Goal: Task Accomplishment & Management: Manage account settings

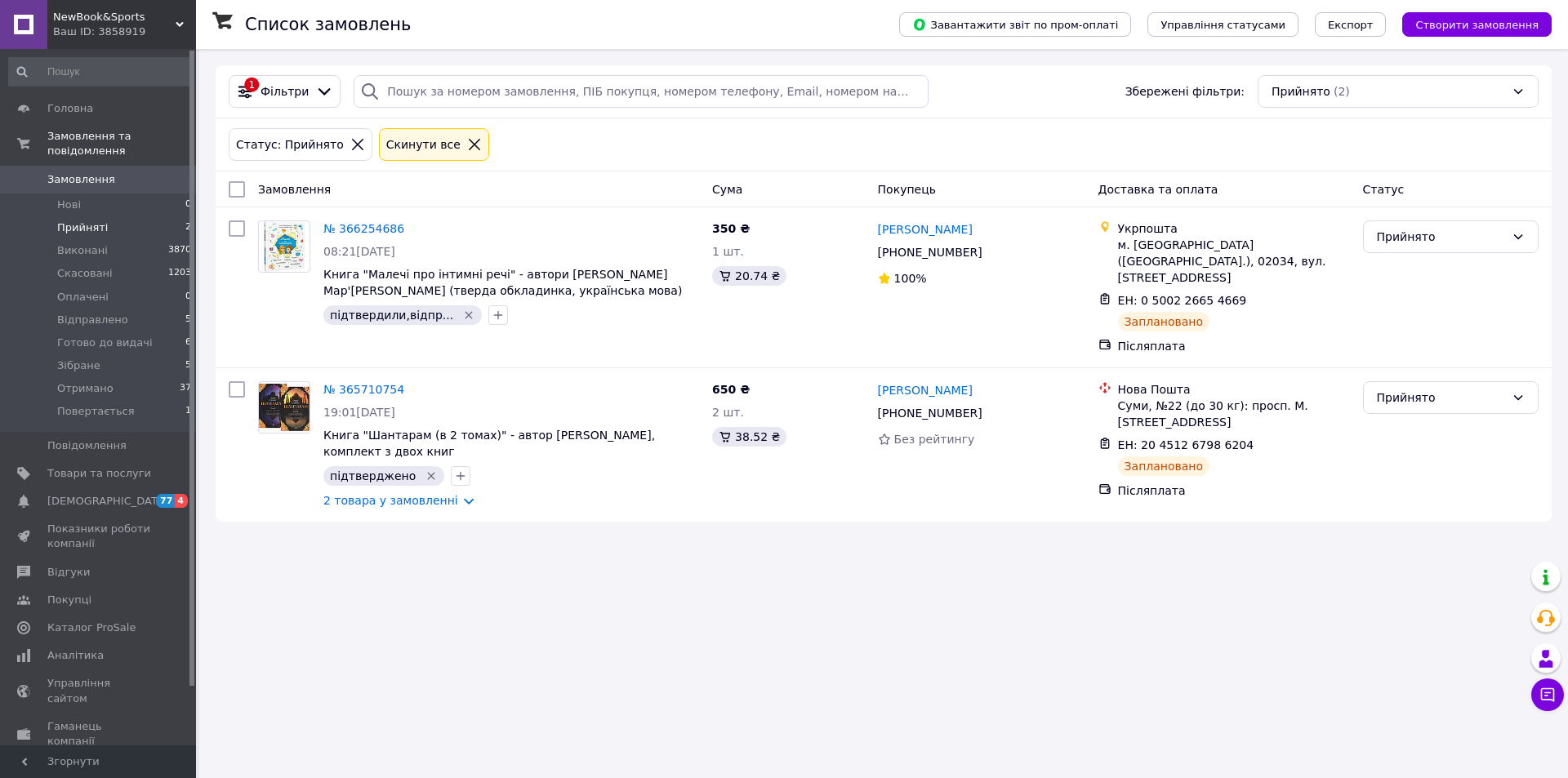
click at [67, 221] on span "Прийняті" at bounding box center [82, 227] width 50 height 15
click at [427, 494] on link "2 товара у замовленні" at bounding box center [391, 500] width 135 height 13
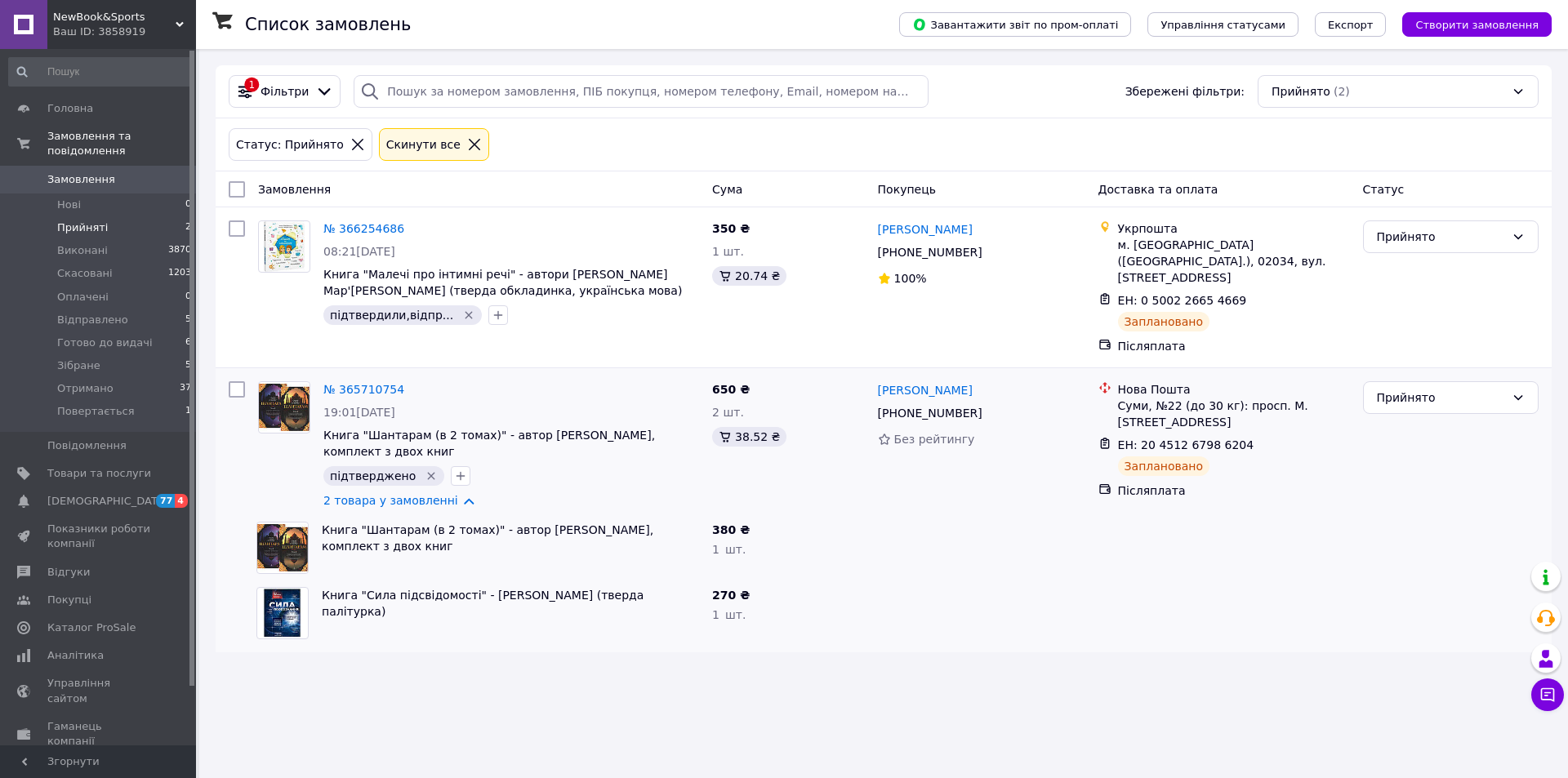
click at [120, 173] on span "Замовлення" at bounding box center [98, 180] width 103 height 15
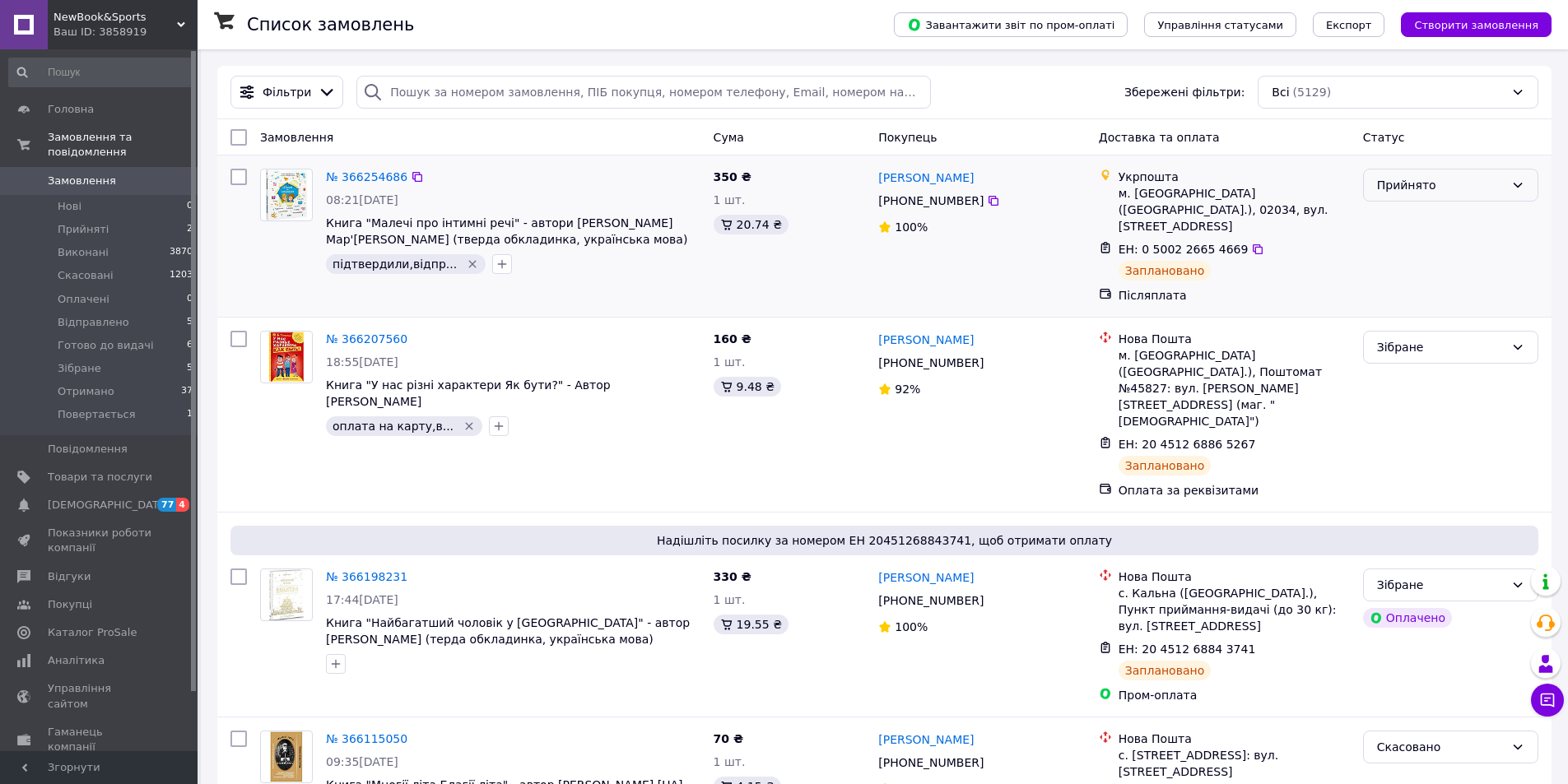
click at [1401, 187] on div "Прийнято" at bounding box center [1440, 184] width 128 height 18
click at [1403, 290] on li "Зібране" at bounding box center [1451, 287] width 174 height 29
click at [1251, 243] on icon at bounding box center [1257, 249] width 13 height 13
click at [361, 173] on link "№ 366254686" at bounding box center [366, 177] width 82 height 13
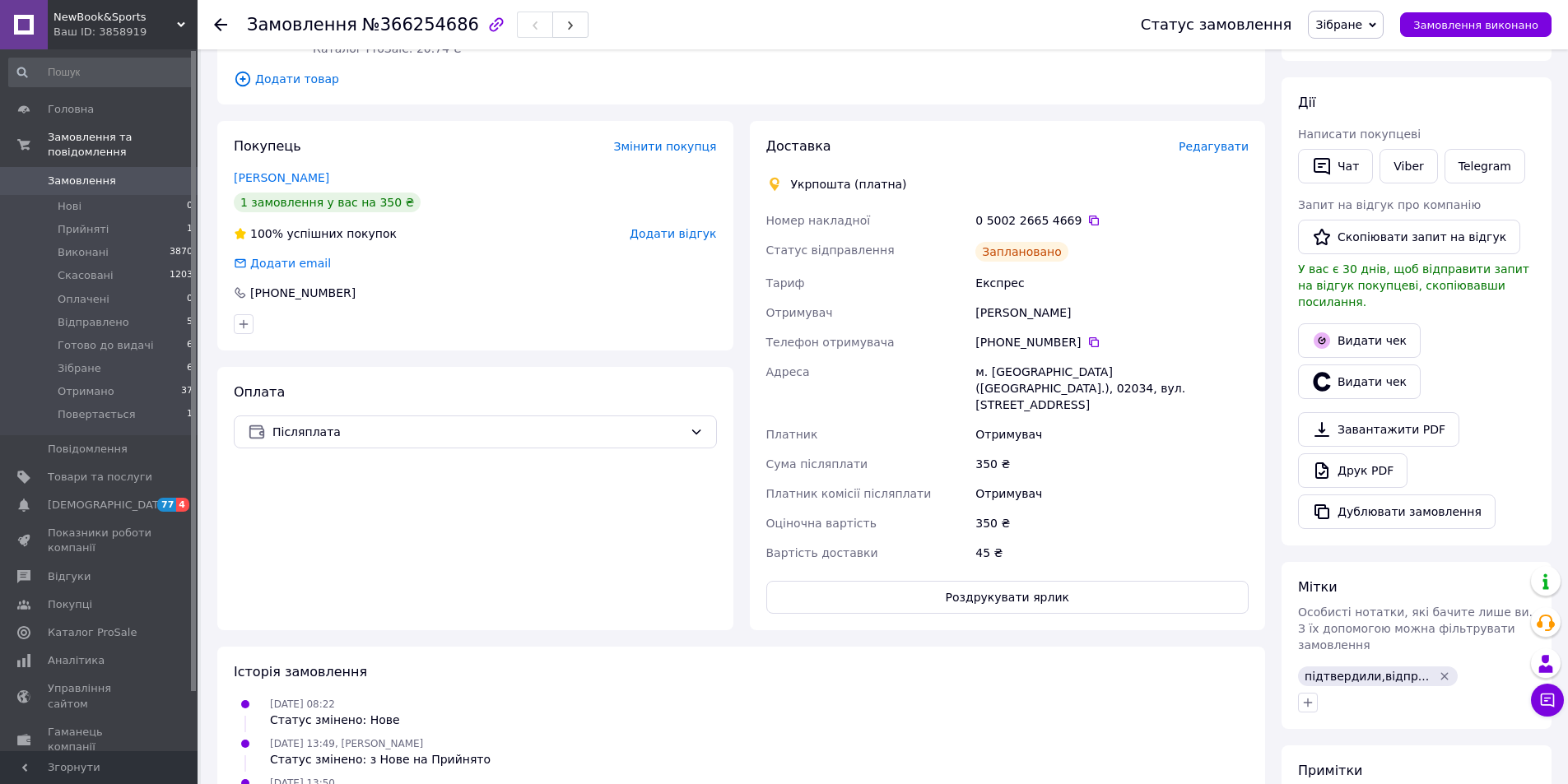
scroll to position [247, 0]
click at [1043, 579] on button "Роздрукувати ярлик" at bounding box center [1007, 595] width 483 height 33
click at [80, 167] on link "Замовлення 0" at bounding box center [101, 181] width 202 height 28
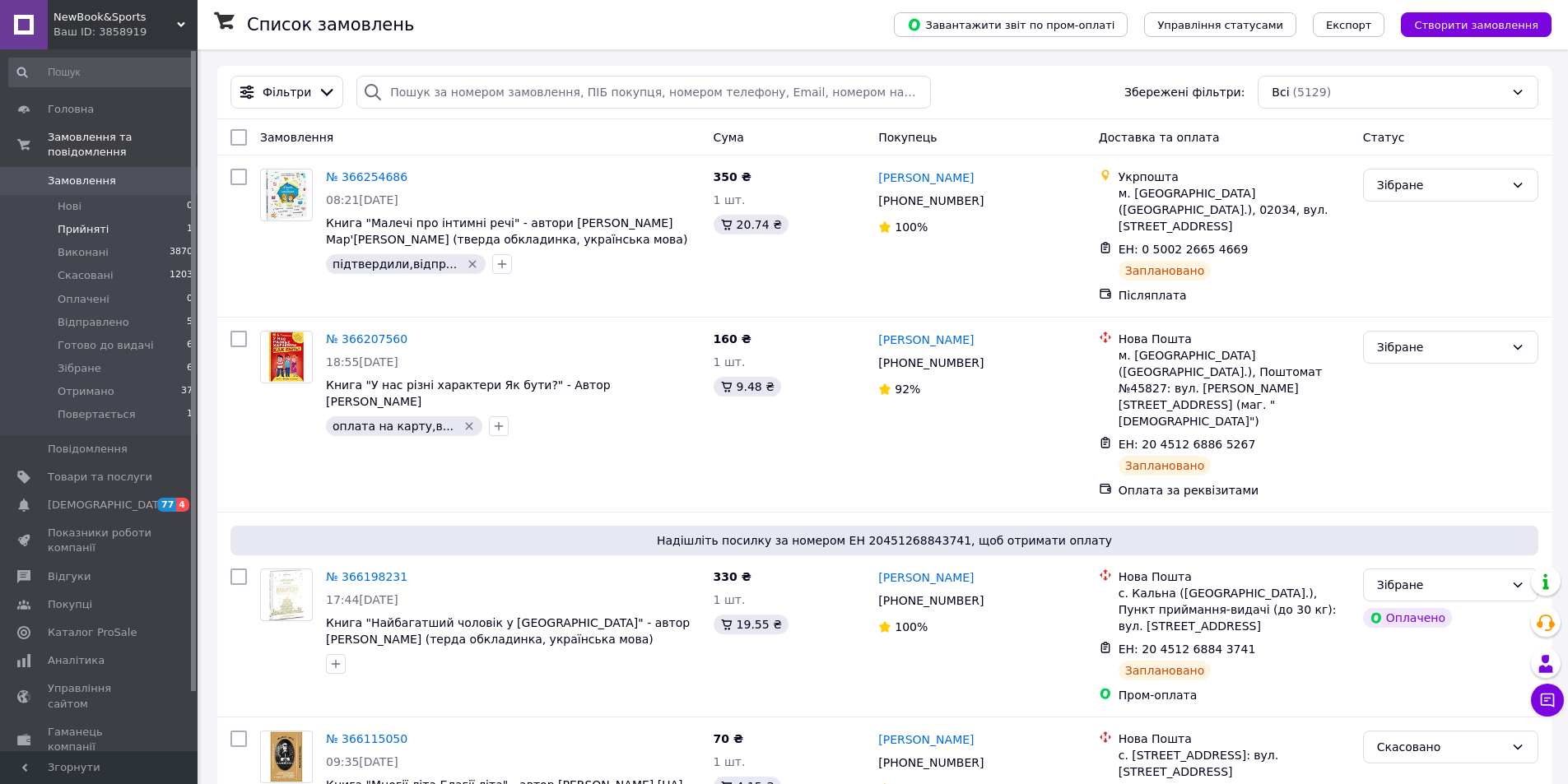
click at [119, 218] on li "Прийняті 1" at bounding box center [101, 229] width 202 height 23
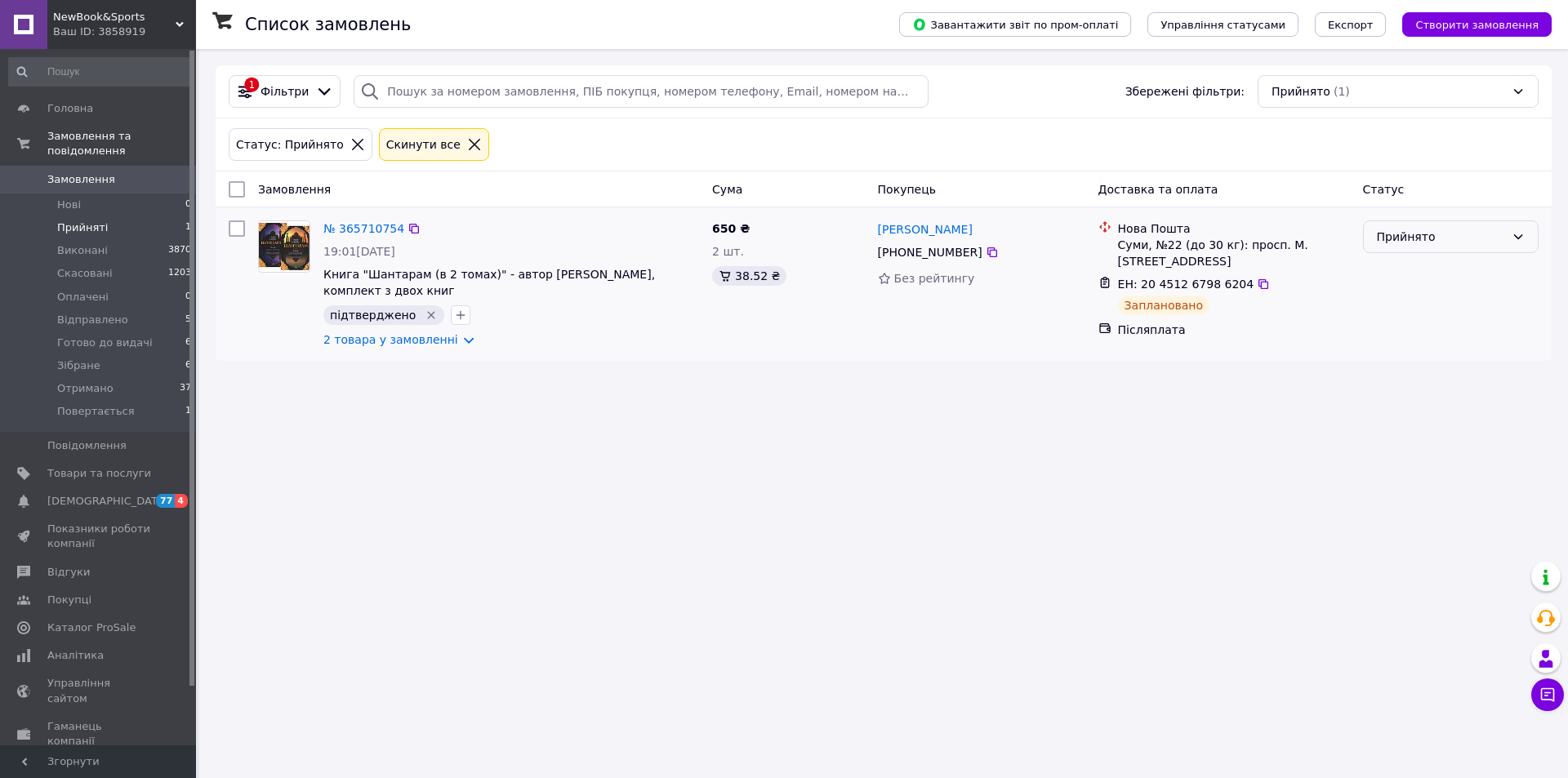
click at [1489, 239] on div "Прийнято" at bounding box center [1441, 236] width 128 height 18
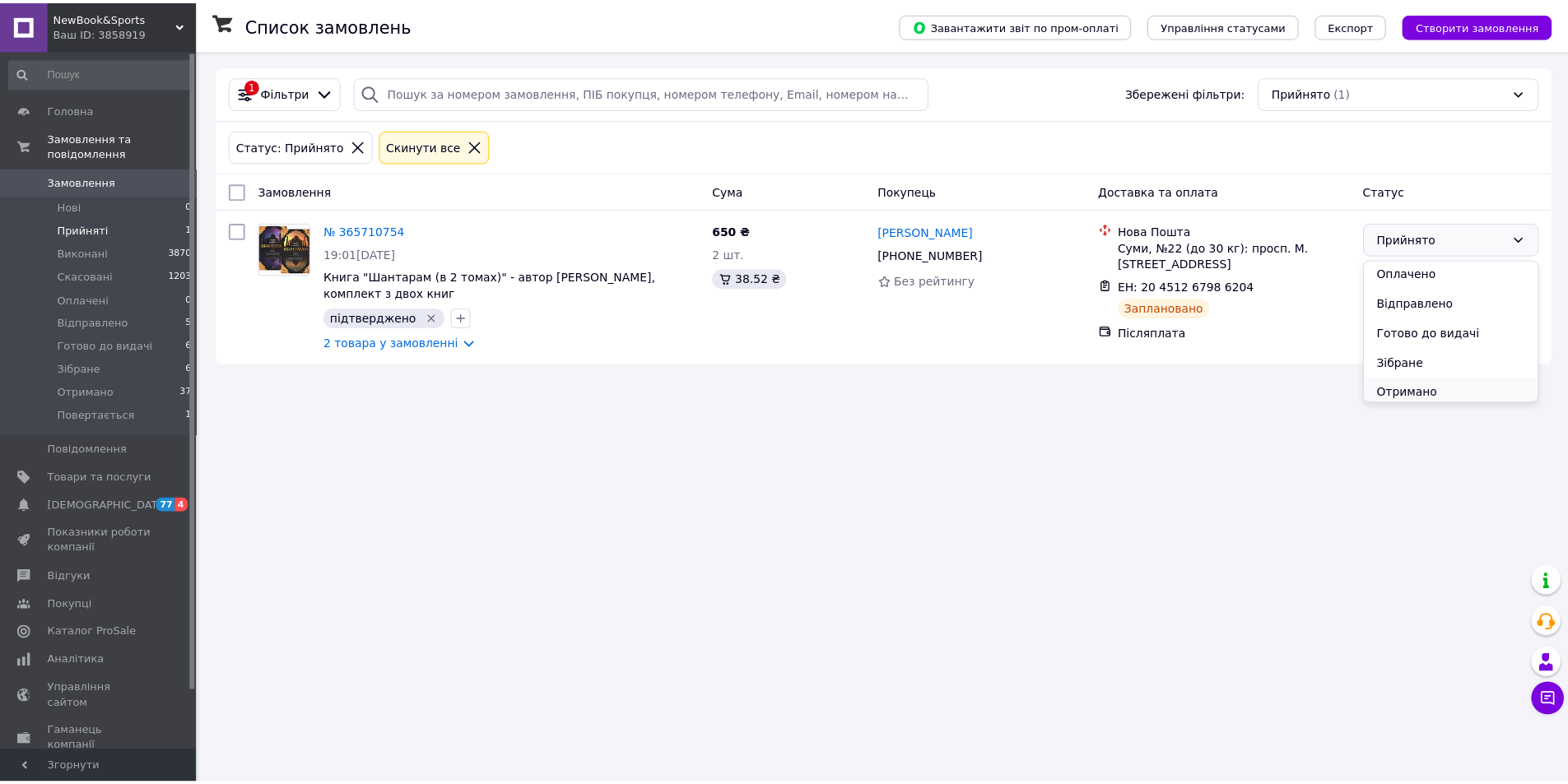
scroll to position [96, 0]
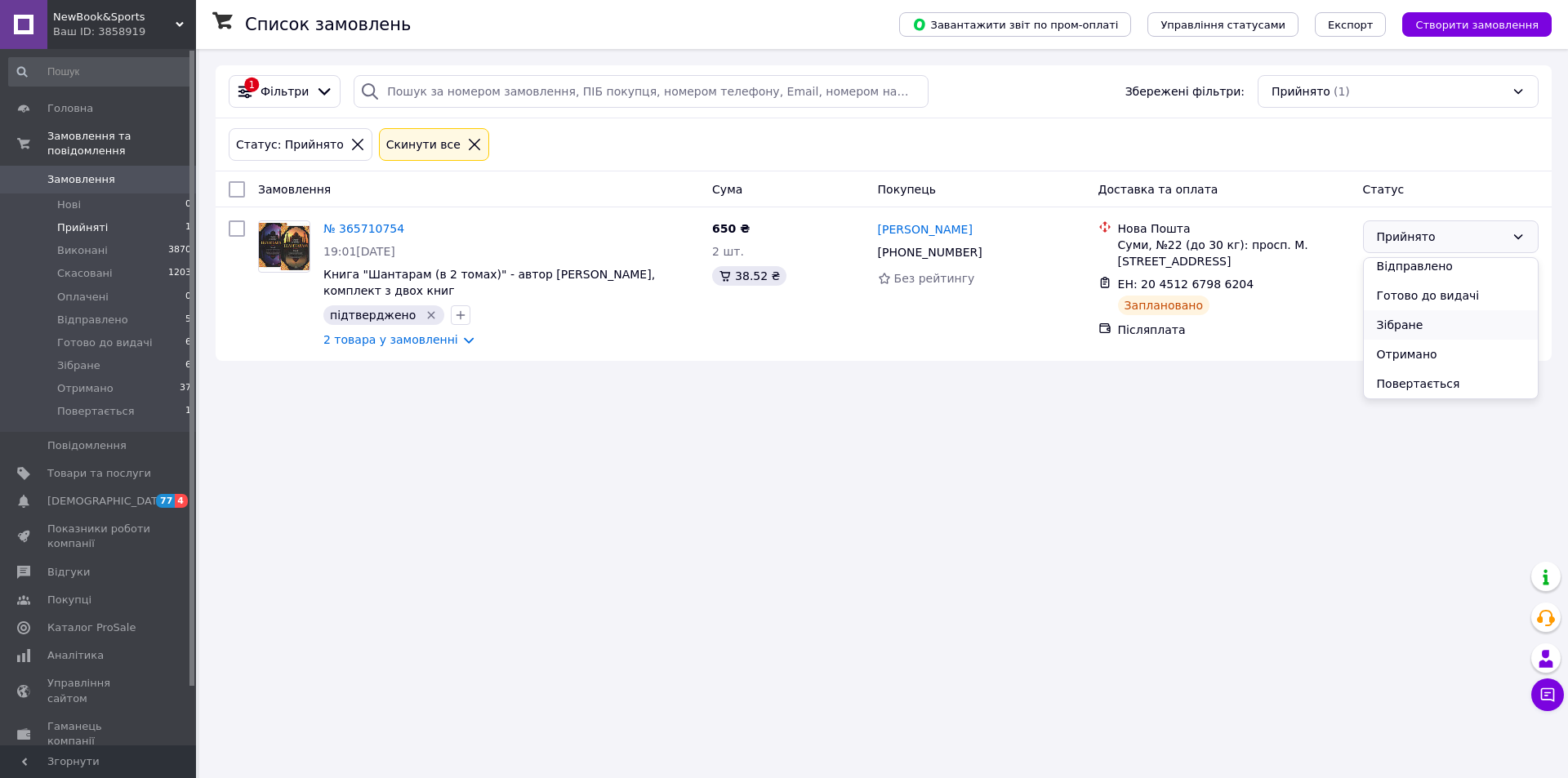
click at [1419, 329] on li "Зібране" at bounding box center [1450, 325] width 174 height 29
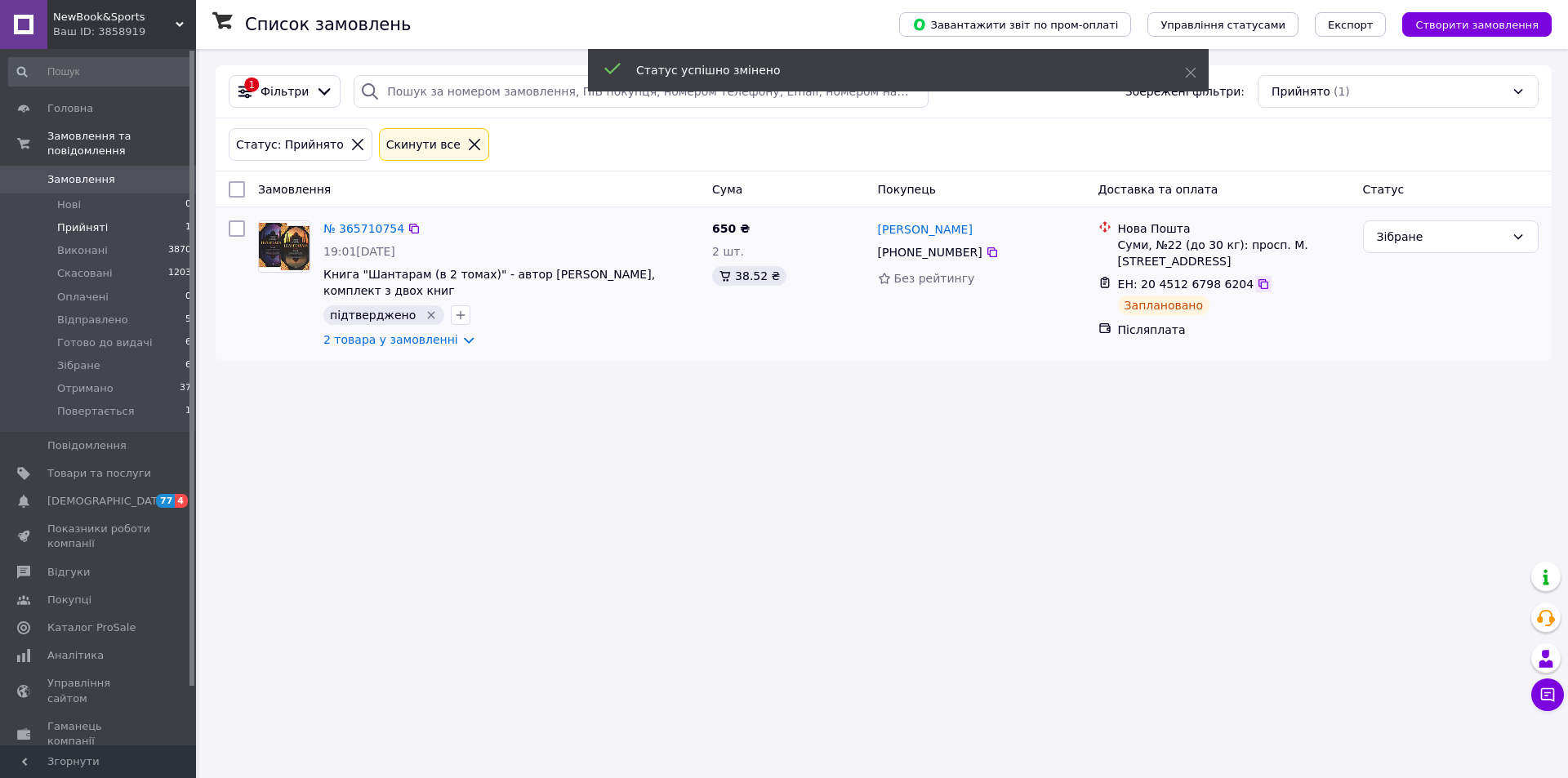
click at [1259, 280] on icon at bounding box center [1263, 284] width 9 height 9
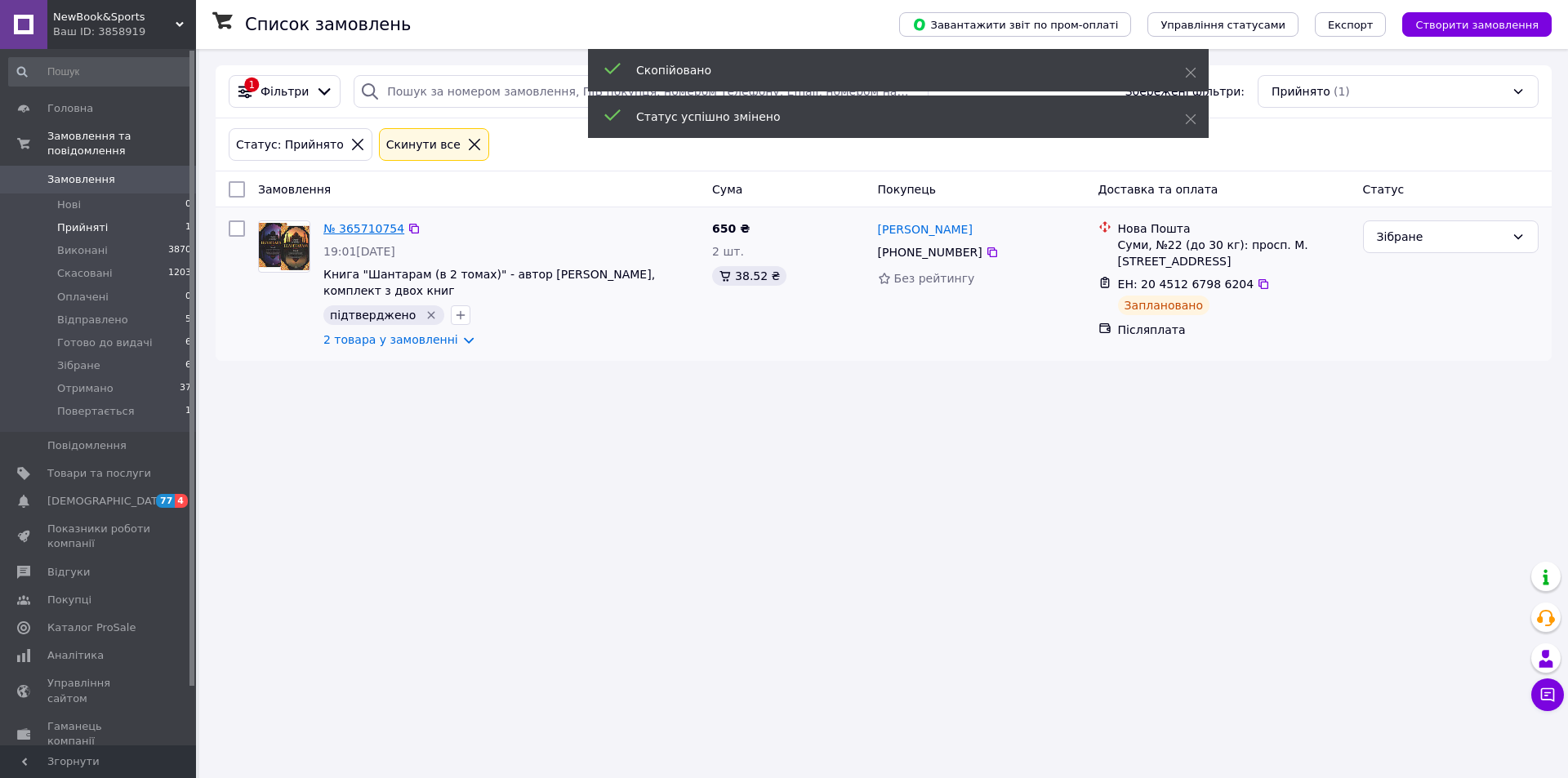
click at [372, 226] on link "№ 365710754" at bounding box center [363, 228] width 81 height 13
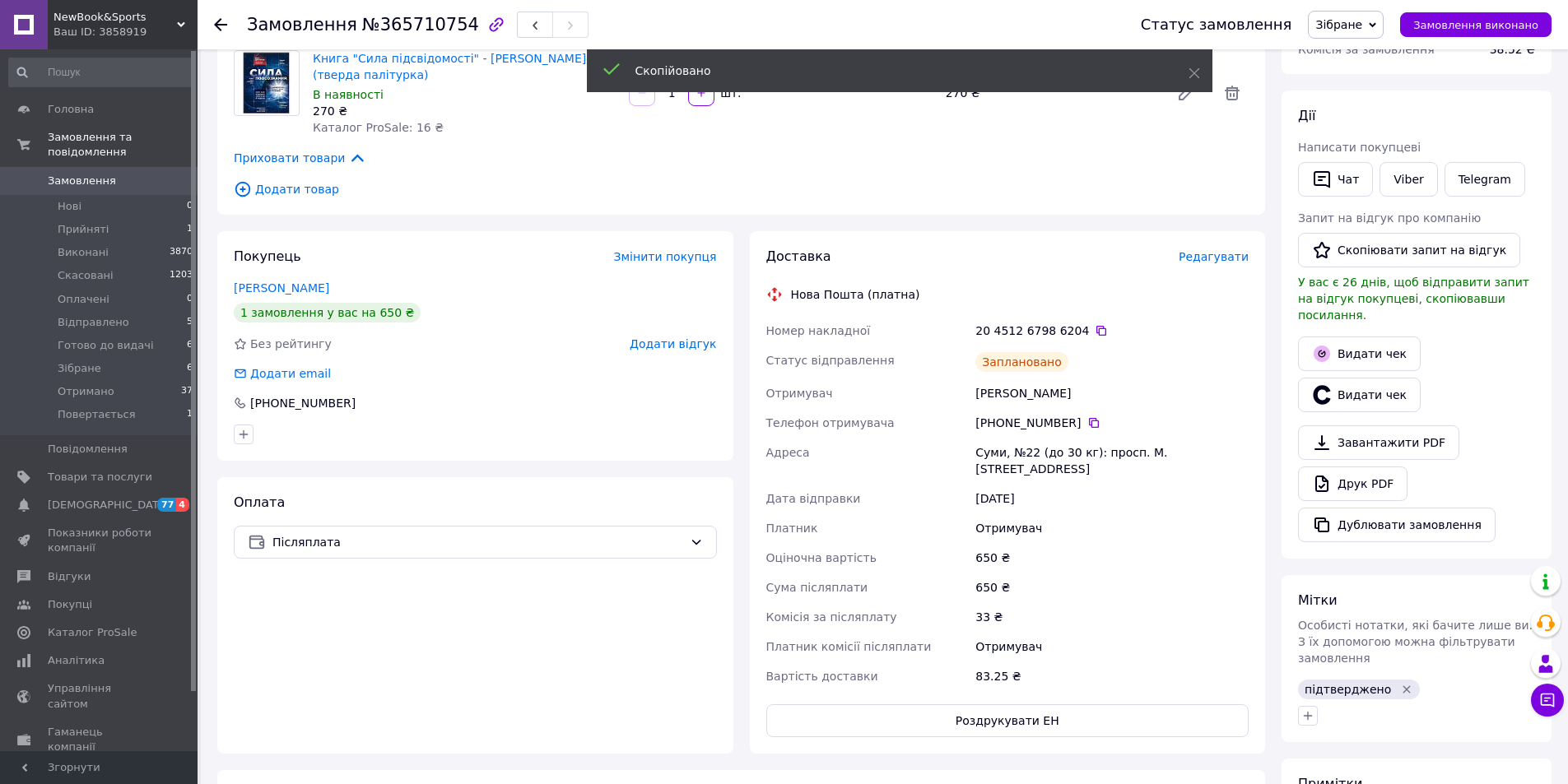
scroll to position [251, 0]
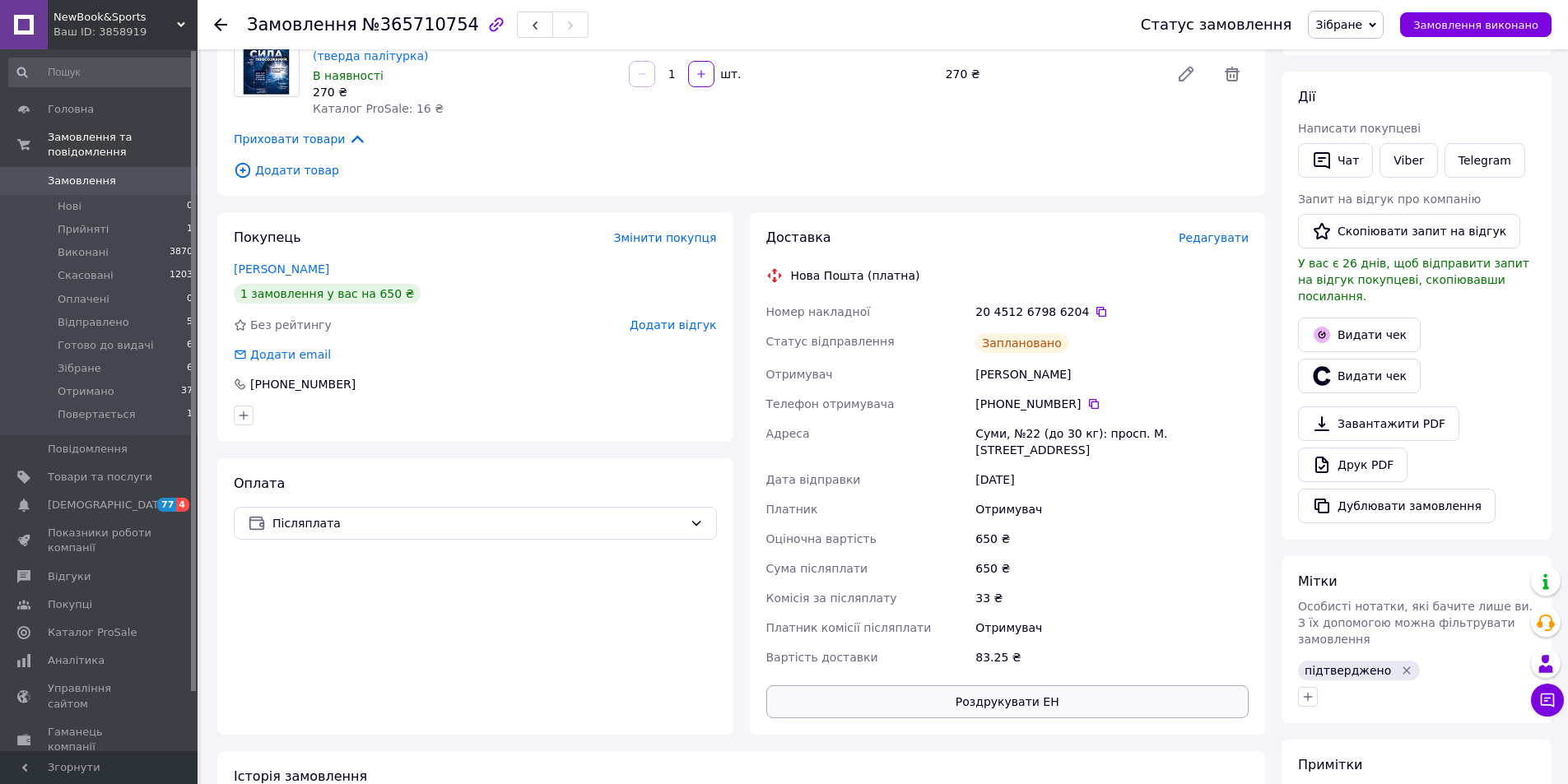
click at [1011, 688] on button "Роздрукувати ЕН" at bounding box center [1007, 702] width 483 height 33
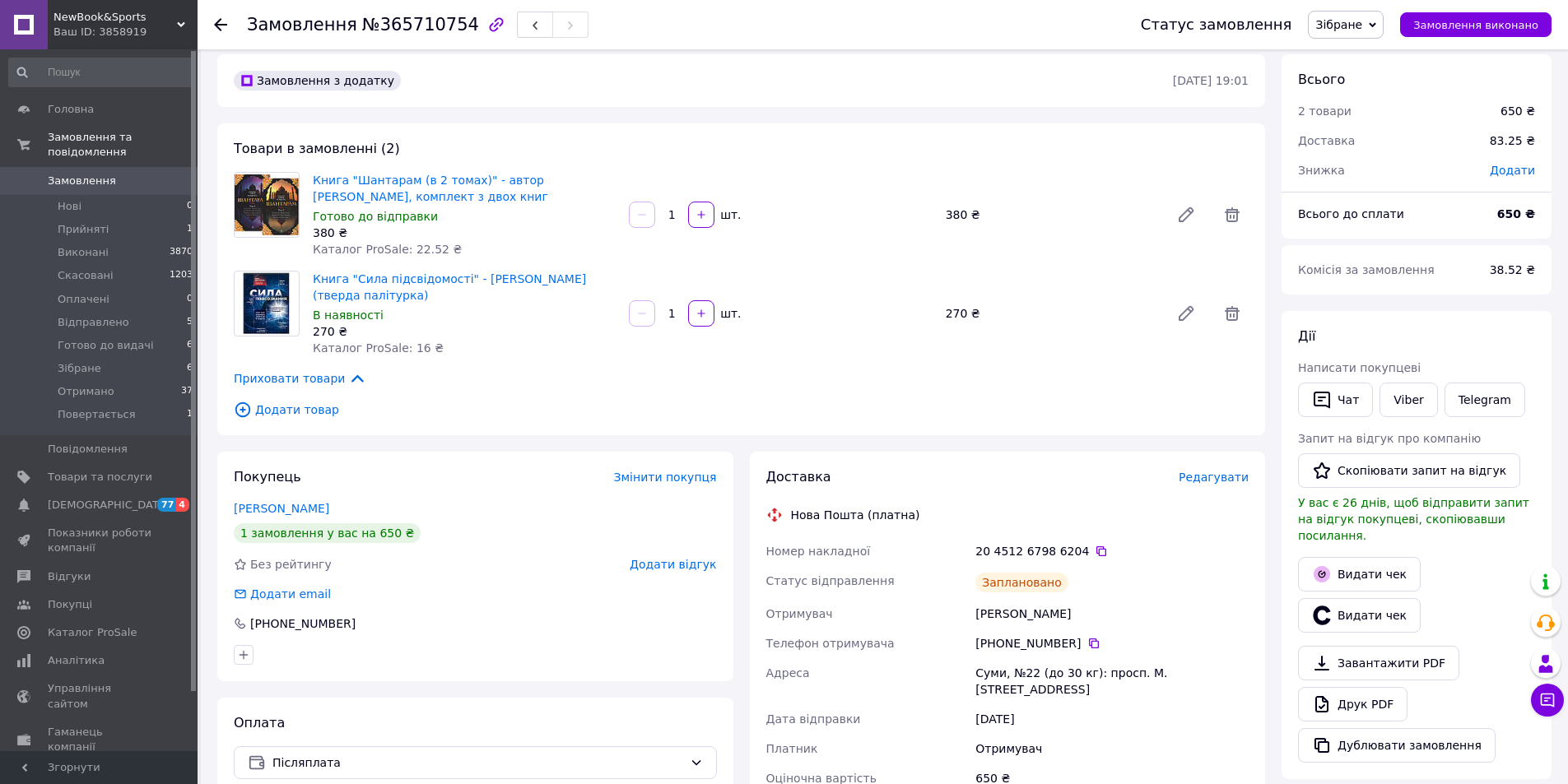
scroll to position [4, 0]
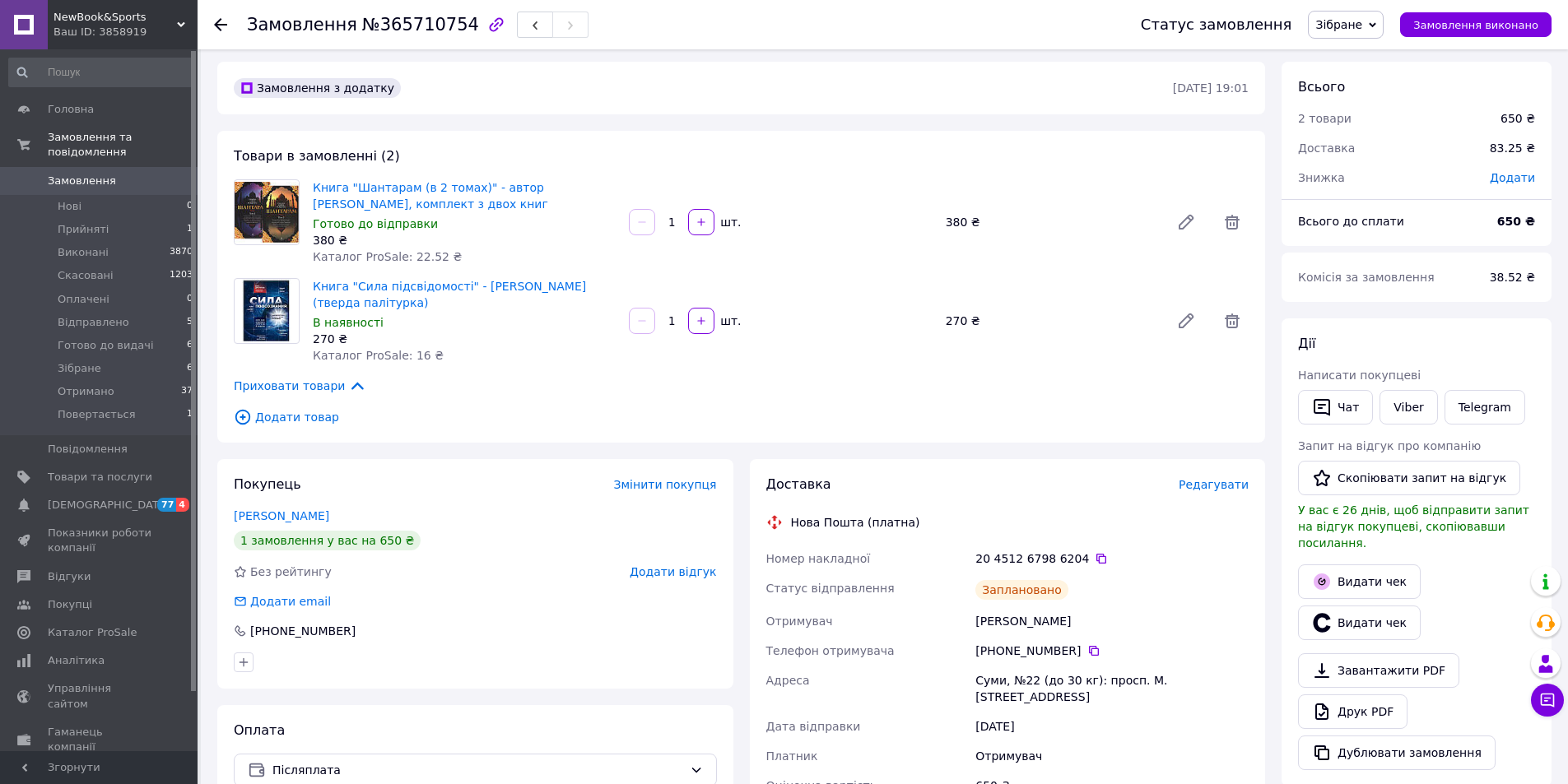
click at [93, 174] on span "Замовлення" at bounding box center [81, 181] width 68 height 15
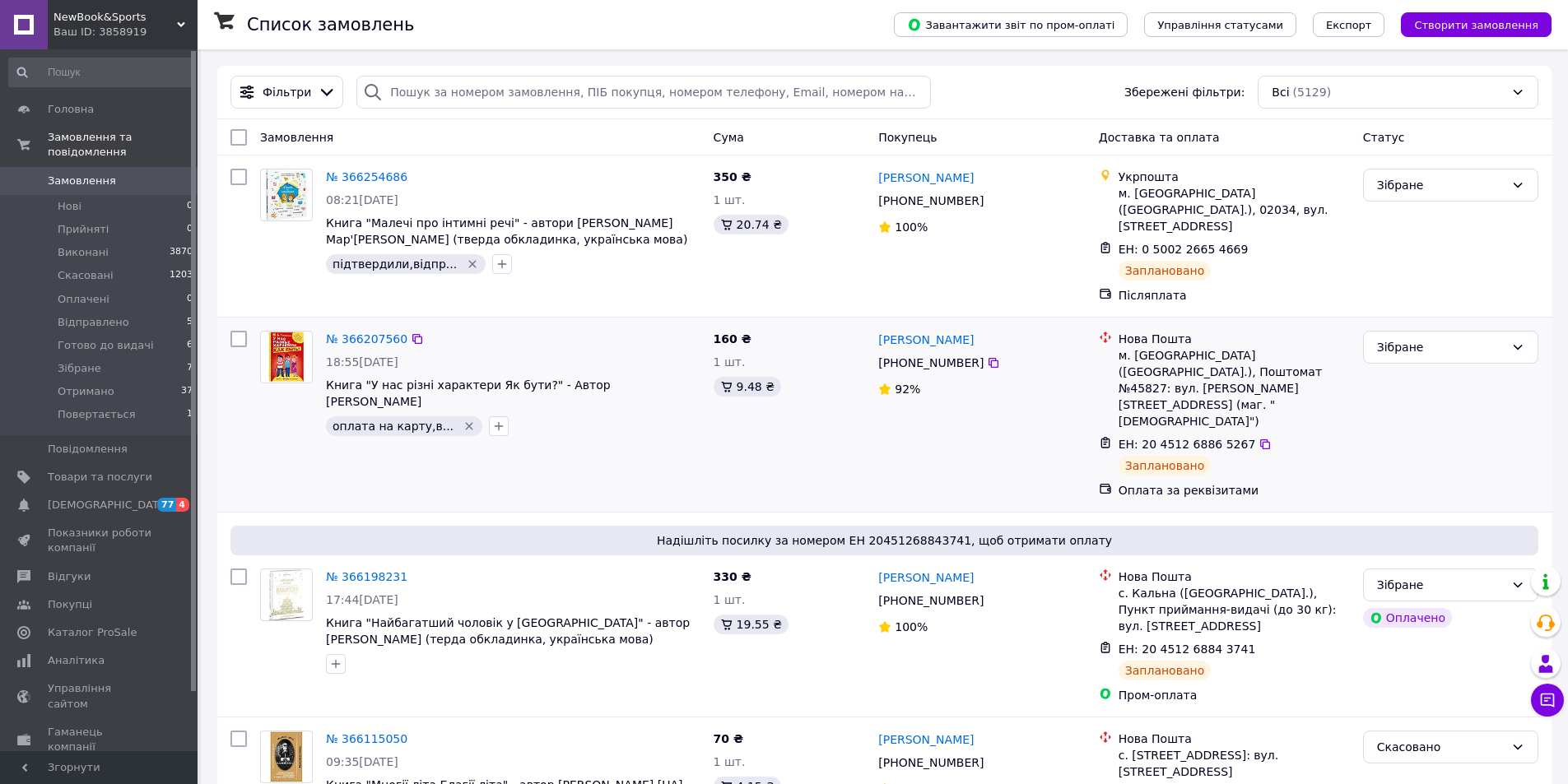
click at [237, 425] on div at bounding box center [239, 414] width 29 height 181
click at [103, 471] on link "Товари та послуги" at bounding box center [101, 477] width 202 height 28
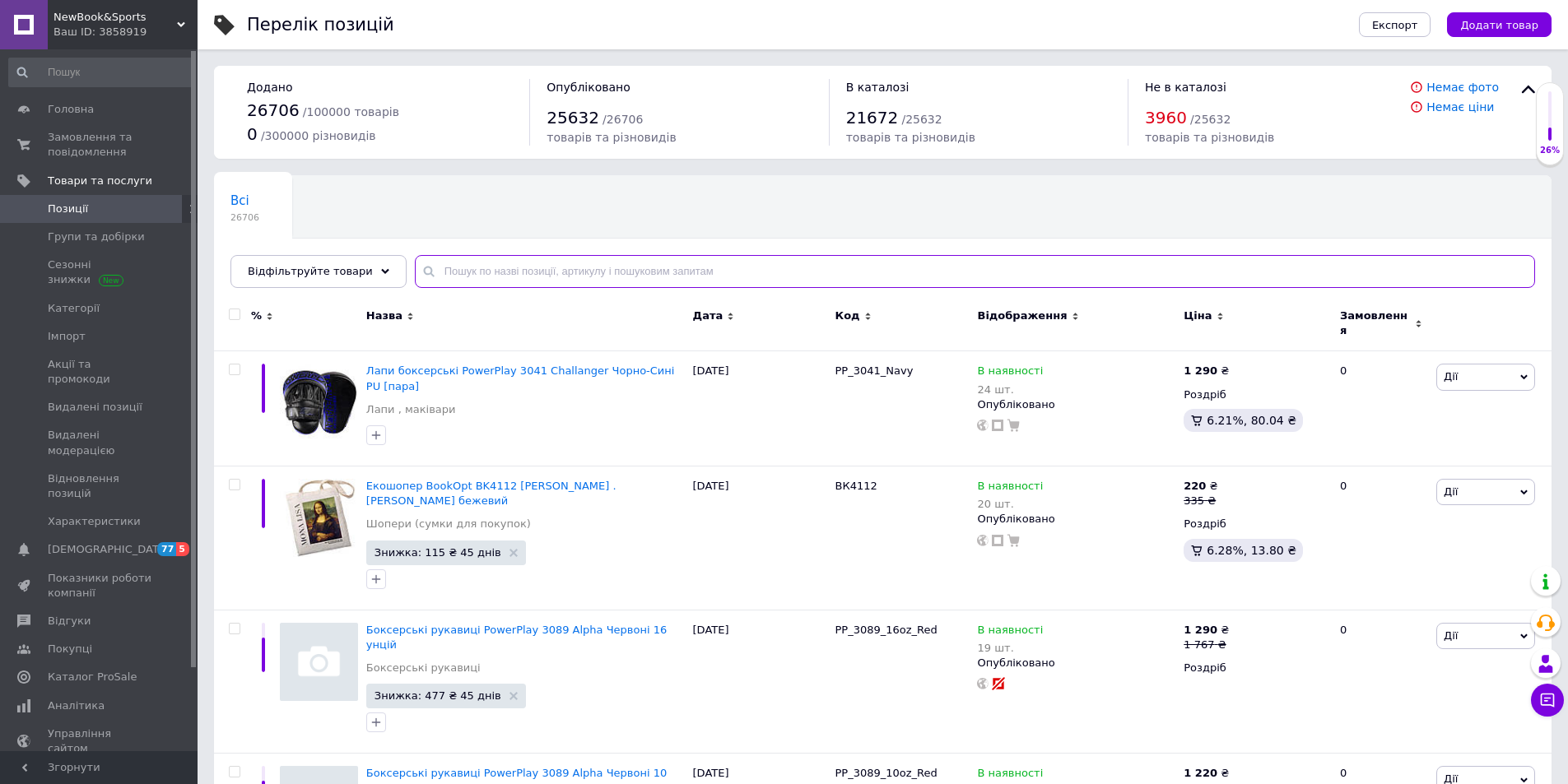
click at [441, 270] on input "text" at bounding box center [974, 271] width 1120 height 33
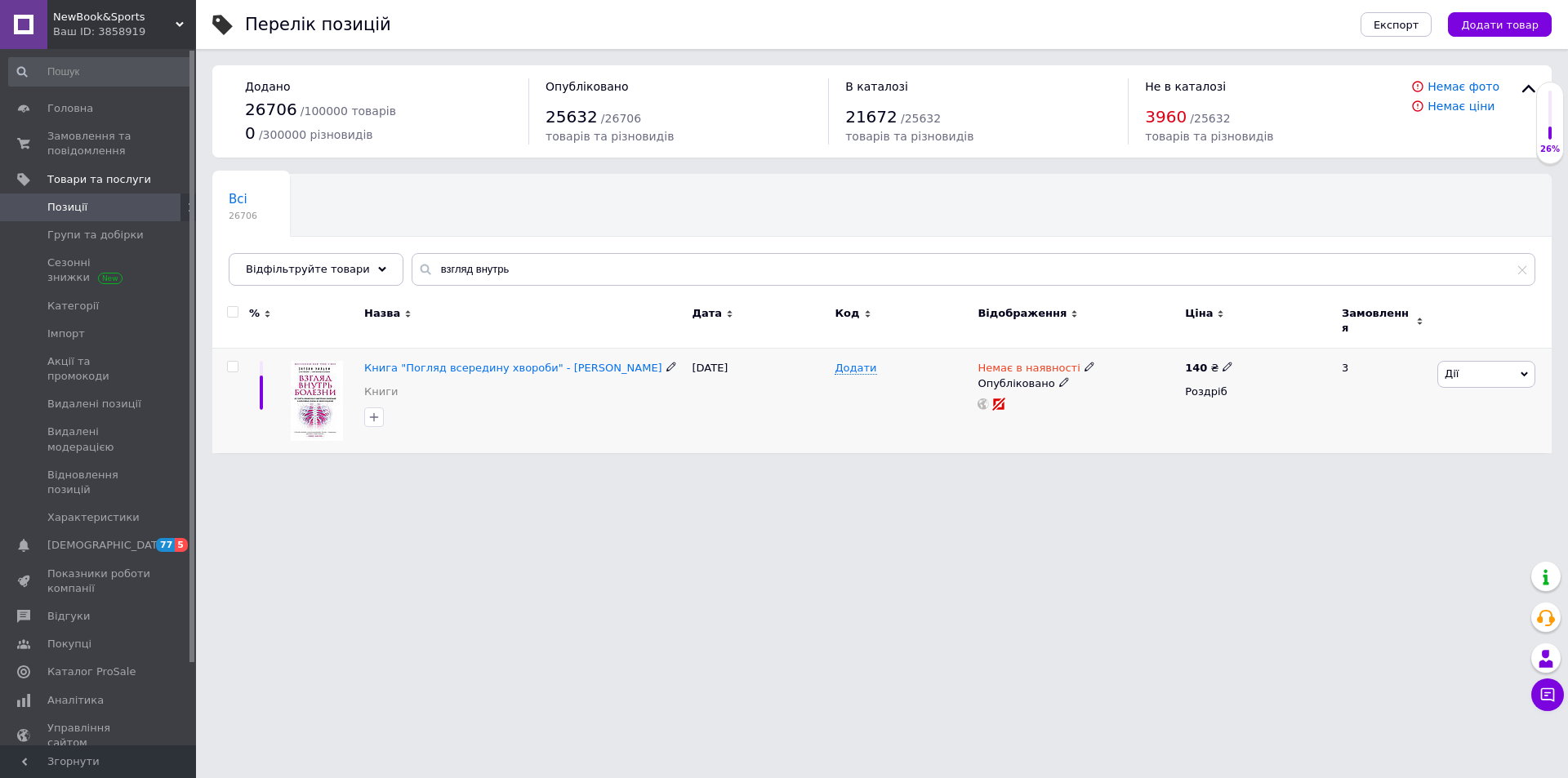
click at [1084, 362] on use at bounding box center [1088, 367] width 9 height 9
click at [1111, 375] on li "В наявності" at bounding box center [1174, 380] width 155 height 23
click at [1058, 449] on div "Перелік позицій Експорт Додати товар Додано 26706 / 100000 товарів 0 / 300000 р…" at bounding box center [881, 234] width 1372 height 469
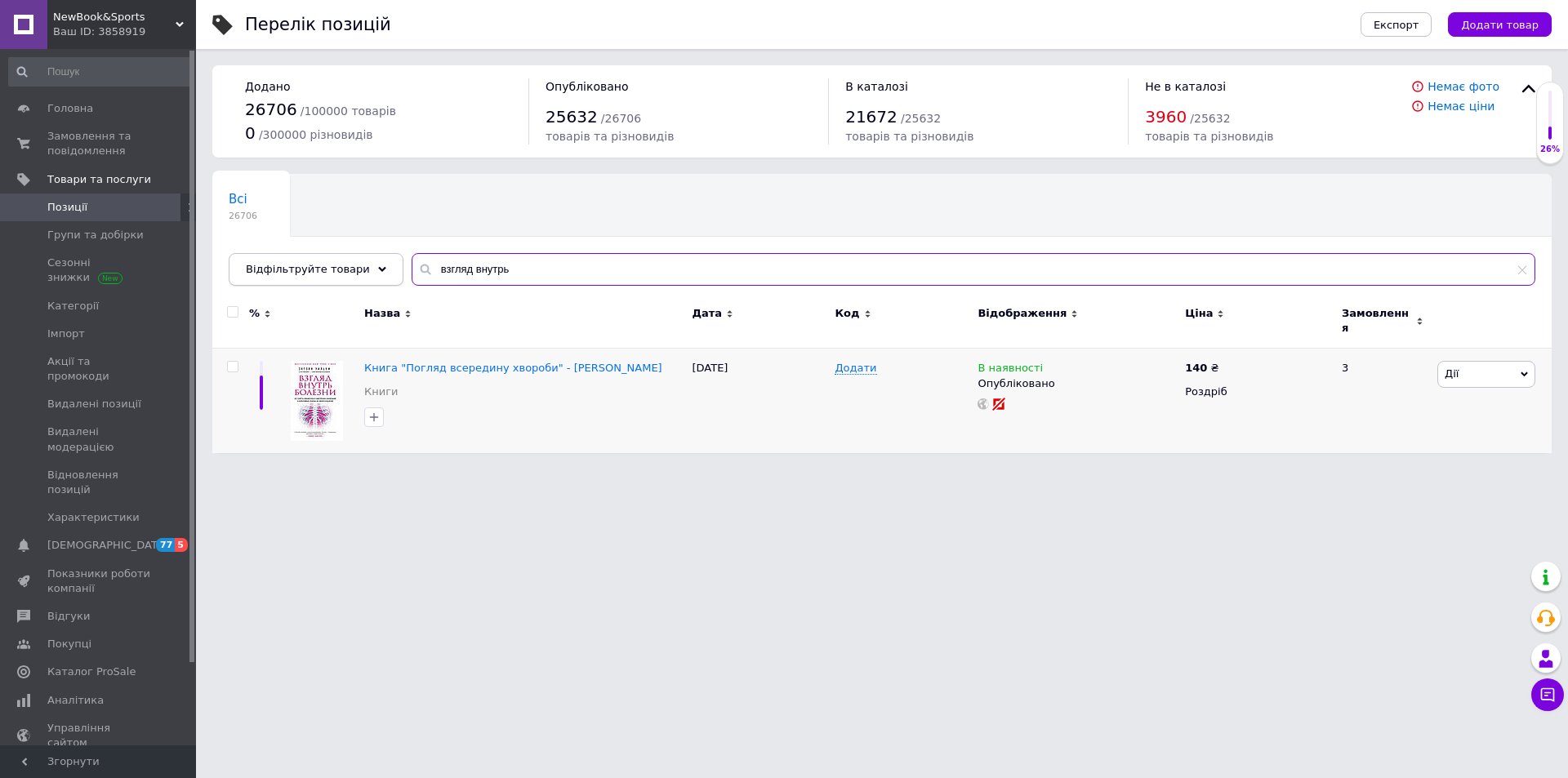
drag, startPoint x: 509, startPoint y: 270, endPoint x: 330, endPoint y: 264, distance: 179.1
click at [330, 264] on div "Відфільтруйте товари взгляд внутрь" at bounding box center [881, 269] width 1306 height 32
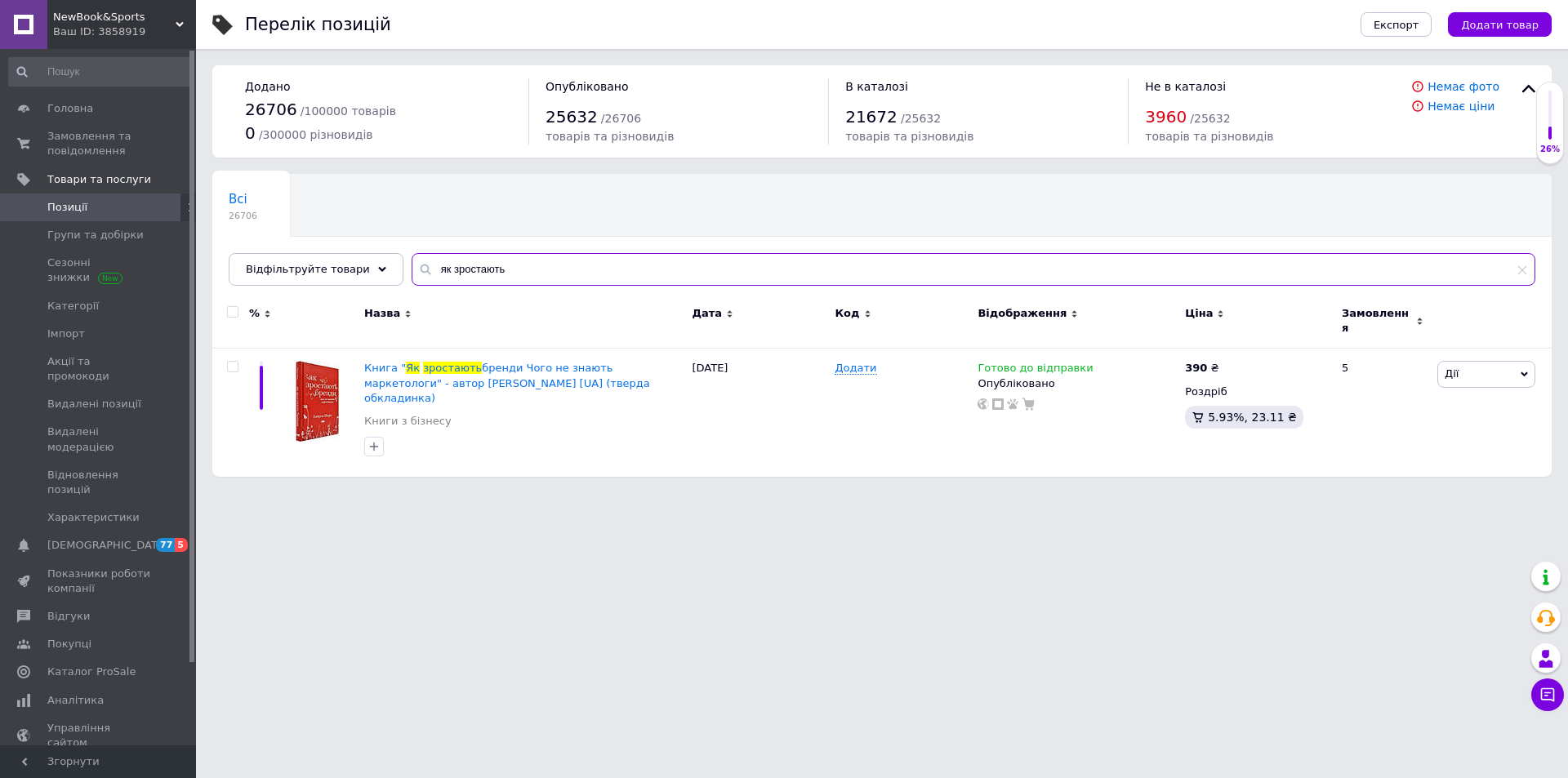
drag, startPoint x: 514, startPoint y: 266, endPoint x: 374, endPoint y: 243, distance: 141.9
click at [375, 244] on div "Всі 26706 Ok Відфільтровано... Зберегти Нічого не знайдено Можливо, помилка у с…" at bounding box center [881, 229] width 1339 height 112
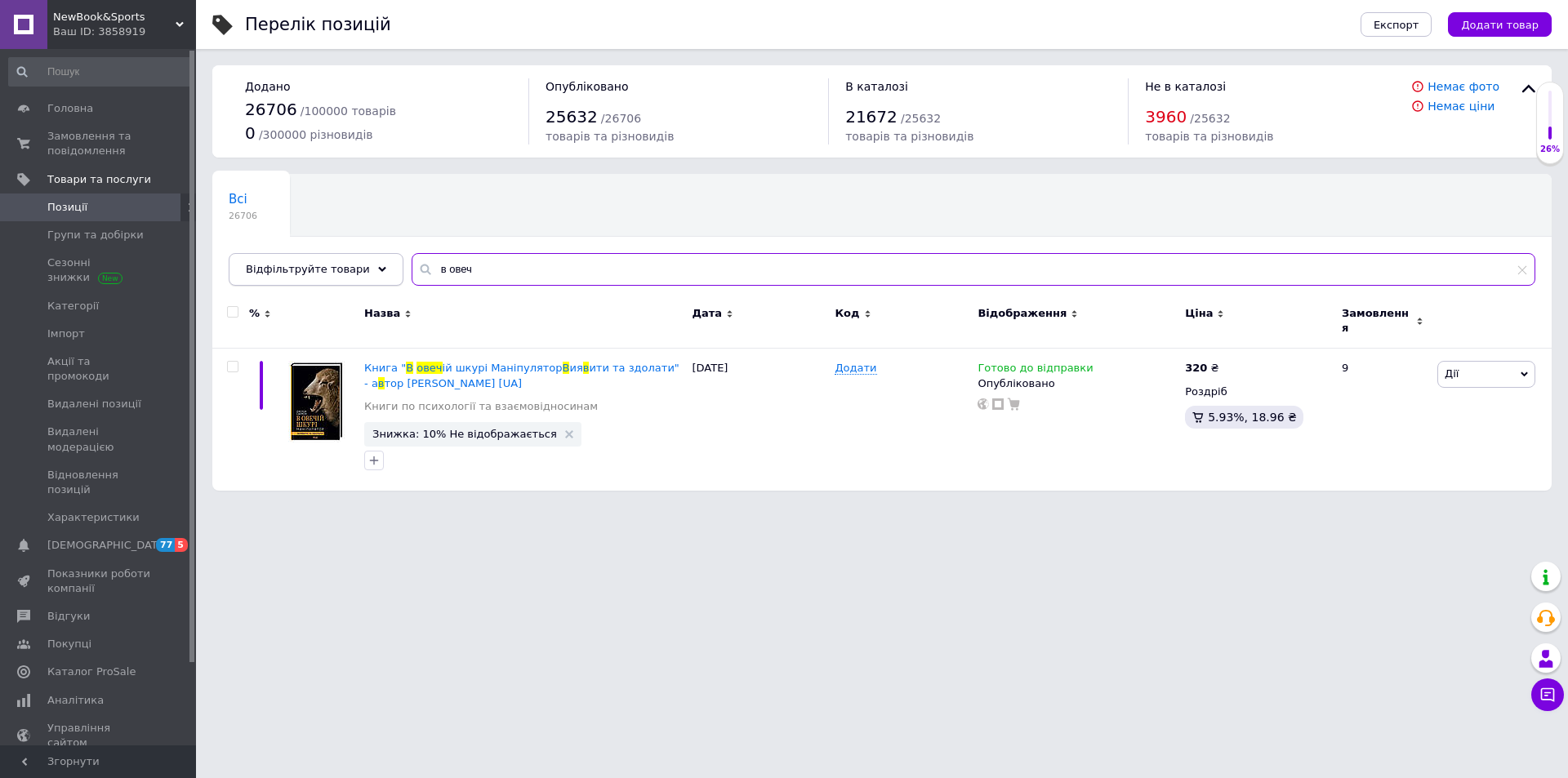
drag, startPoint x: 471, startPoint y: 268, endPoint x: 360, endPoint y: 261, distance: 111.2
click at [360, 261] on div "Відфільтруйте товари в овеч" at bounding box center [881, 269] width 1306 height 32
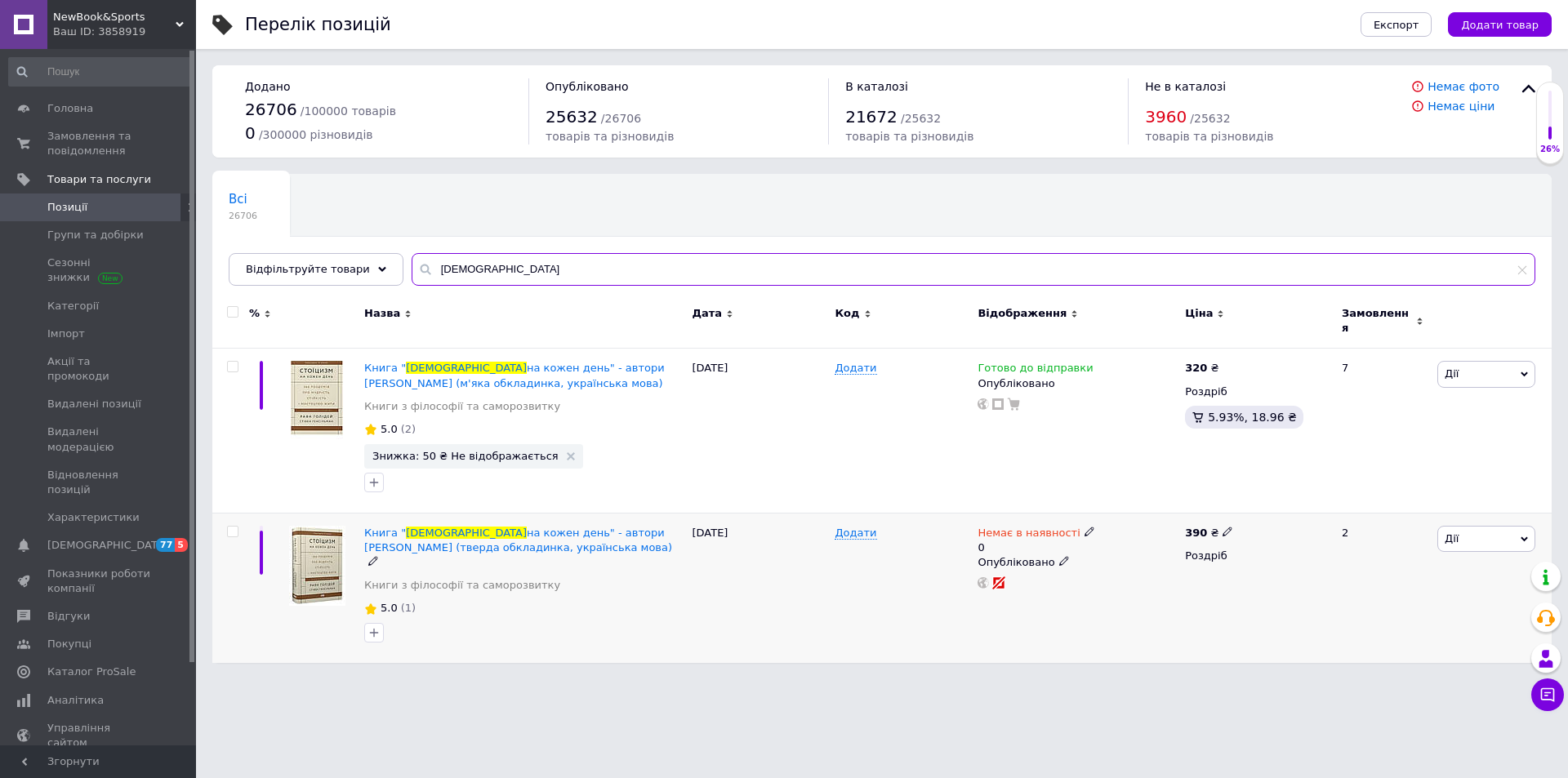
type input "стоїцизм"
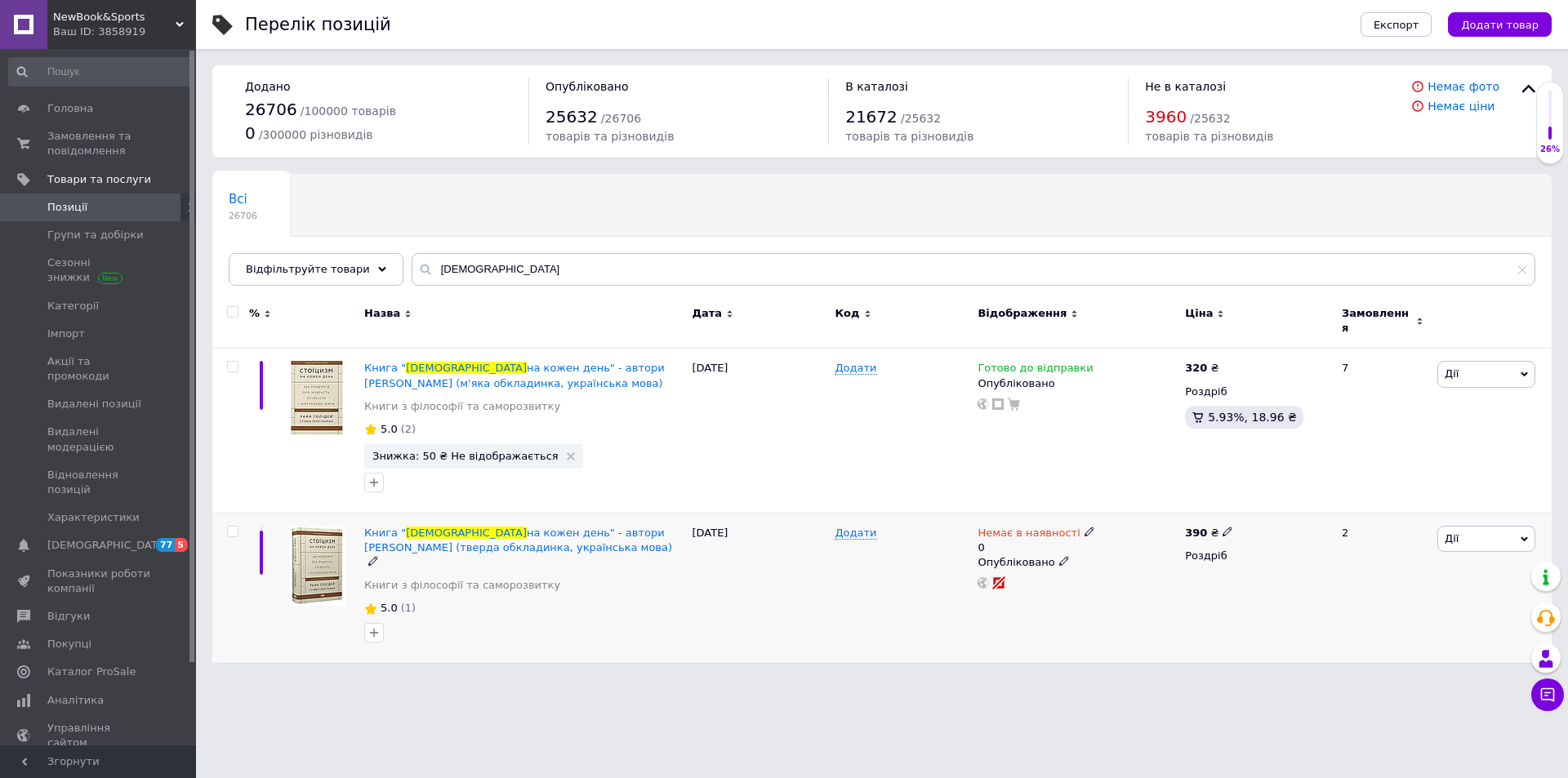
click at [1084, 527] on icon at bounding box center [1088, 531] width 9 height 9
click at [1141, 587] on li "Готово до відправки" at bounding box center [1174, 598] width 155 height 23
drag, startPoint x: 1138, startPoint y: 571, endPoint x: 873, endPoint y: 527, distance: 268.6
click at [934, 545] on div "Книга " Стоїцизм на кожен день" - автори Раян Голідей, Стівен Генсільман (тверд…" at bounding box center [881, 588] width 1339 height 150
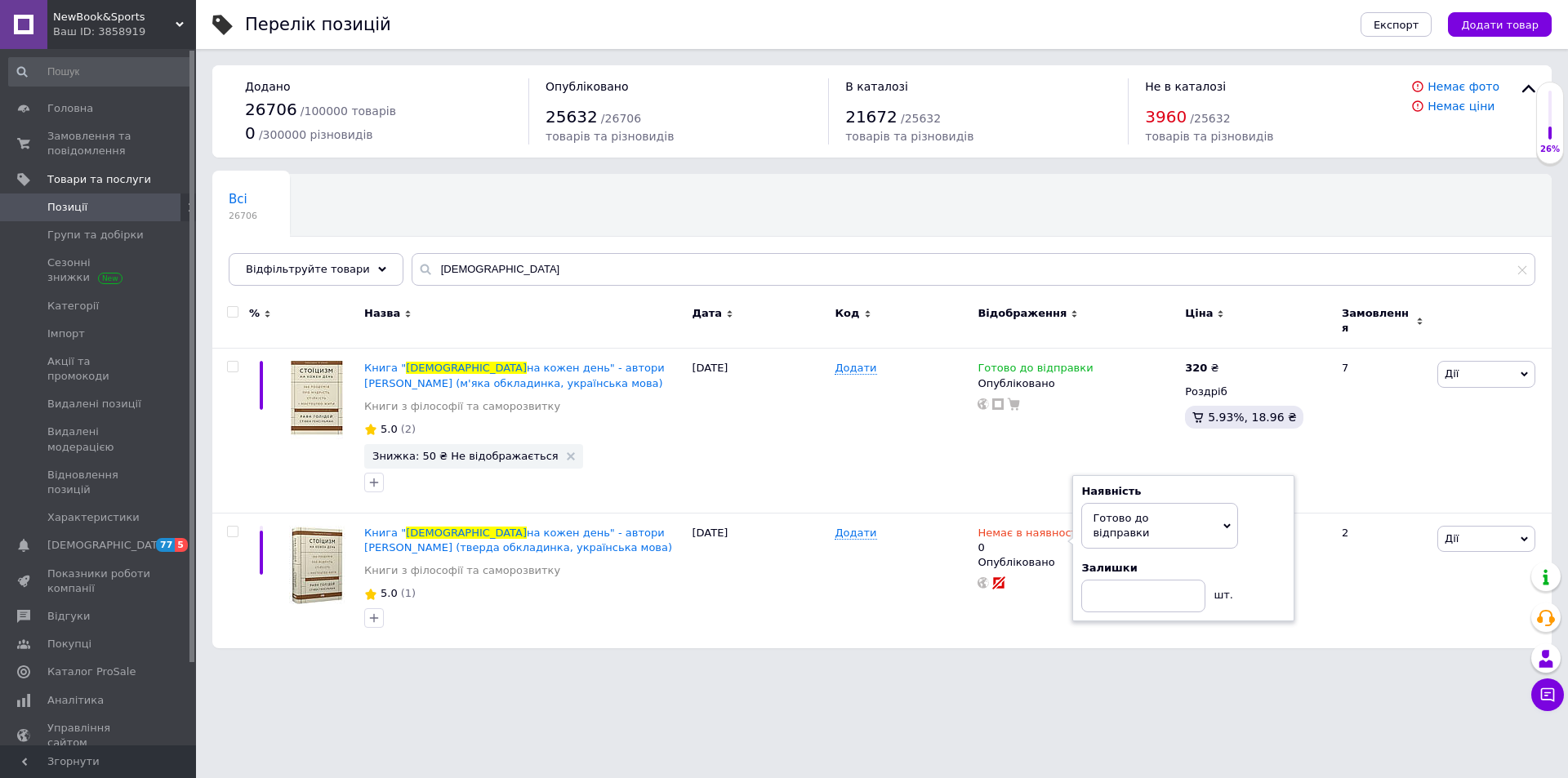
click at [822, 664] on html "NewBook&Sports Ваш ID: 3858919 Сайт NewBook&Sports Кабінет покупця Перевірити с…" at bounding box center [784, 332] width 1568 height 664
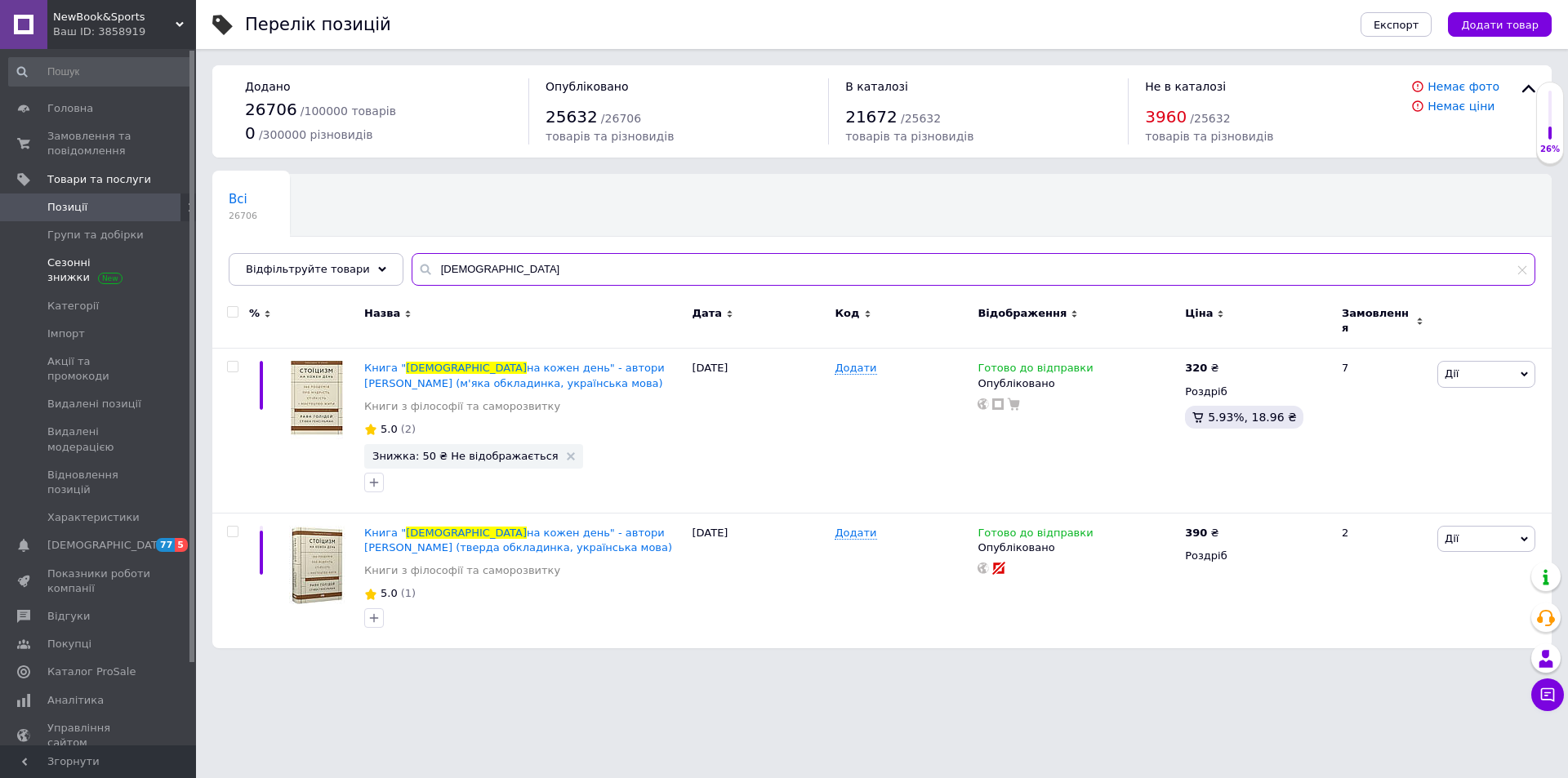
drag, startPoint x: 474, startPoint y: 269, endPoint x: 184, endPoint y: 264, distance: 290.0
click at [185, 264] on div "NewBook&Sports Ваш ID: 3858919 Сайт NewBook&Sports Кабінет покупця Перевірити с…" at bounding box center [784, 332] width 1568 height 664
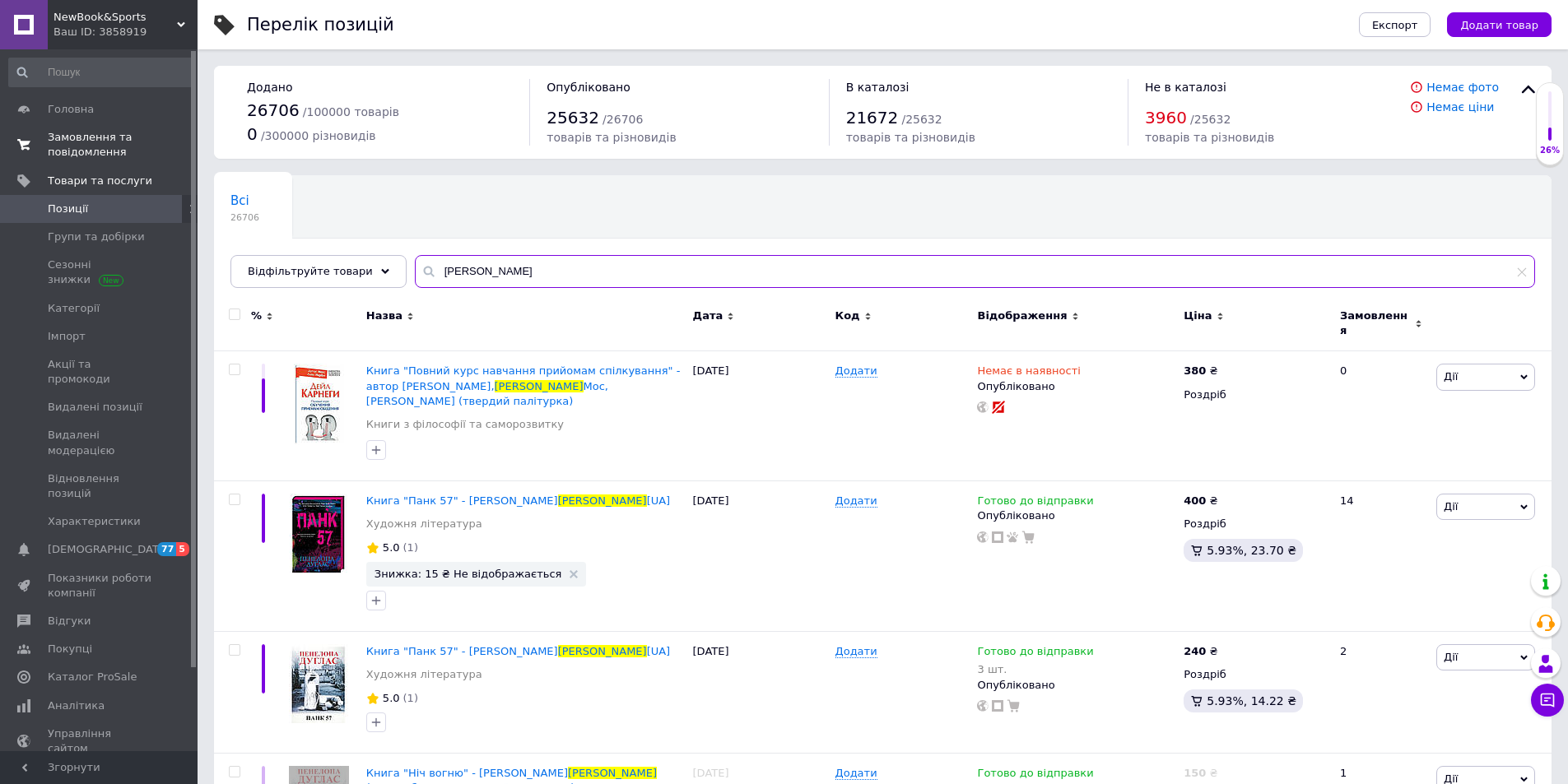
type input "дуглас"
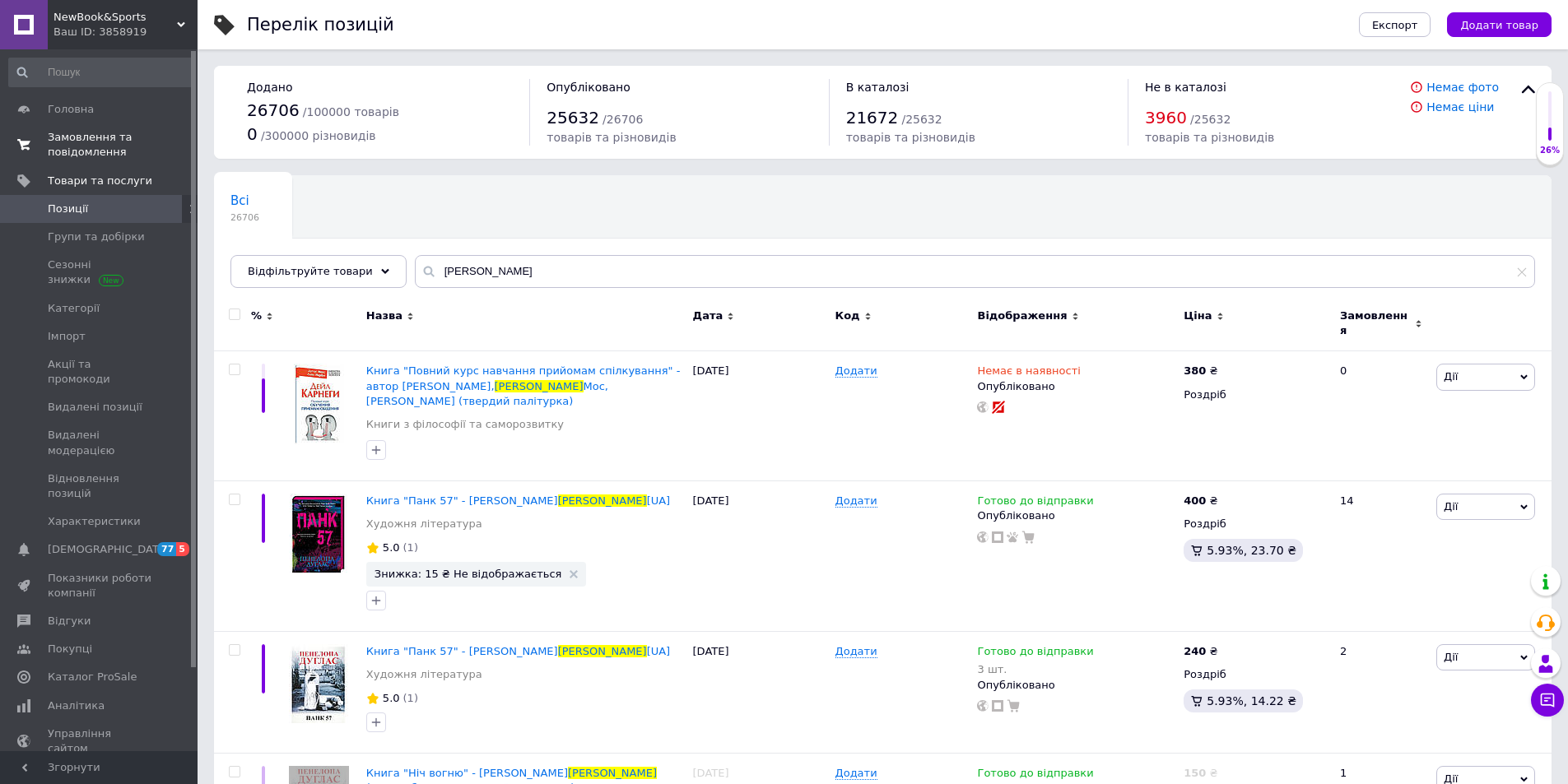
click at [75, 159] on span "Замовлення та повідомлення" at bounding box center [99, 145] width 104 height 29
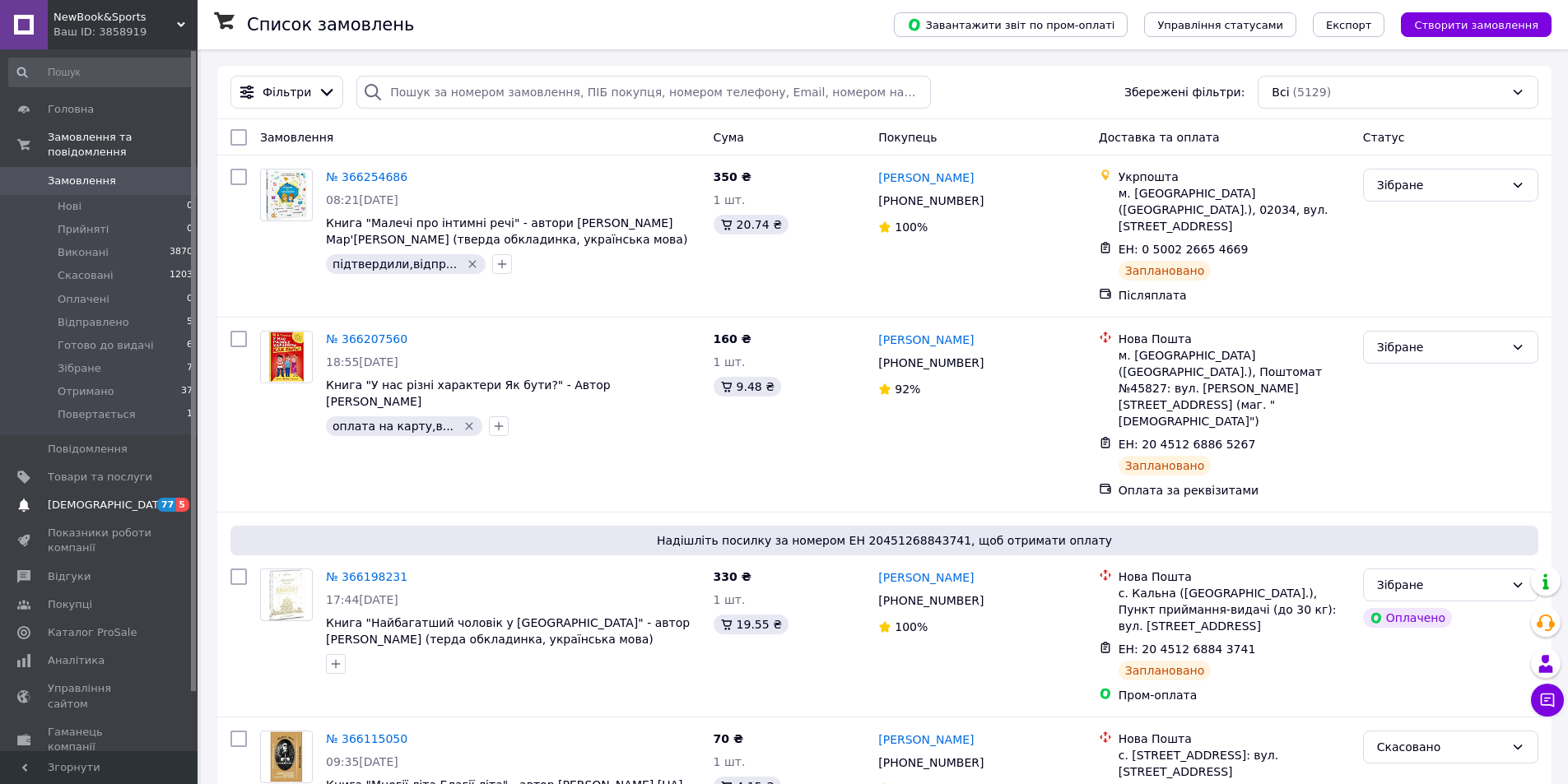
click at [87, 498] on span "[DEMOGRAPHIC_DATA]" at bounding box center [108, 505] width 121 height 15
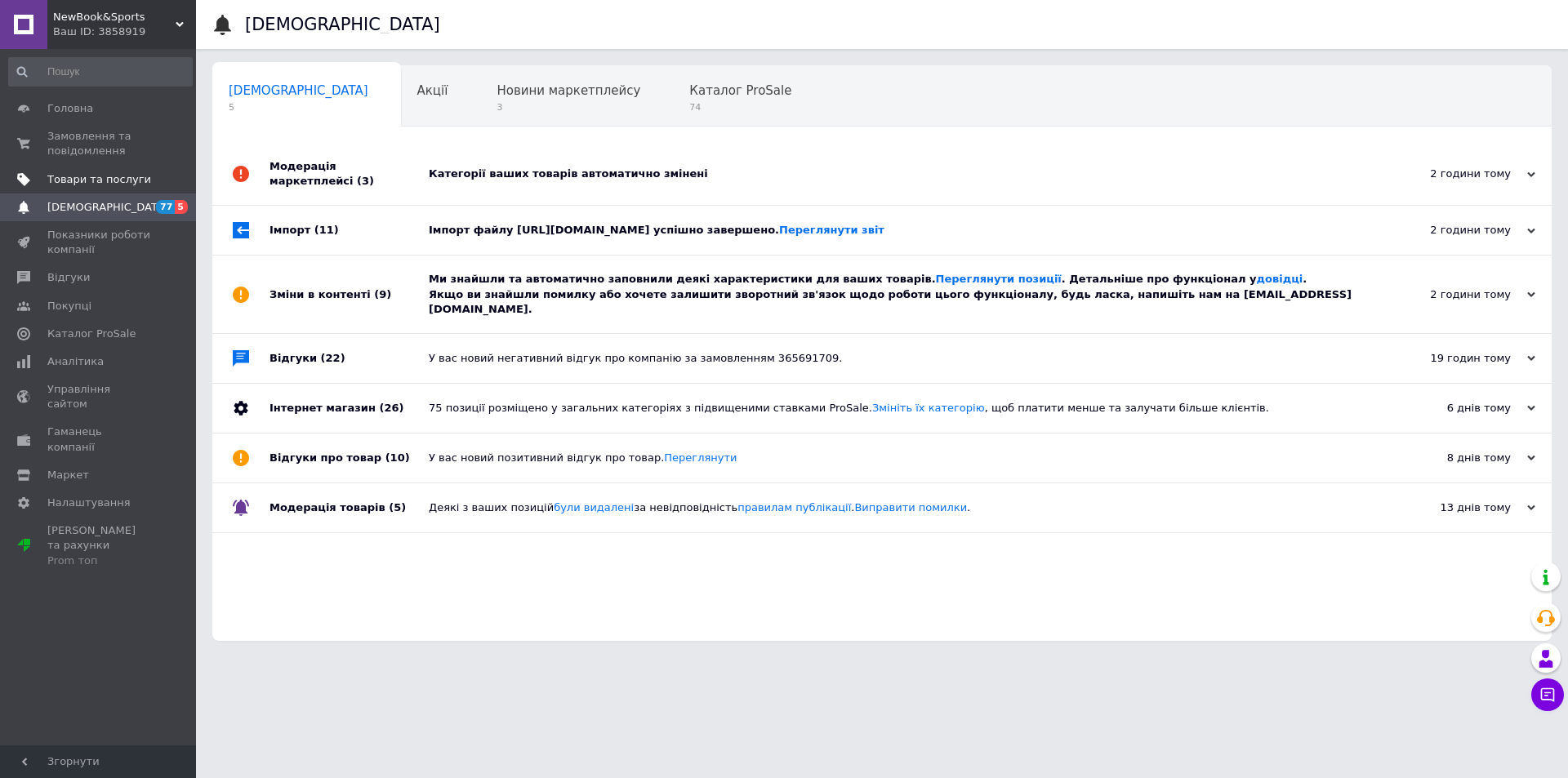
click at [78, 176] on span "Товари та послуги" at bounding box center [98, 180] width 103 height 15
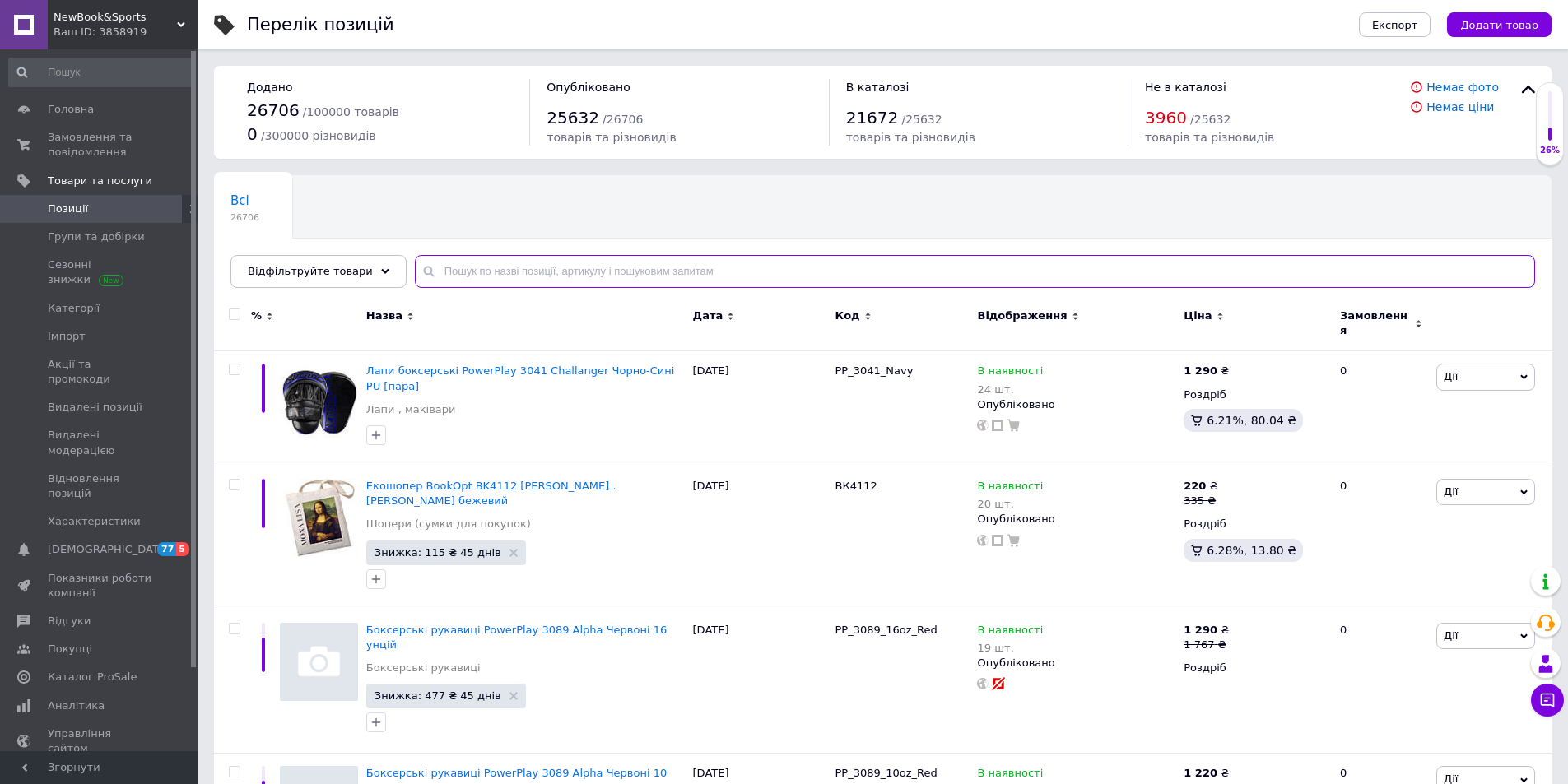
click at [447, 272] on input "text" at bounding box center [974, 271] width 1120 height 33
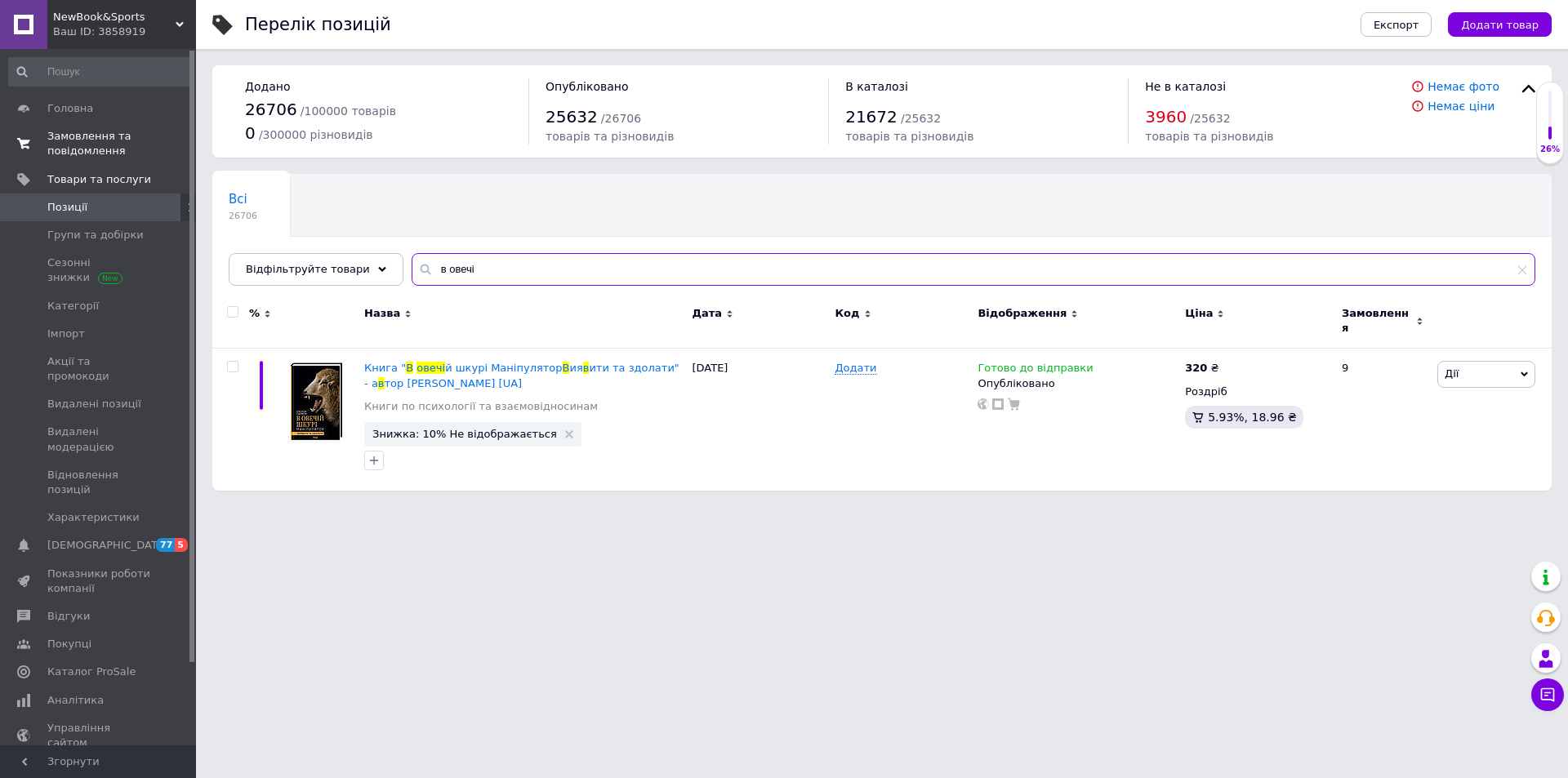
type input "в овечі"
click at [103, 157] on span "Замовлення та повідомлення" at bounding box center [98, 144] width 103 height 29
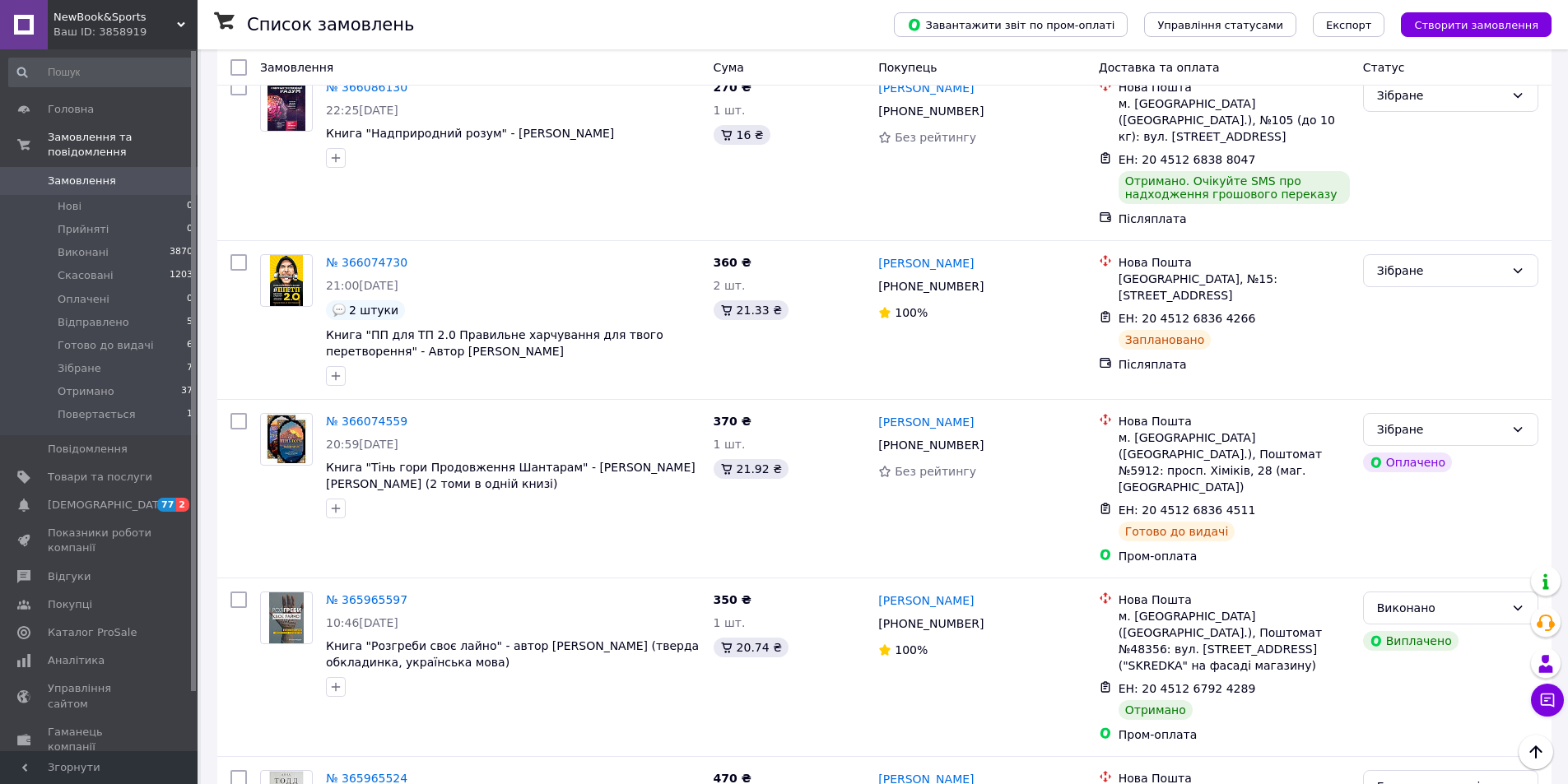
scroll to position [823, 0]
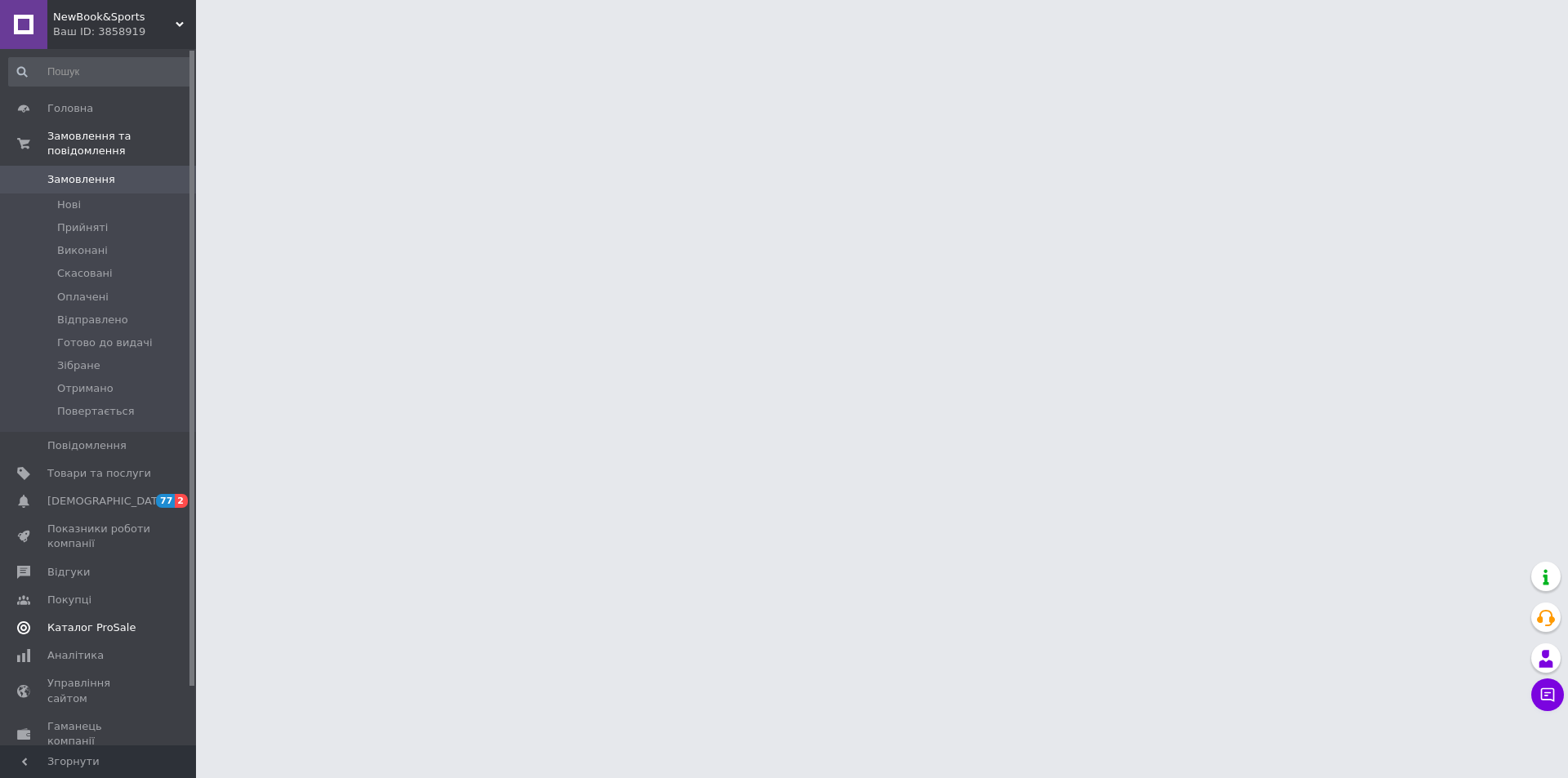
click at [106, 621] on span "Каталог ProSale" at bounding box center [91, 628] width 88 height 15
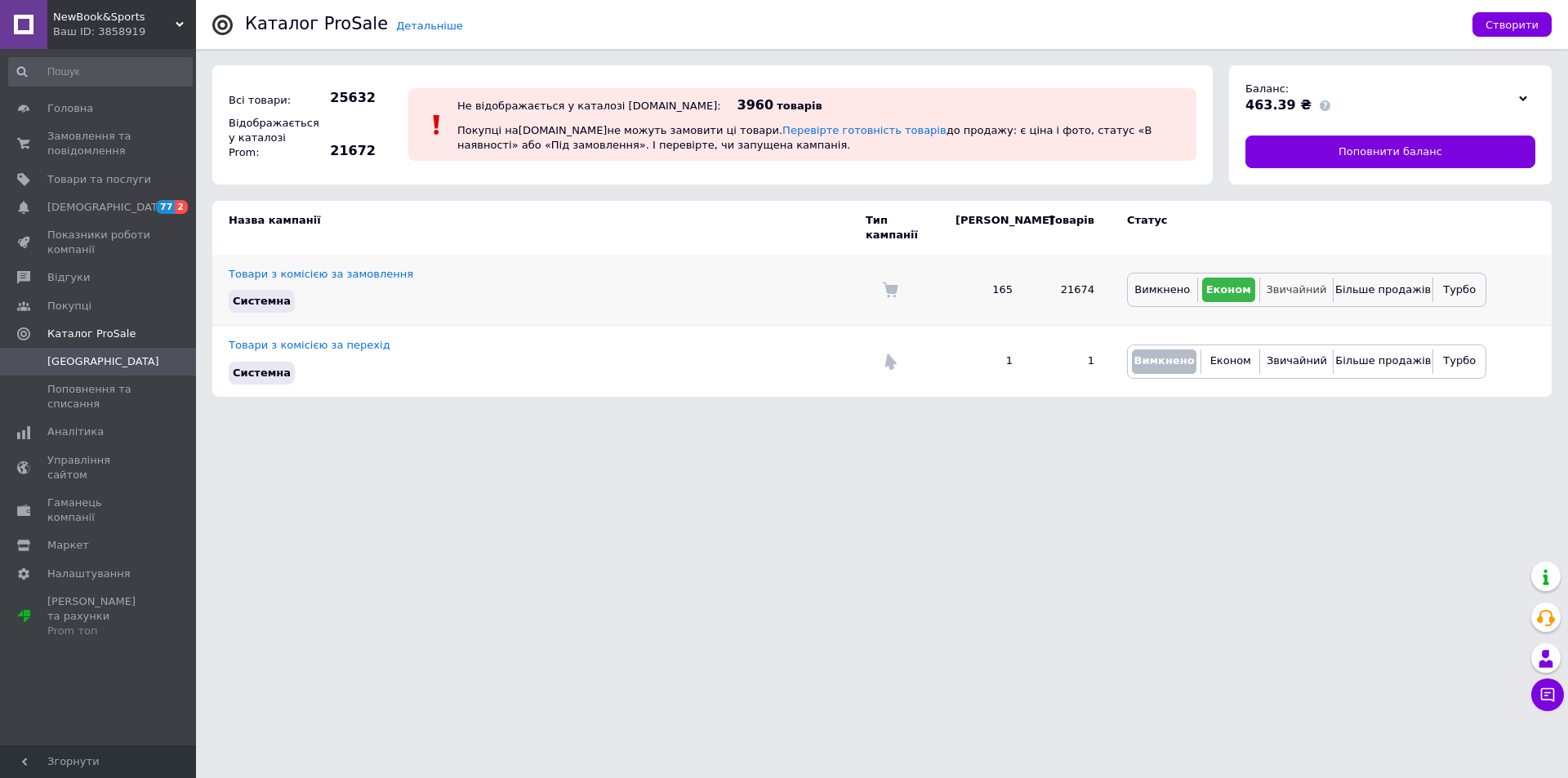
click at [1313, 283] on span "Звичайний" at bounding box center [1295, 289] width 61 height 12
click at [122, 176] on span "Товари та послуги" at bounding box center [98, 180] width 103 height 15
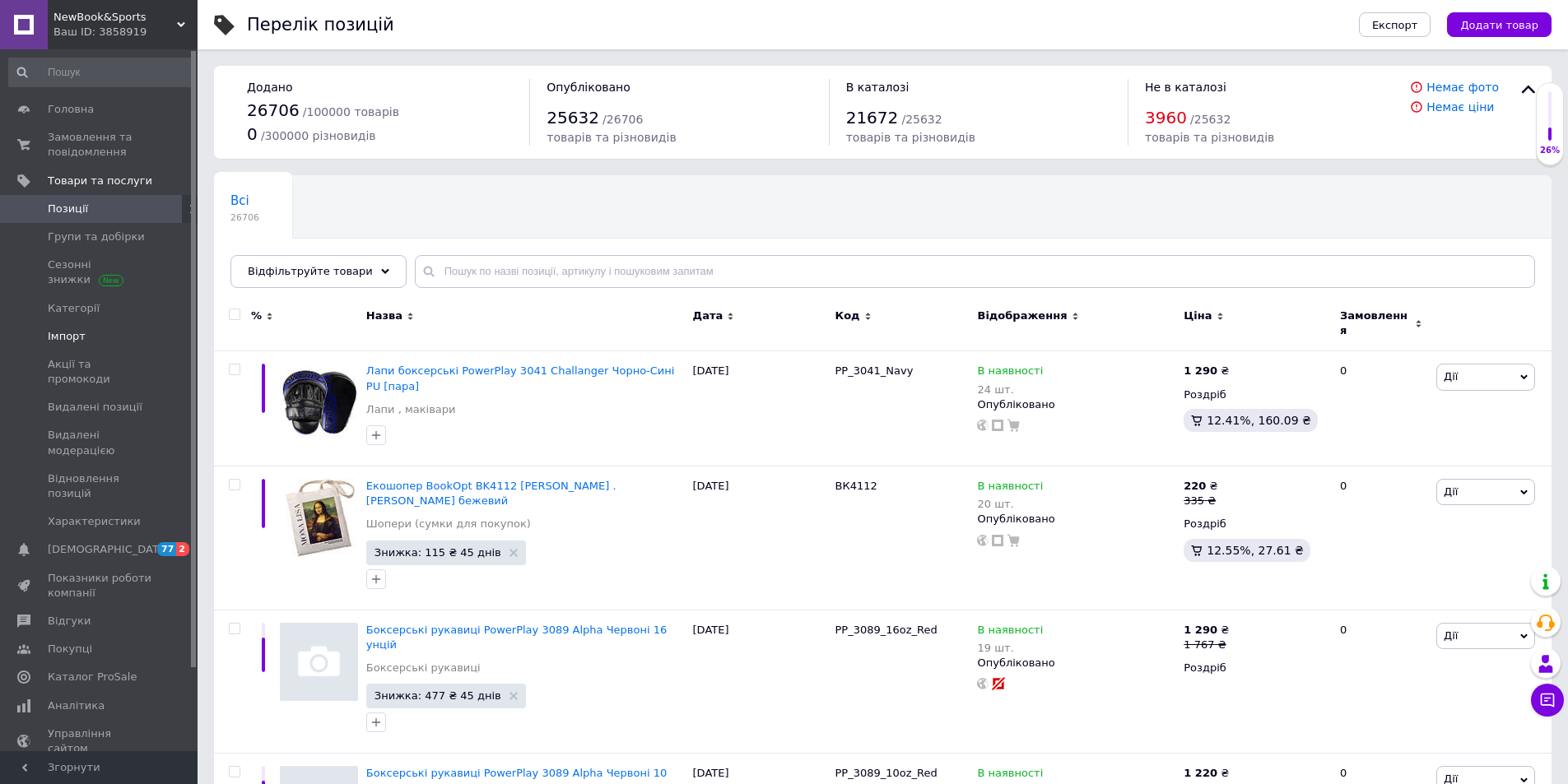
click at [62, 335] on span "Імпорт" at bounding box center [66, 336] width 38 height 15
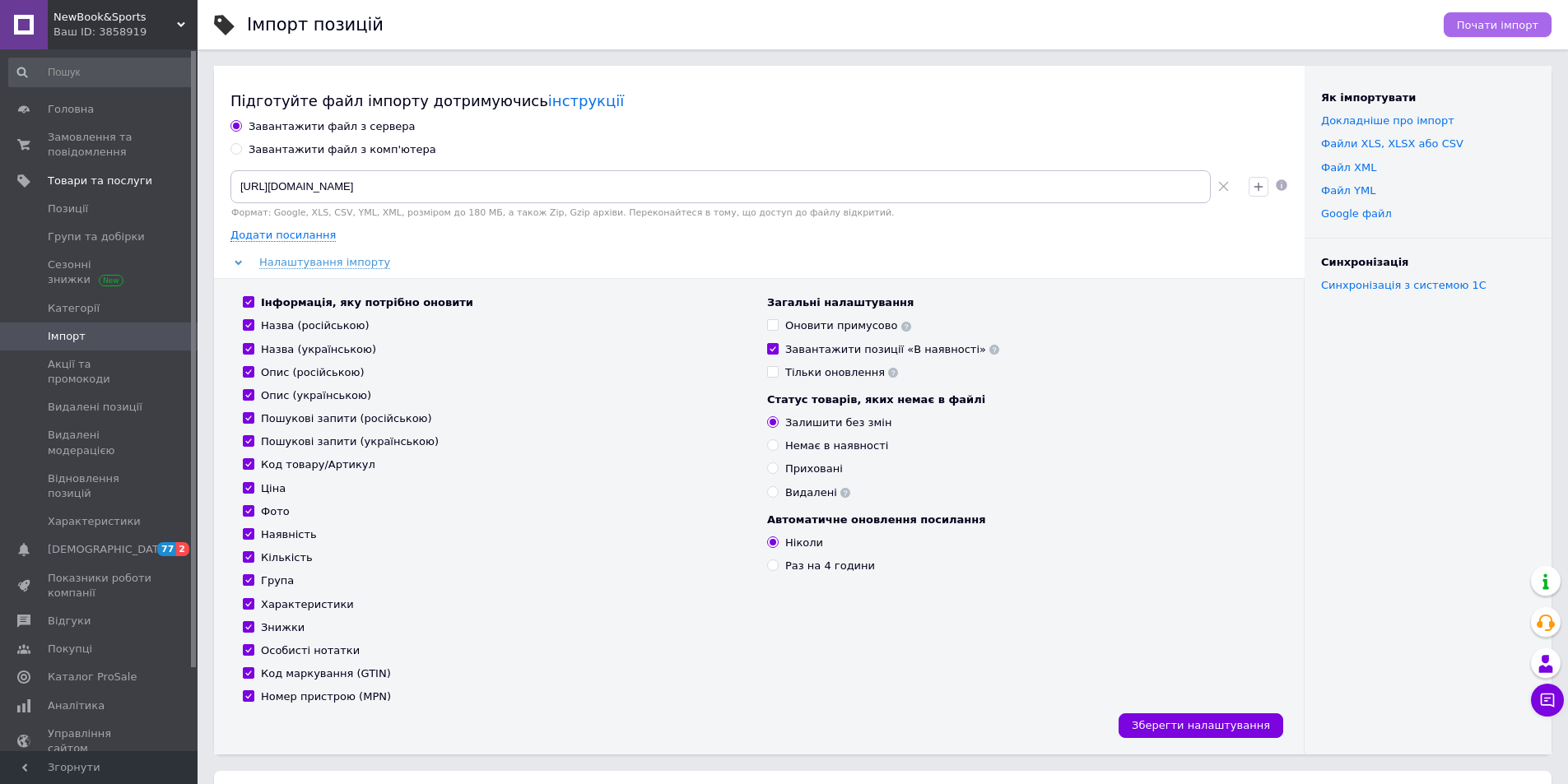
click at [1527, 22] on span "Почати імпорт" at bounding box center [1497, 25] width 82 height 12
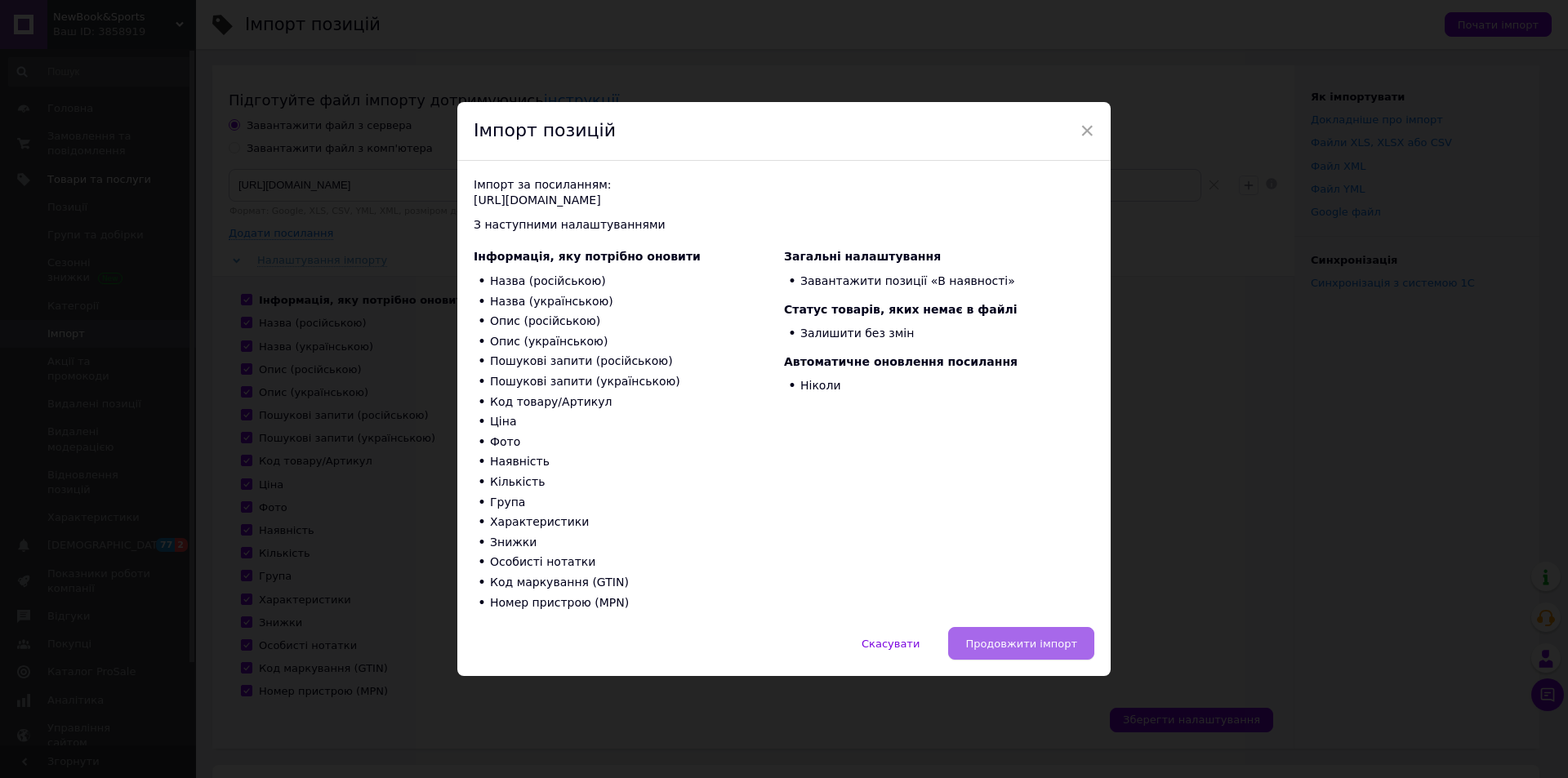
click at [1001, 646] on span "Продовжити імпорт" at bounding box center [1021, 644] width 112 height 12
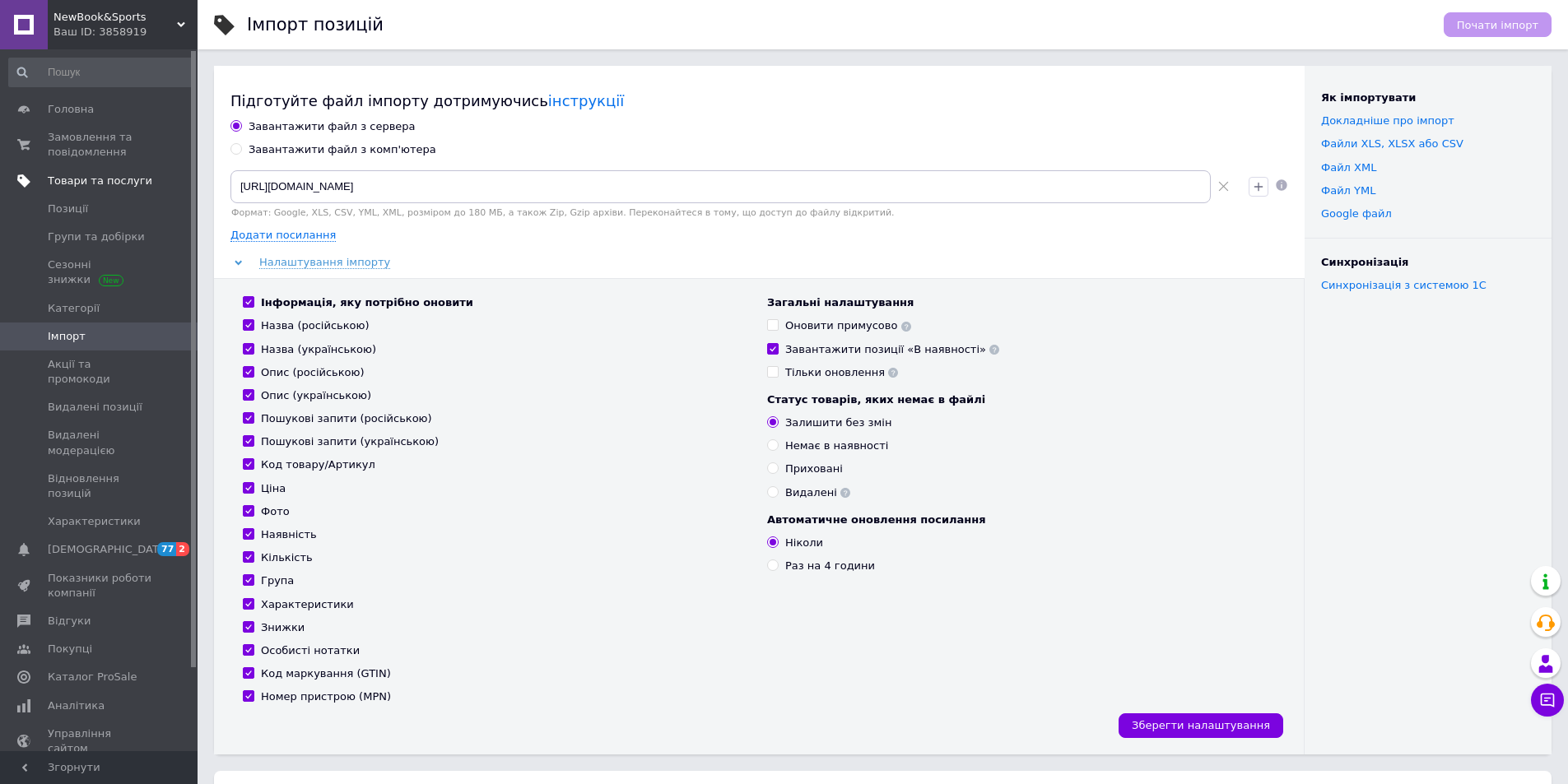
click at [128, 181] on span "Товари та послуги" at bounding box center [99, 181] width 104 height 15
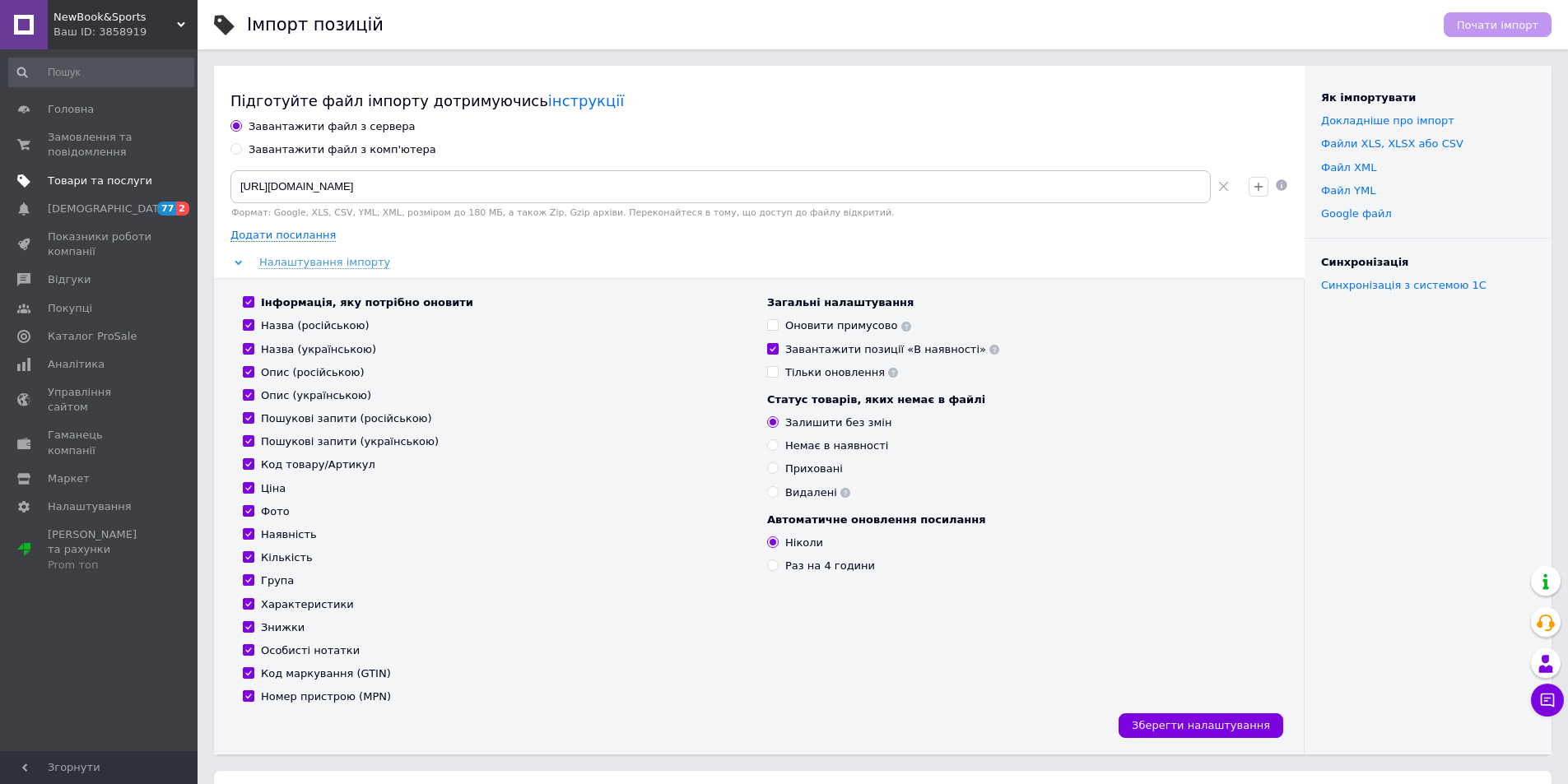
click at [101, 183] on span "Товари та послуги" at bounding box center [99, 181] width 104 height 15
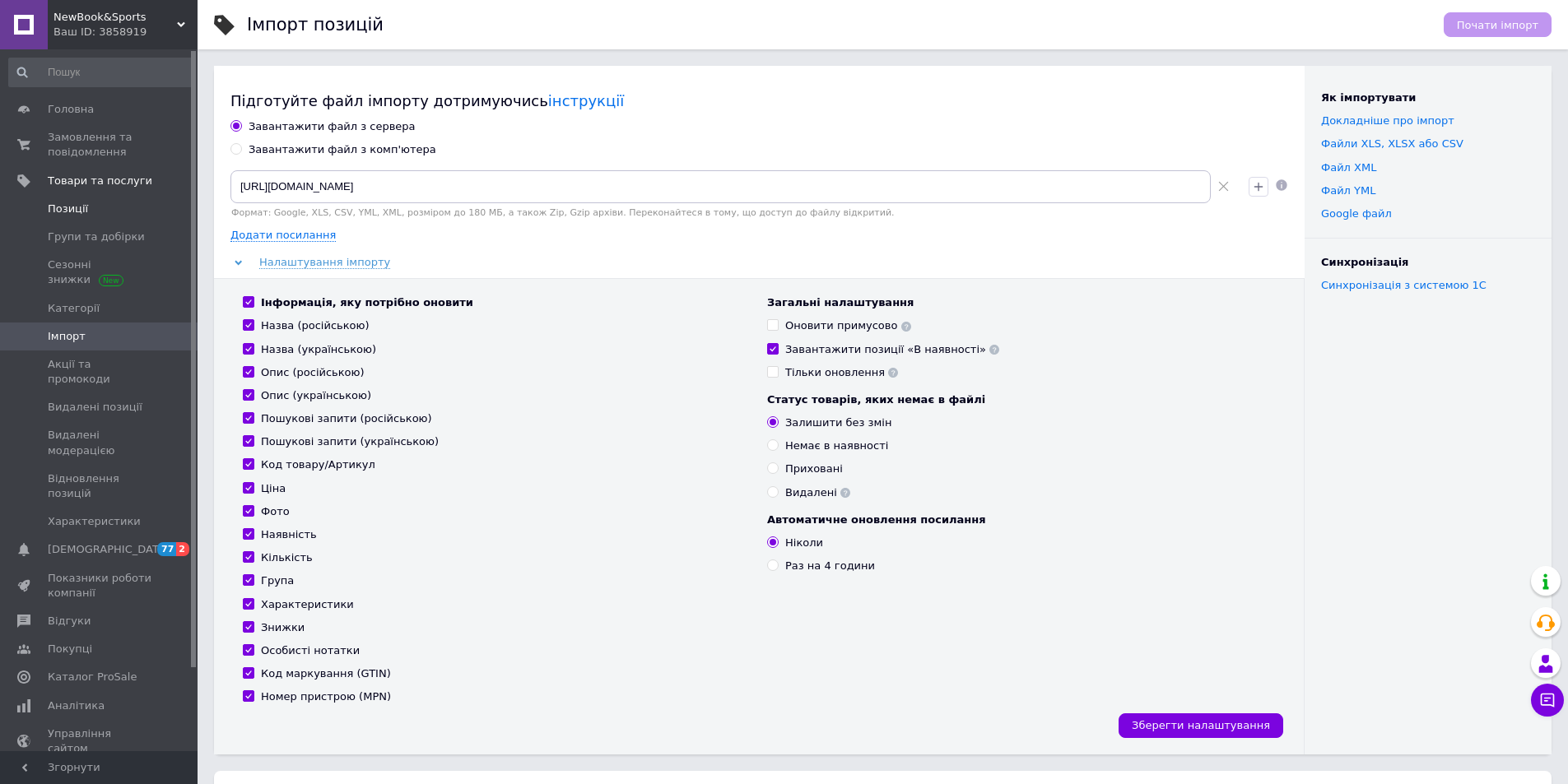
click at [73, 212] on span "Позиції" at bounding box center [67, 208] width 40 height 15
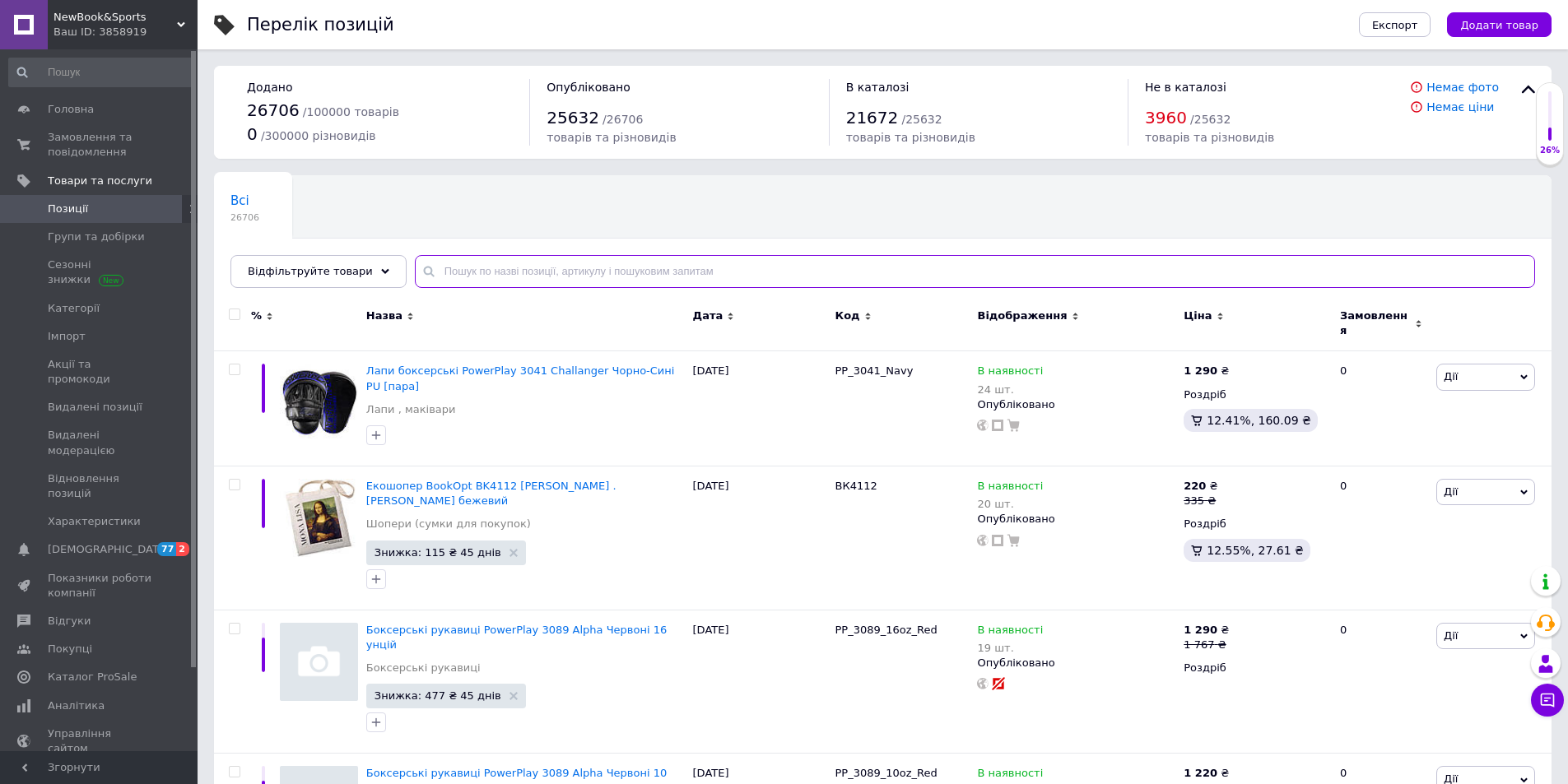
click at [438, 277] on input "text" at bounding box center [974, 271] width 1120 height 33
type input "багатс"
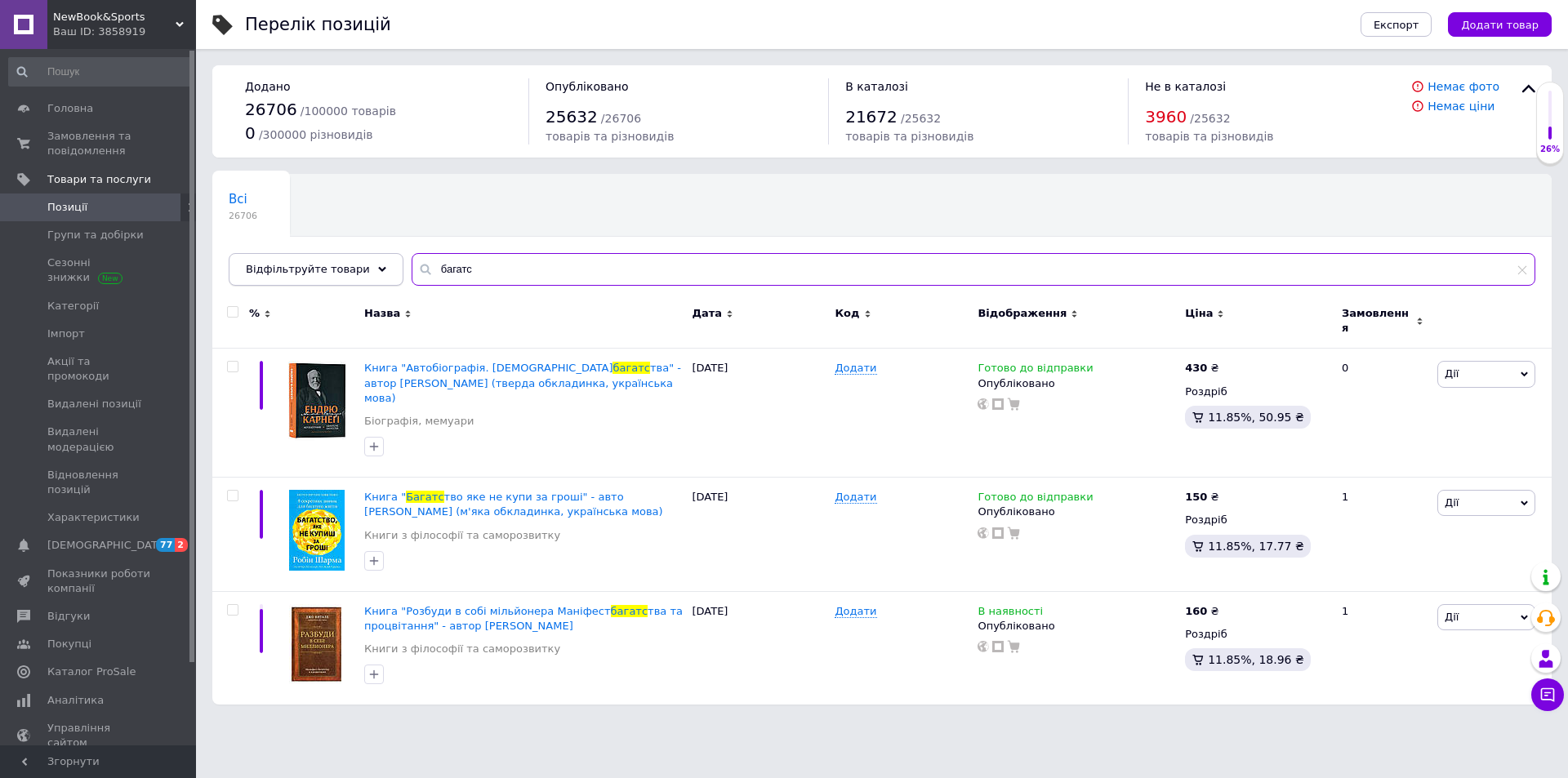
drag, startPoint x: 500, startPoint y: 271, endPoint x: 376, endPoint y: 264, distance: 124.2
click at [376, 264] on div "Відфільтруйте товари багатс" at bounding box center [881, 269] width 1306 height 32
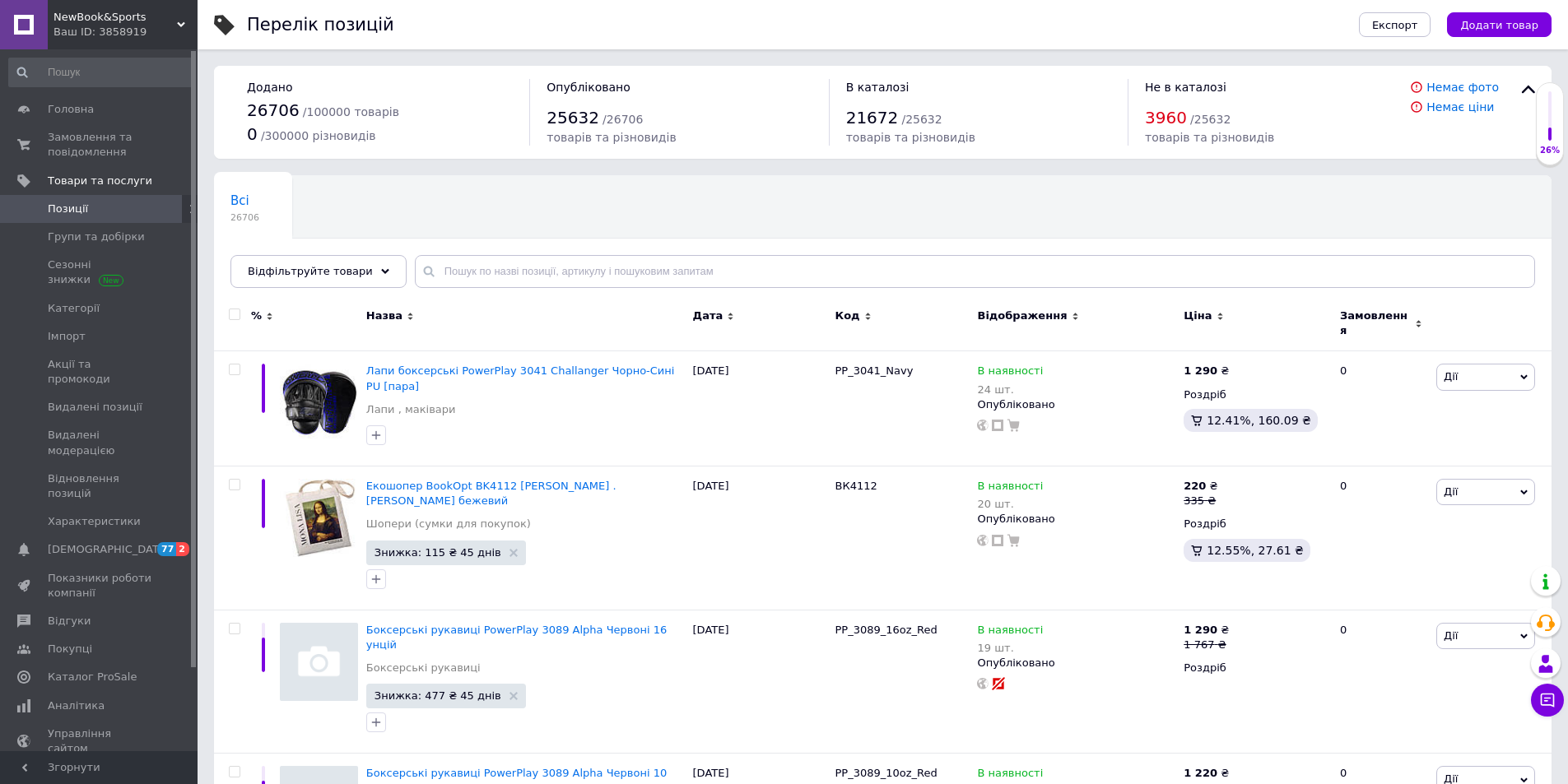
click at [1393, 316] on span "Замовлення" at bounding box center [1375, 323] width 71 height 29
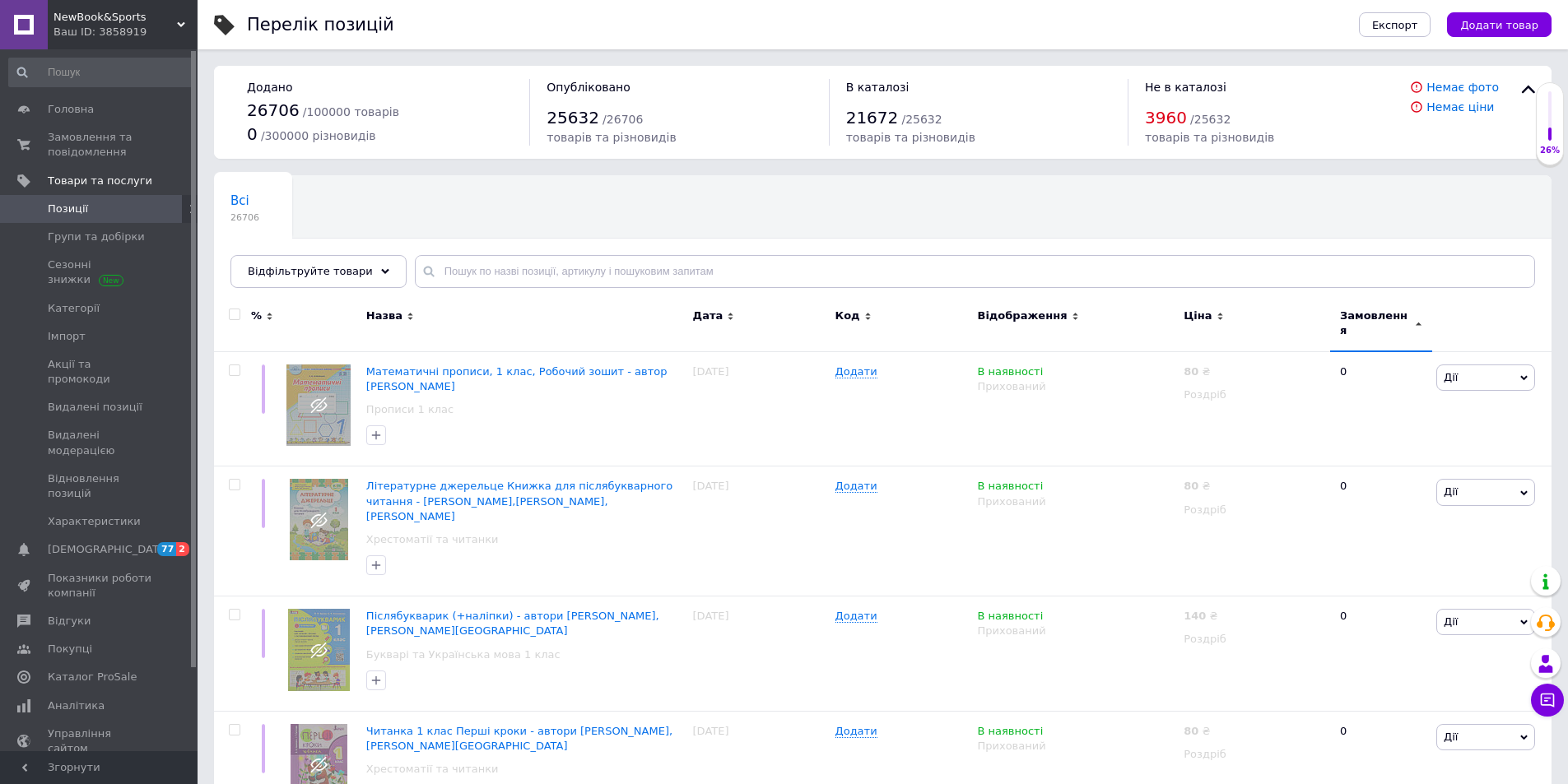
click at [1370, 313] on span "Замовлення" at bounding box center [1375, 323] width 71 height 29
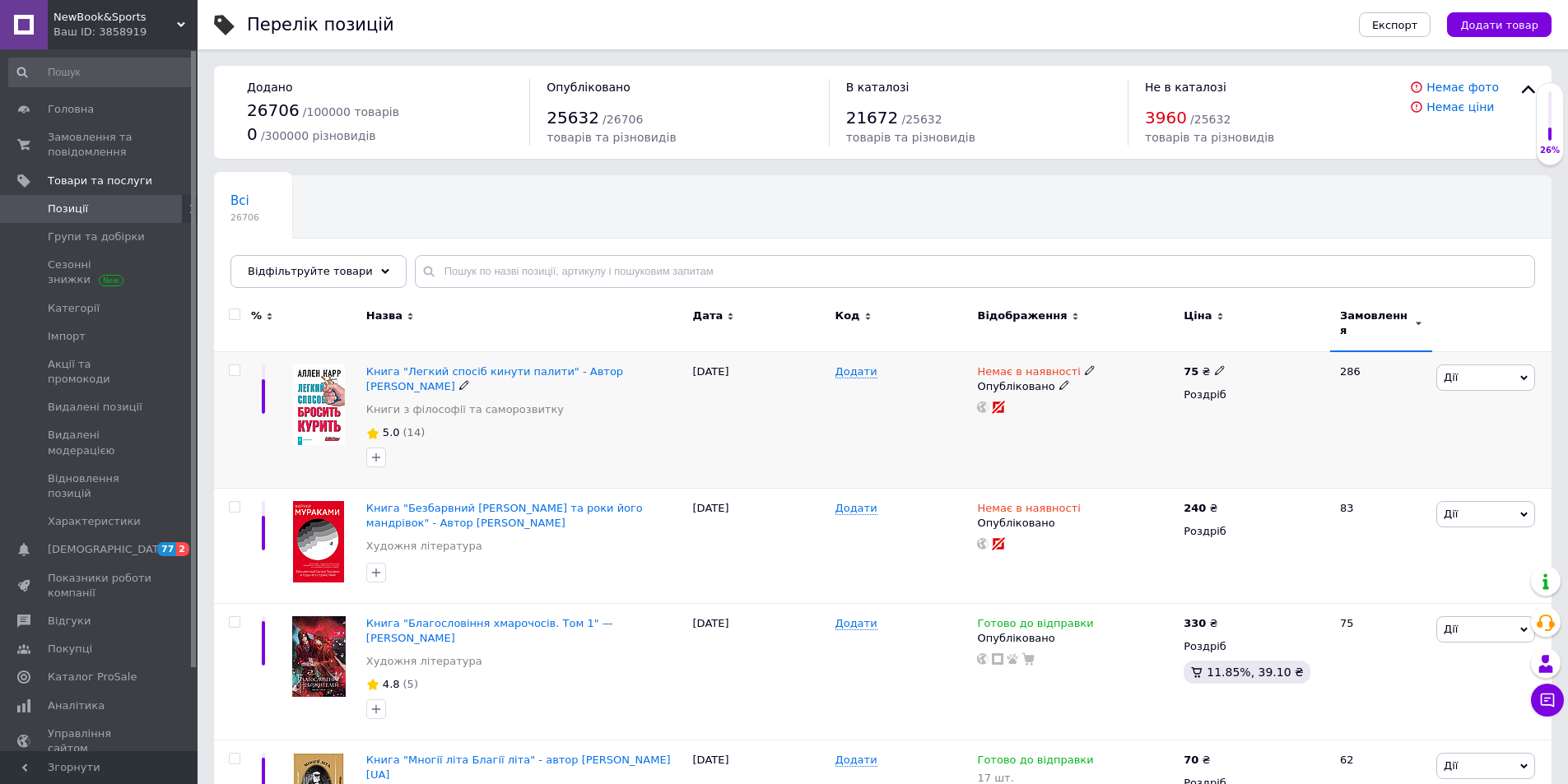
click at [1085, 365] on icon at bounding box center [1089, 370] width 9 height 9
click at [1112, 375] on li "В наявності" at bounding box center [1174, 383] width 156 height 23
click at [1047, 435] on div "Немає в наявності Наявність В наявності Немає в наявності Під замовлення Готово…" at bounding box center [1076, 420] width 207 height 137
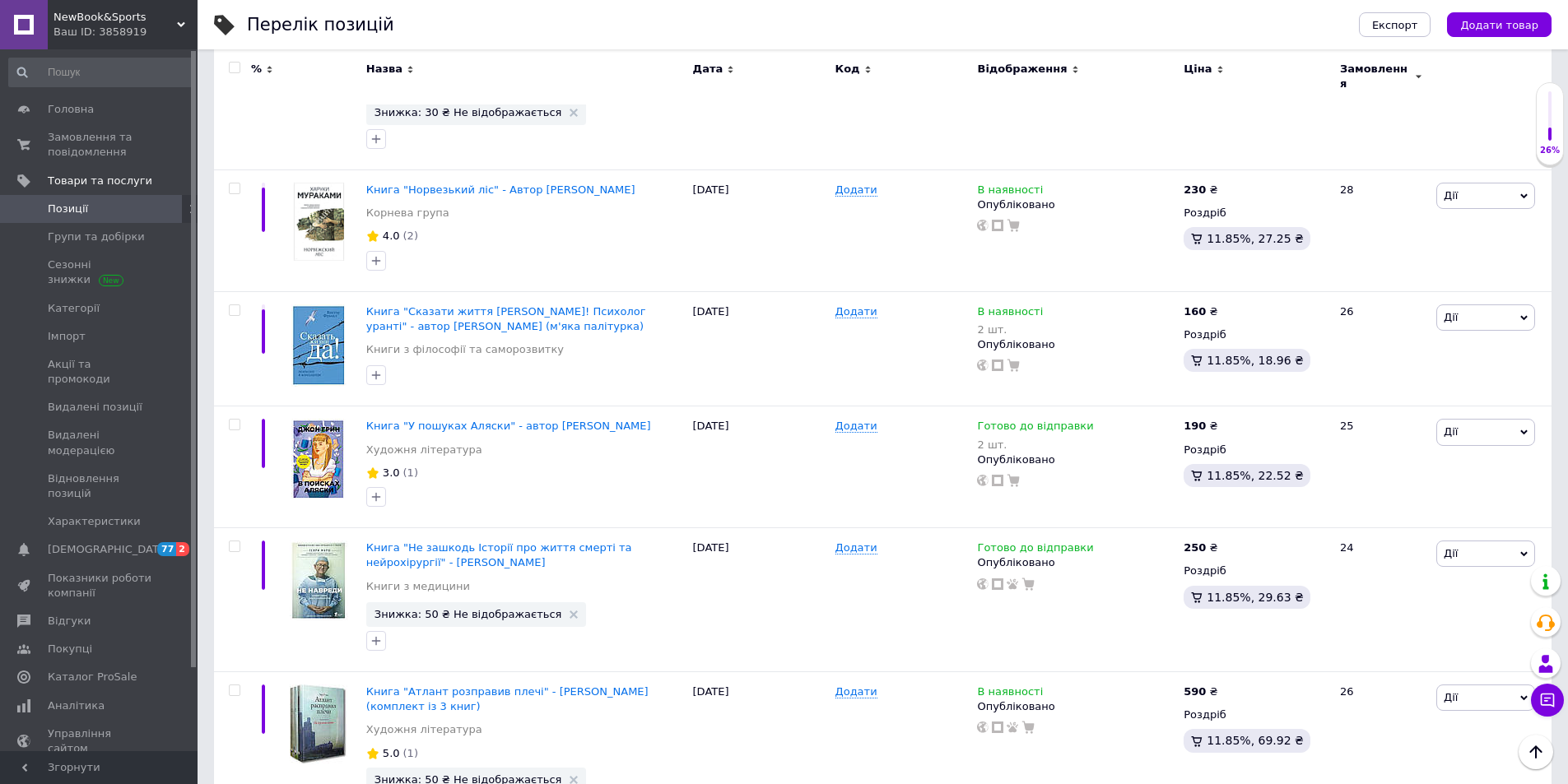
scroll to position [2309, 0]
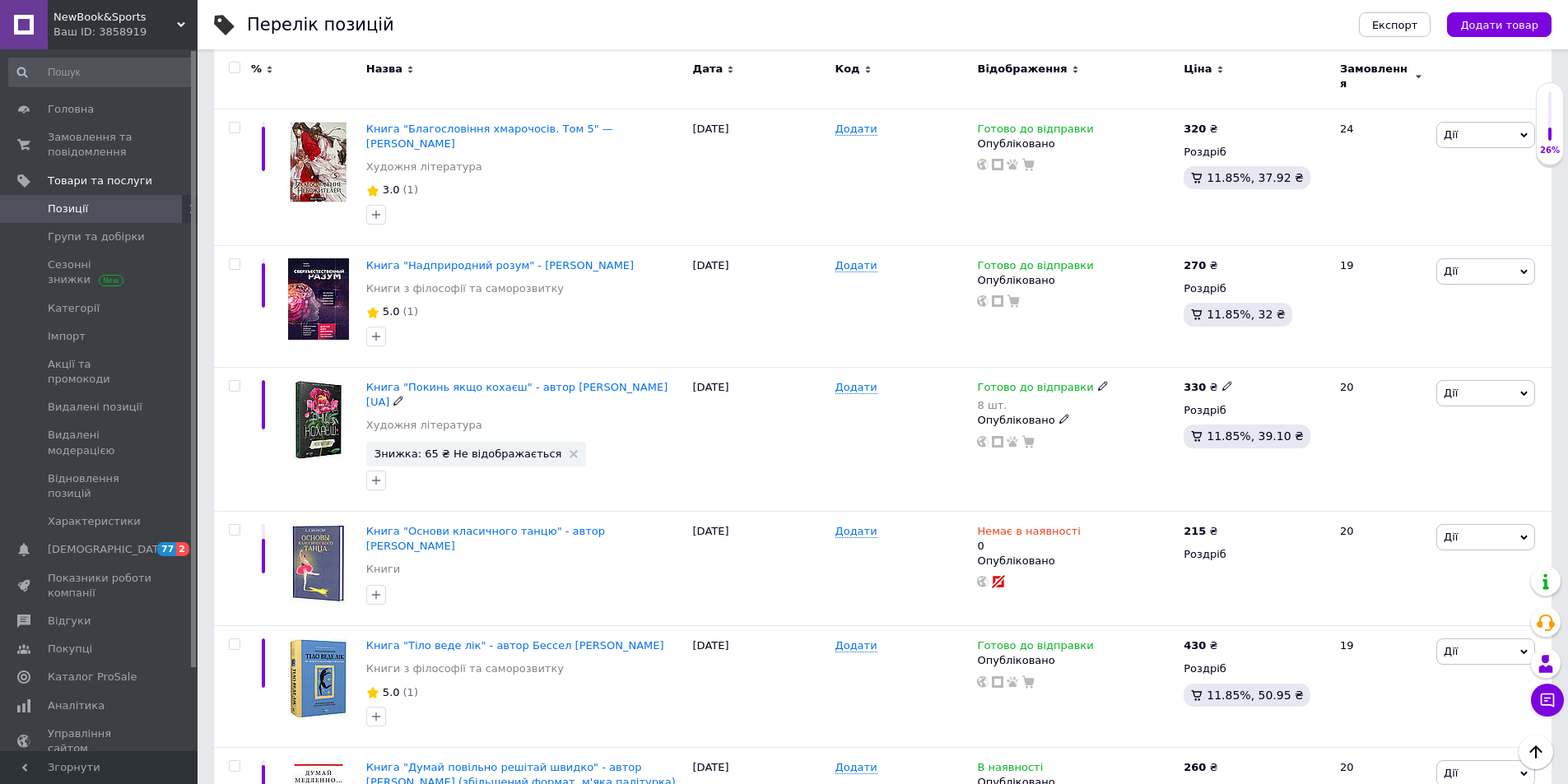
scroll to position [741, 0]
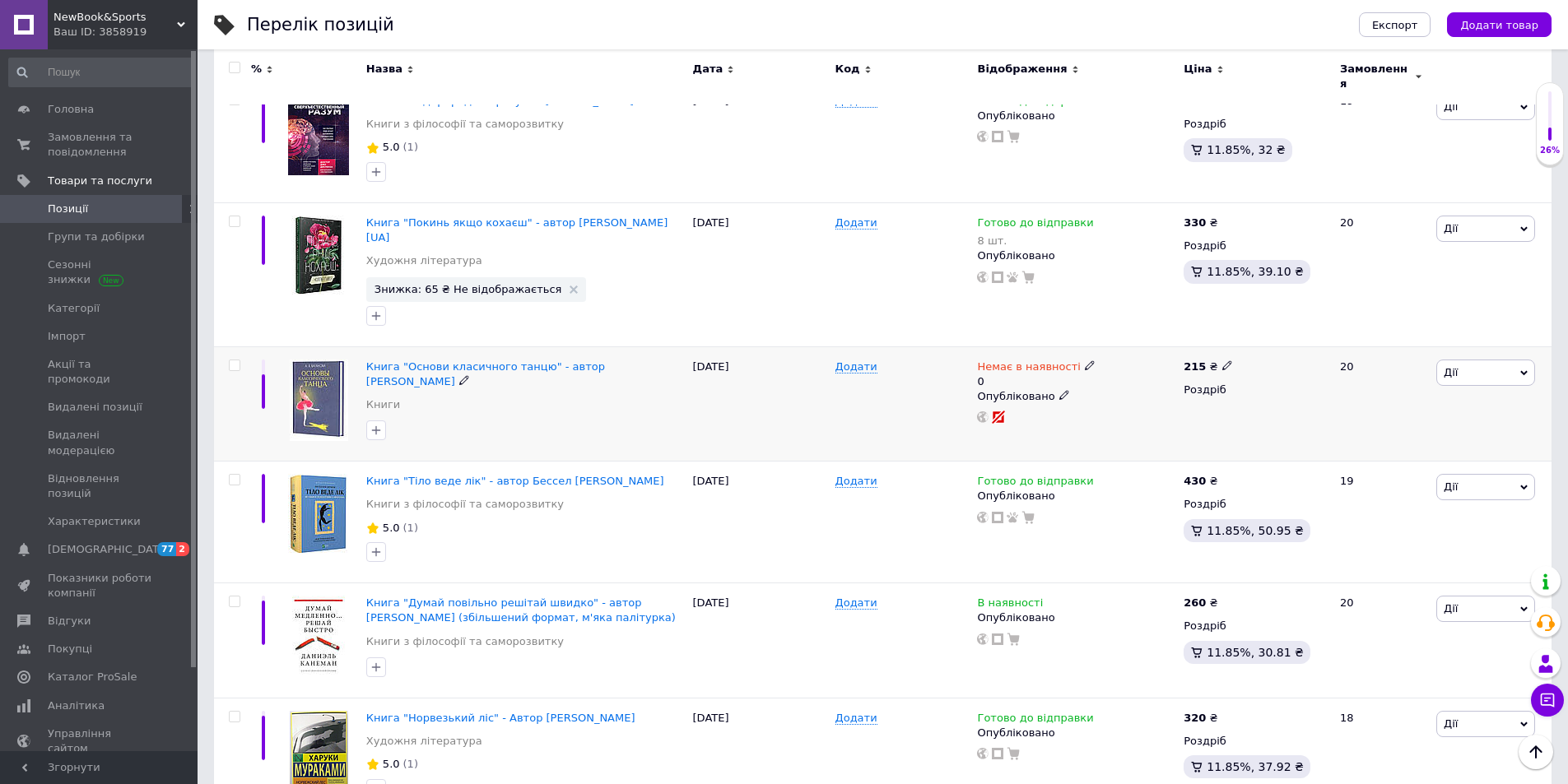
click at [1085, 360] on icon at bounding box center [1089, 364] width 9 height 9
click at [1126, 375] on li "В наявності" at bounding box center [1174, 386] width 156 height 23
click at [835, 462] on div "Додати" at bounding box center [902, 522] width 142 height 121
drag, startPoint x: 1129, startPoint y: 393, endPoint x: 1053, endPoint y: 365, distance: 81.0
click at [1054, 365] on div "Немає в наявності 0 Наявність В наявності Немає в наявності Під замовлення Гото…" at bounding box center [1076, 391] width 198 height 65
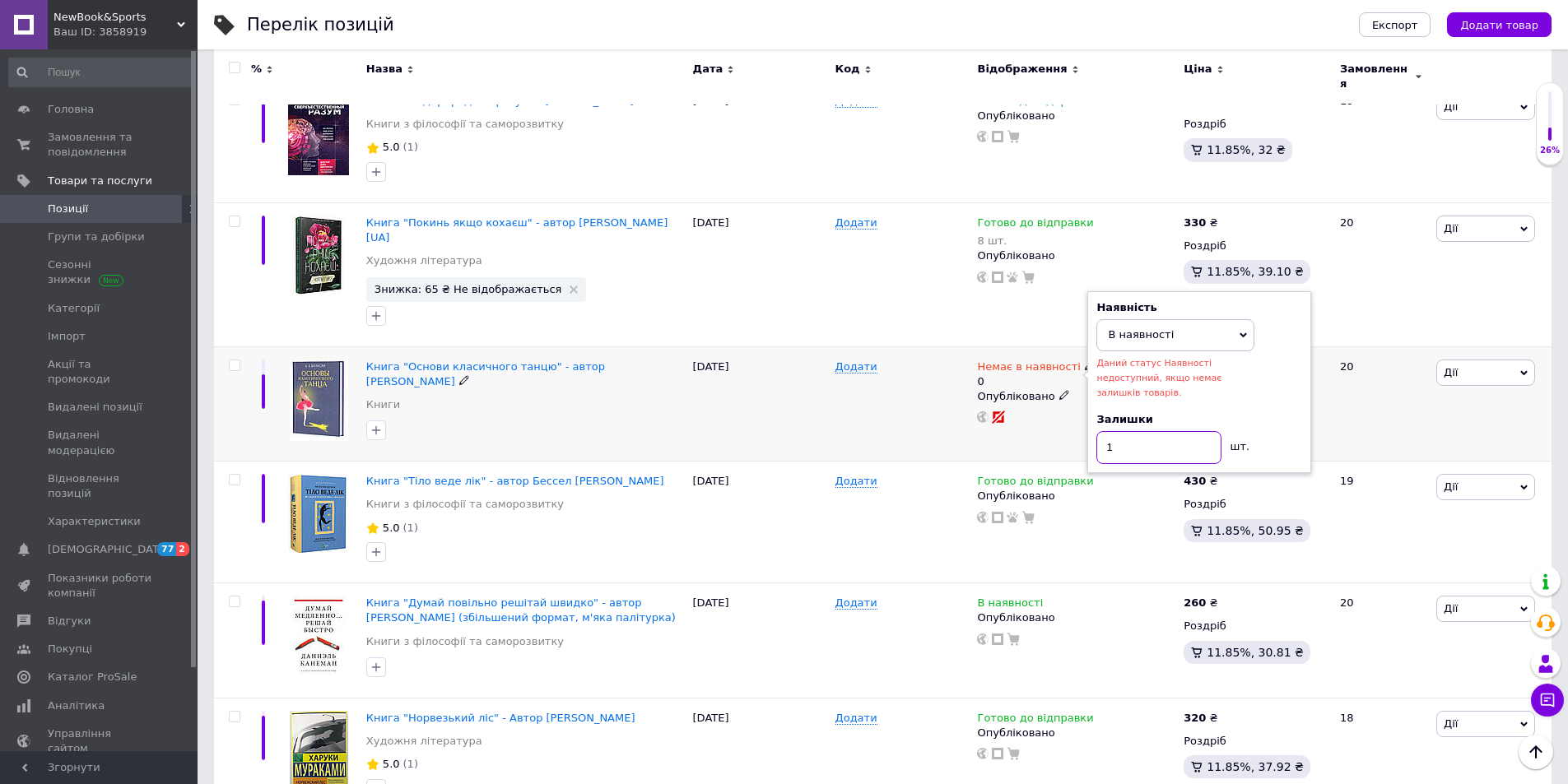
type input "1"
click at [861, 357] on div "Додати" at bounding box center [902, 404] width 142 height 115
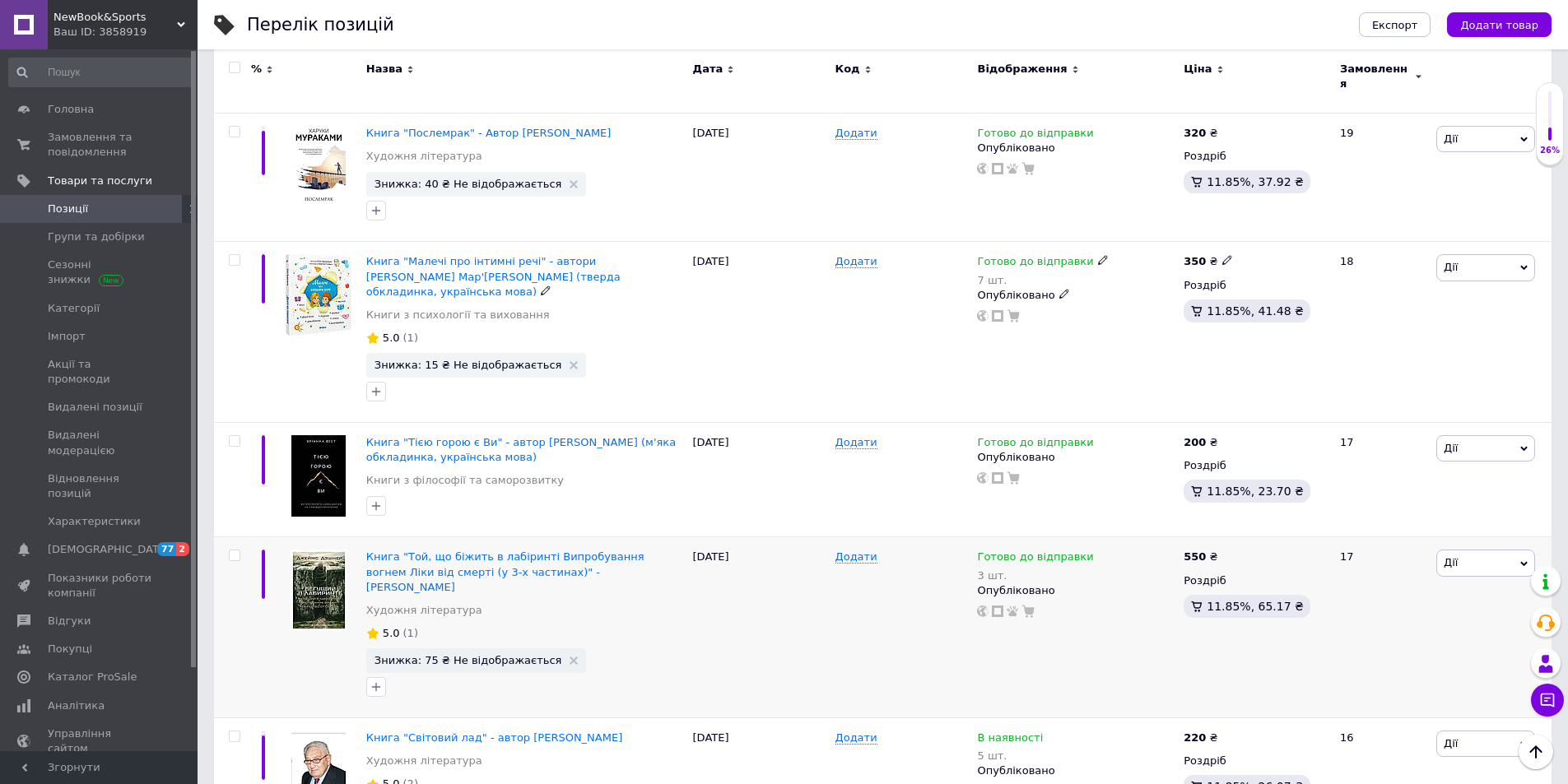
scroll to position [2122, 0]
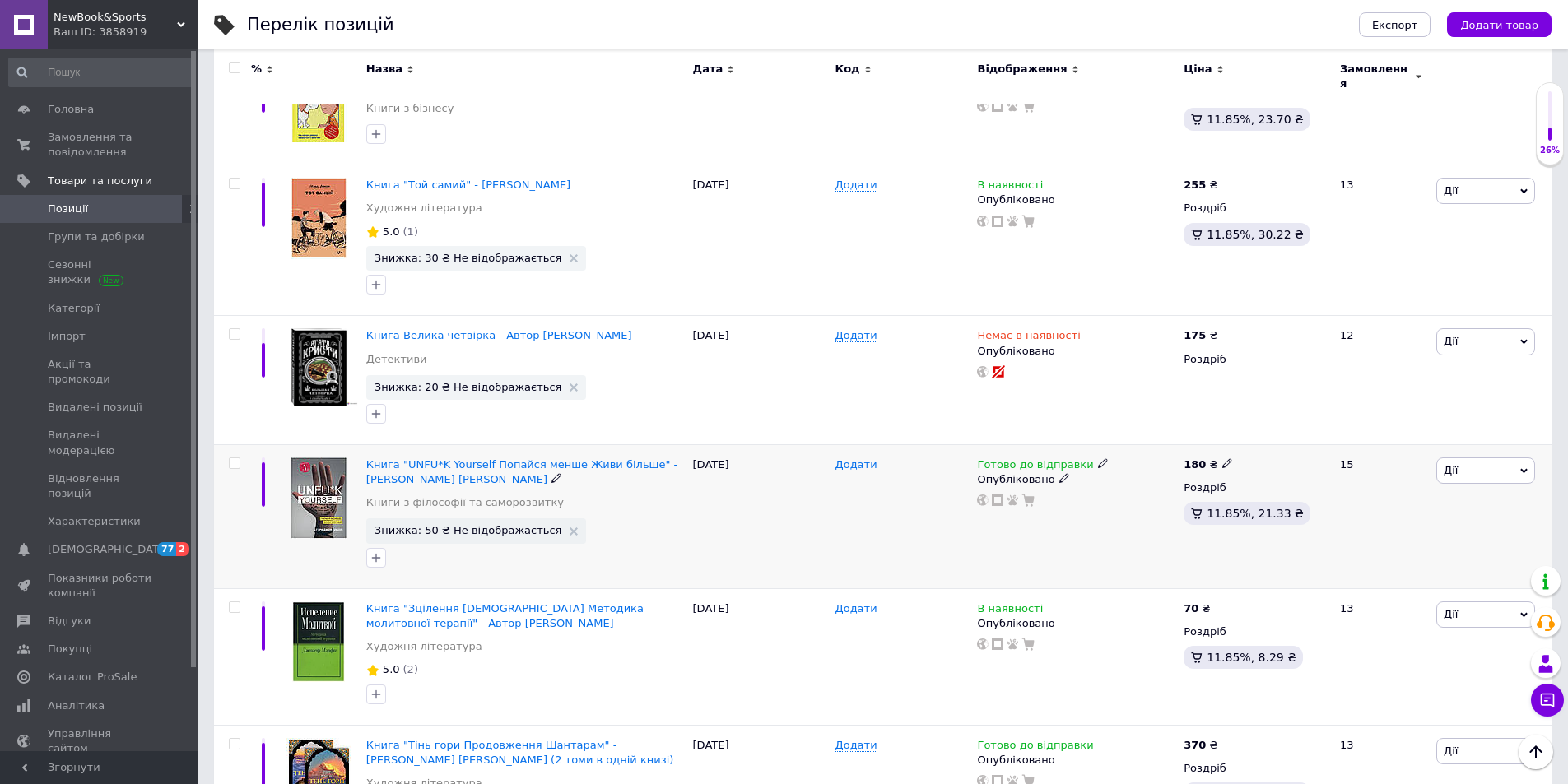
scroll to position [1382, 0]
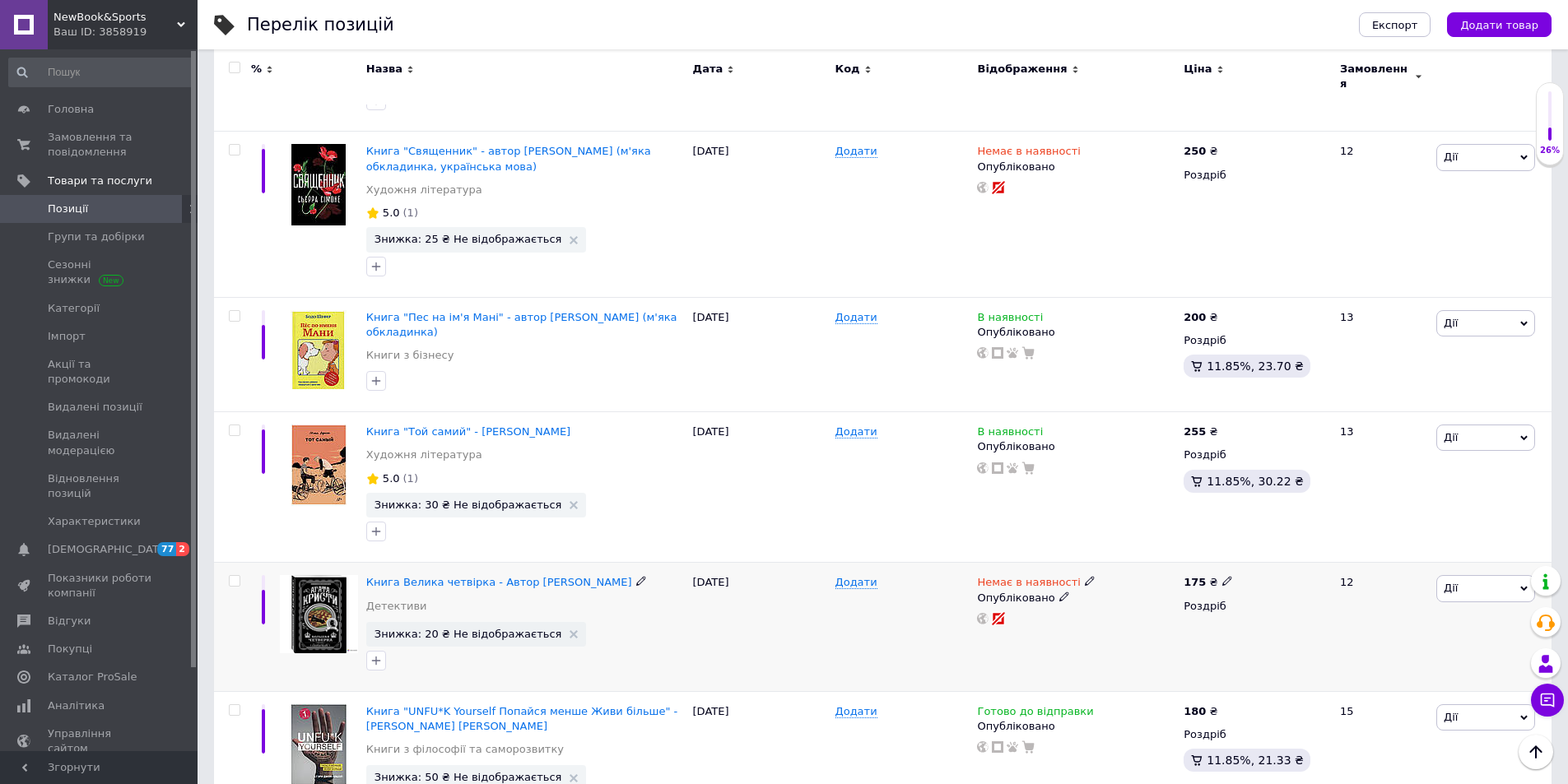
click at [1085, 576] on icon at bounding box center [1089, 581] width 9 height 9
click at [1122, 583] on li "В наявності" at bounding box center [1174, 594] width 156 height 23
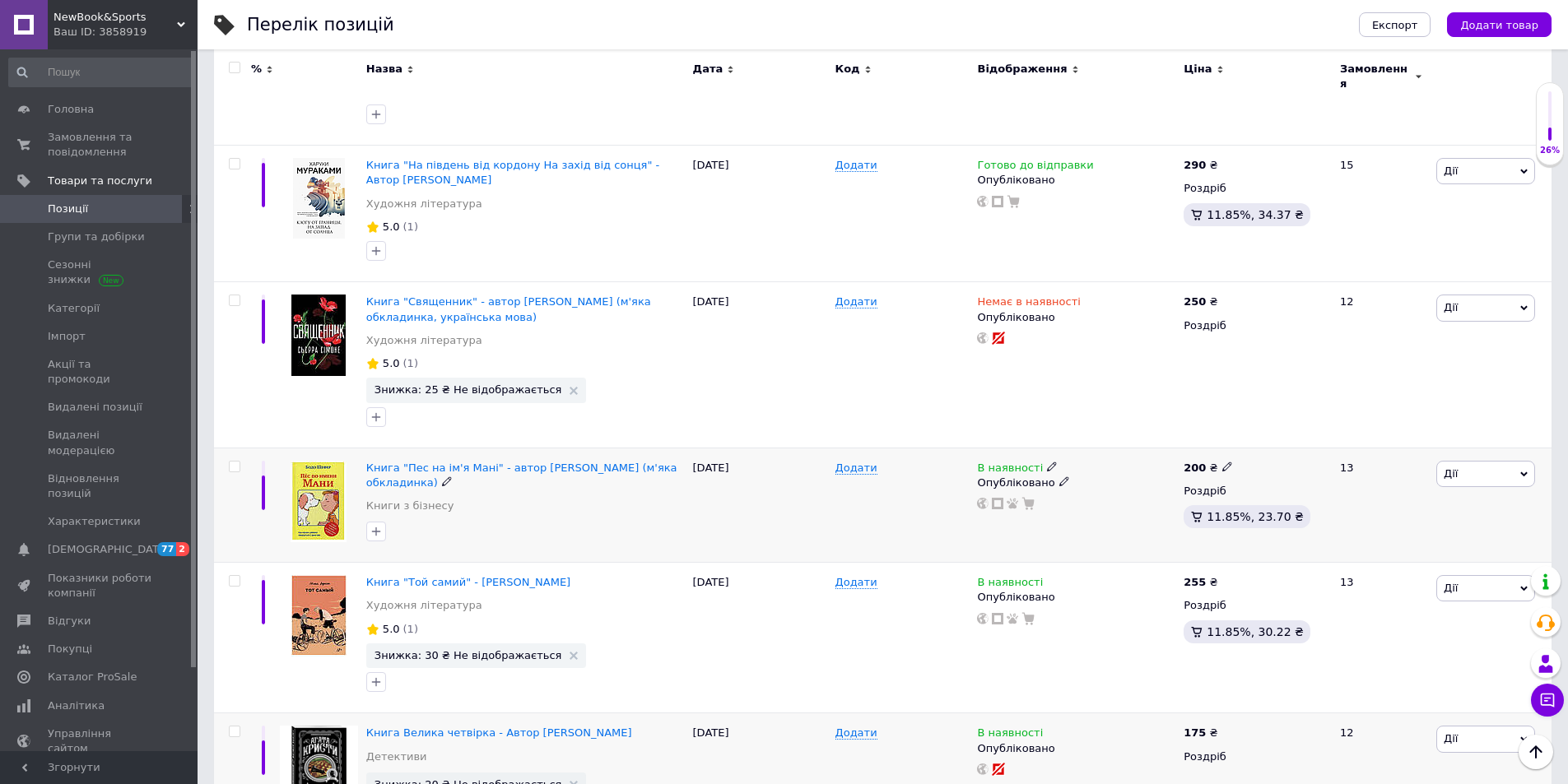
scroll to position [1053, 0]
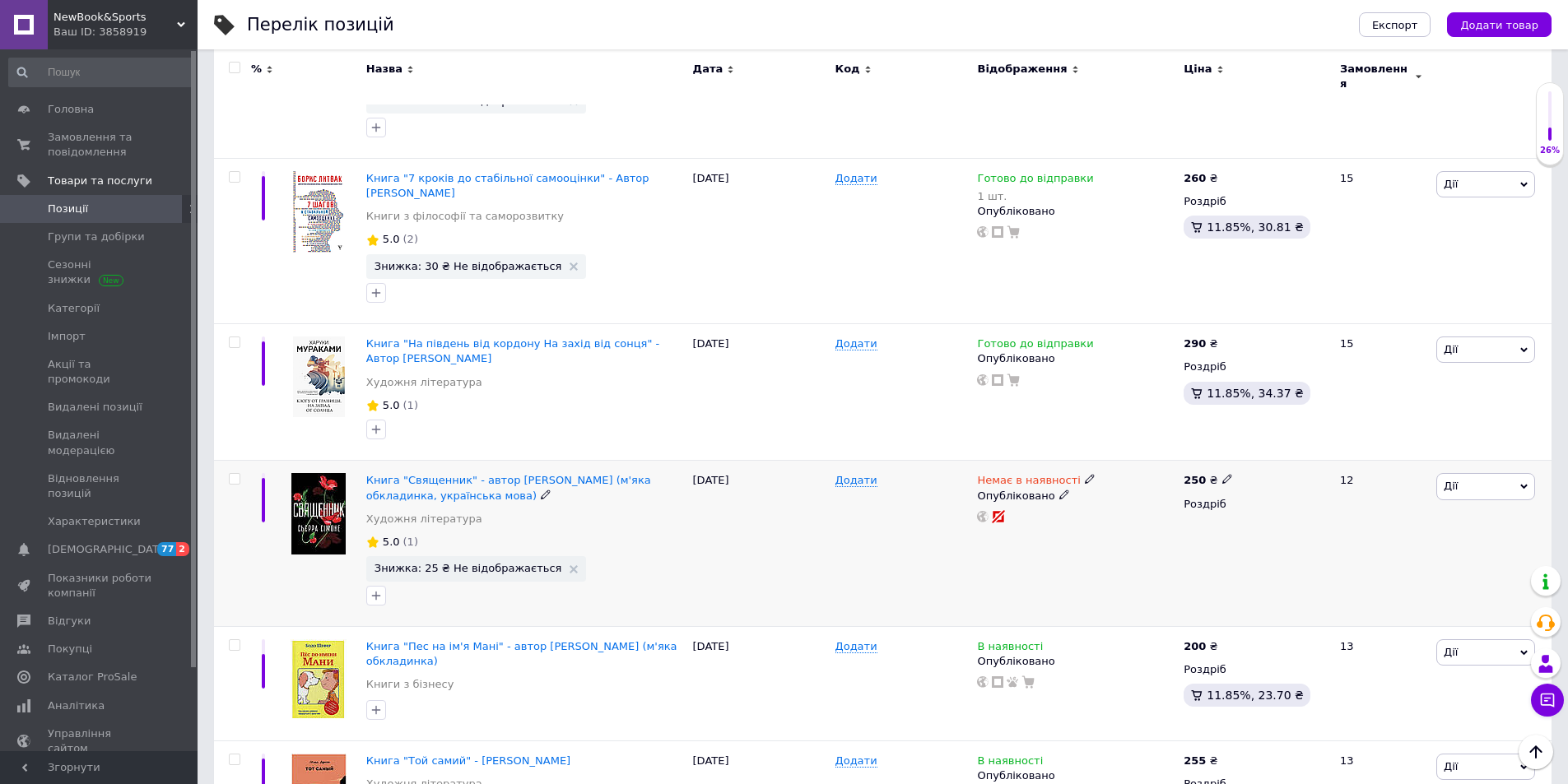
click at [1085, 474] on icon at bounding box center [1089, 478] width 9 height 9
click at [1098, 476] on ul "В наявності Під замовлення Готово до відправки" at bounding box center [1174, 516] width 158 height 80
click at [1018, 538] on div "Немає в наявності Наявність Немає в наявності В наявності Під замовлення Готово…" at bounding box center [1076, 544] width 207 height 165
click at [1085, 474] on icon at bounding box center [1089, 478] width 9 height 9
click at [1123, 482] on li "В наявності" at bounding box center [1174, 493] width 156 height 23
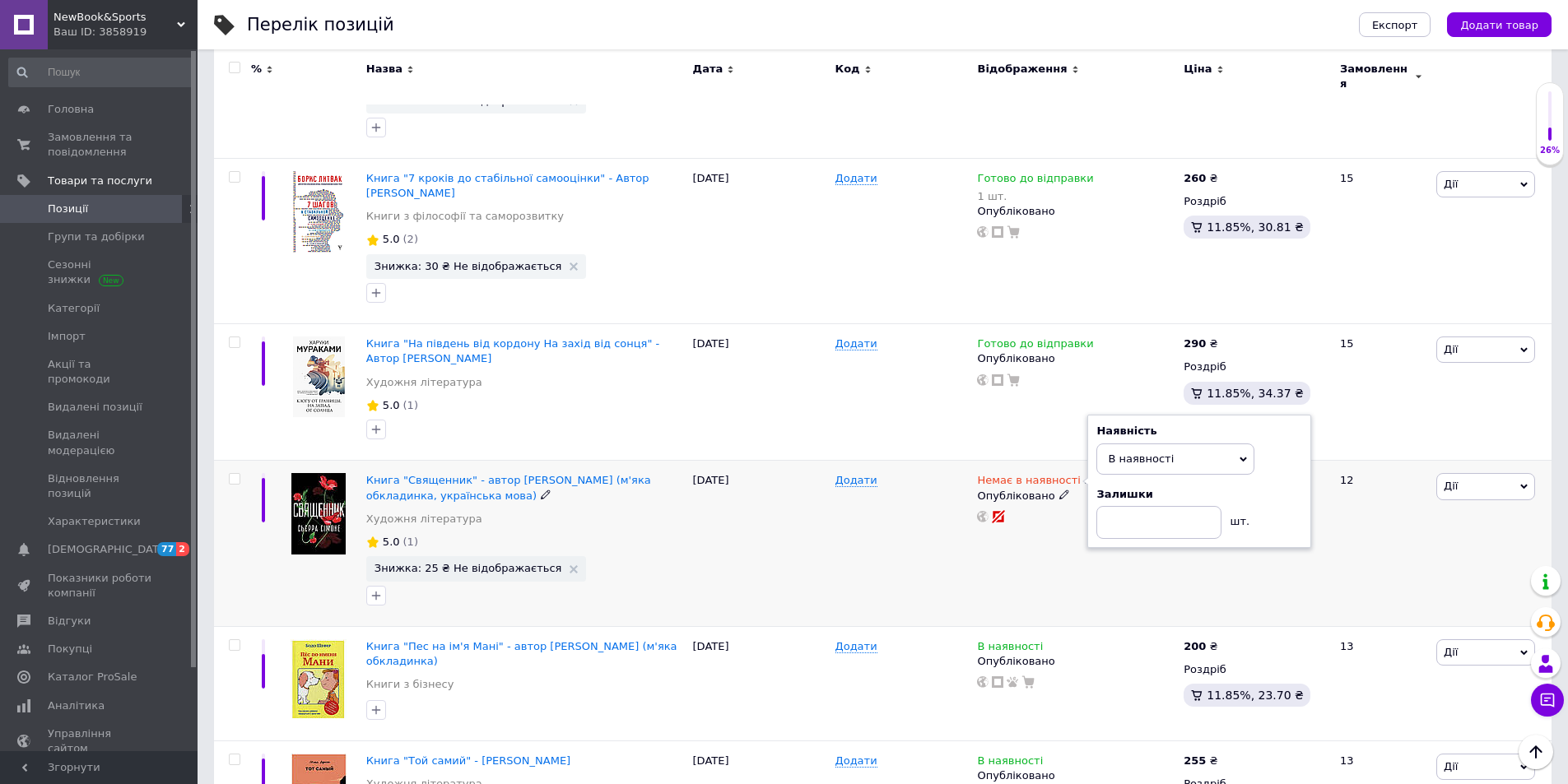
click at [938, 545] on div "Додати" at bounding box center [902, 544] width 142 height 165
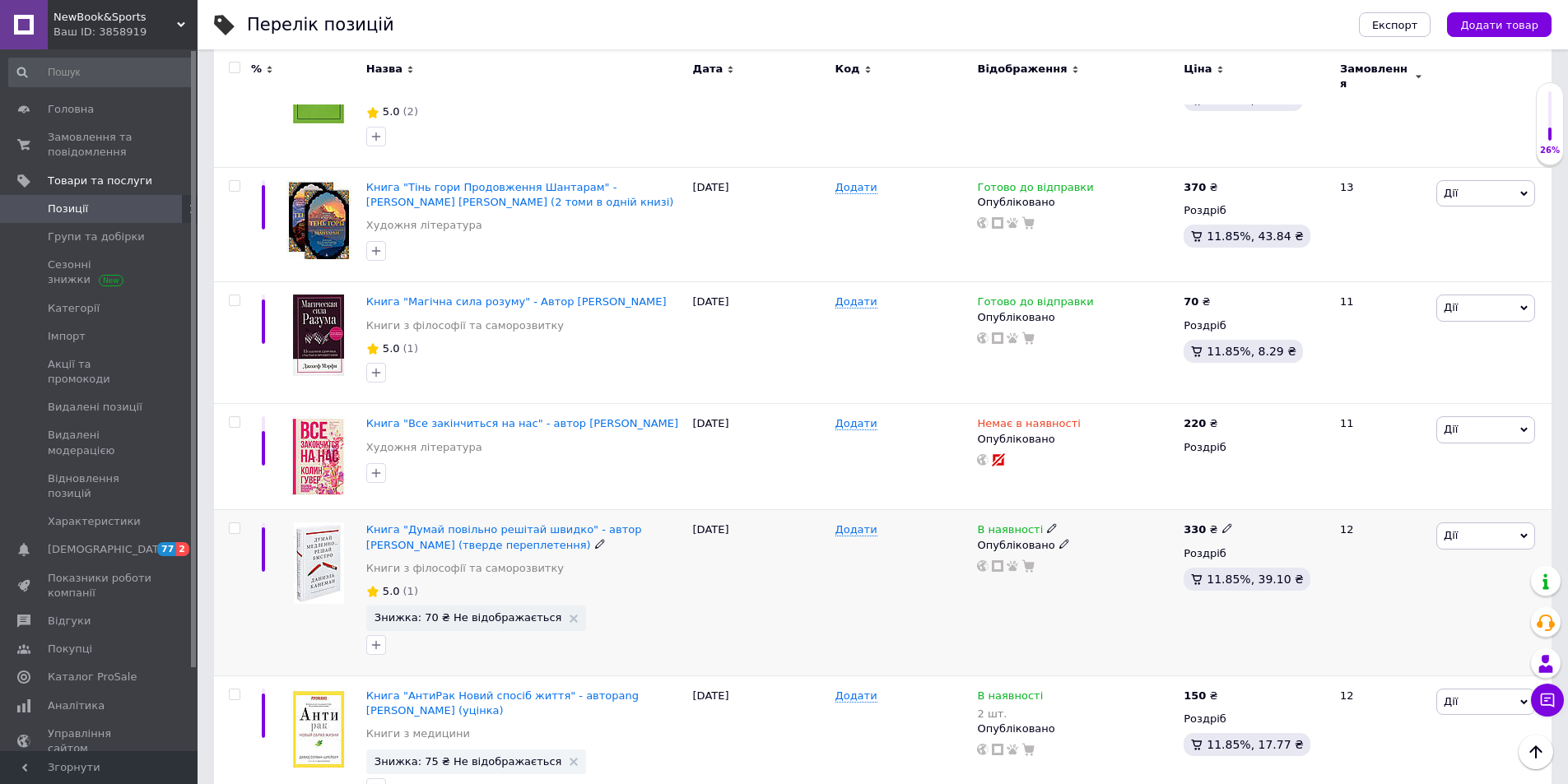
scroll to position [2265, 0]
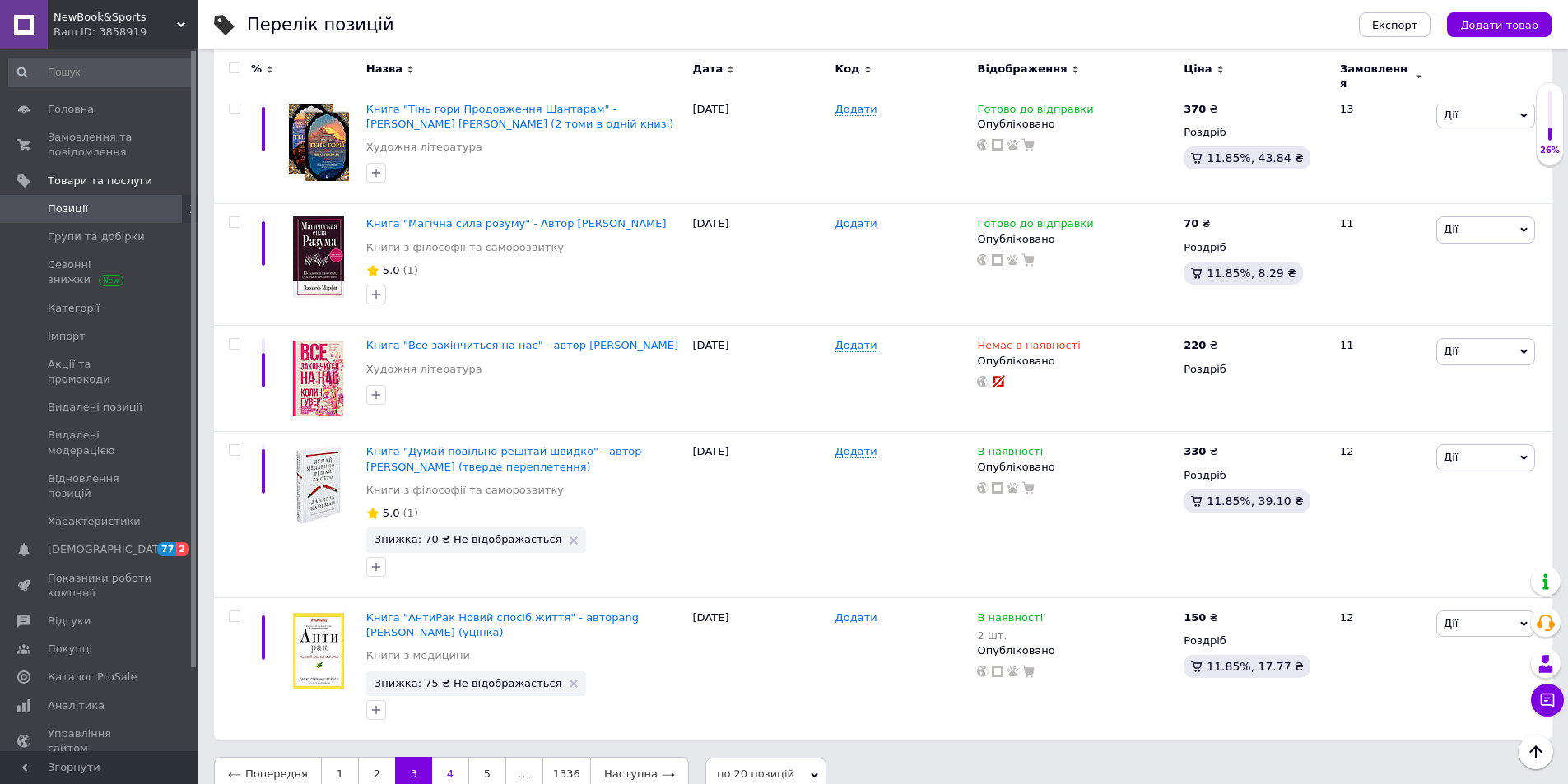
click at [432, 757] on link "4" at bounding box center [450, 775] width 36 height 34
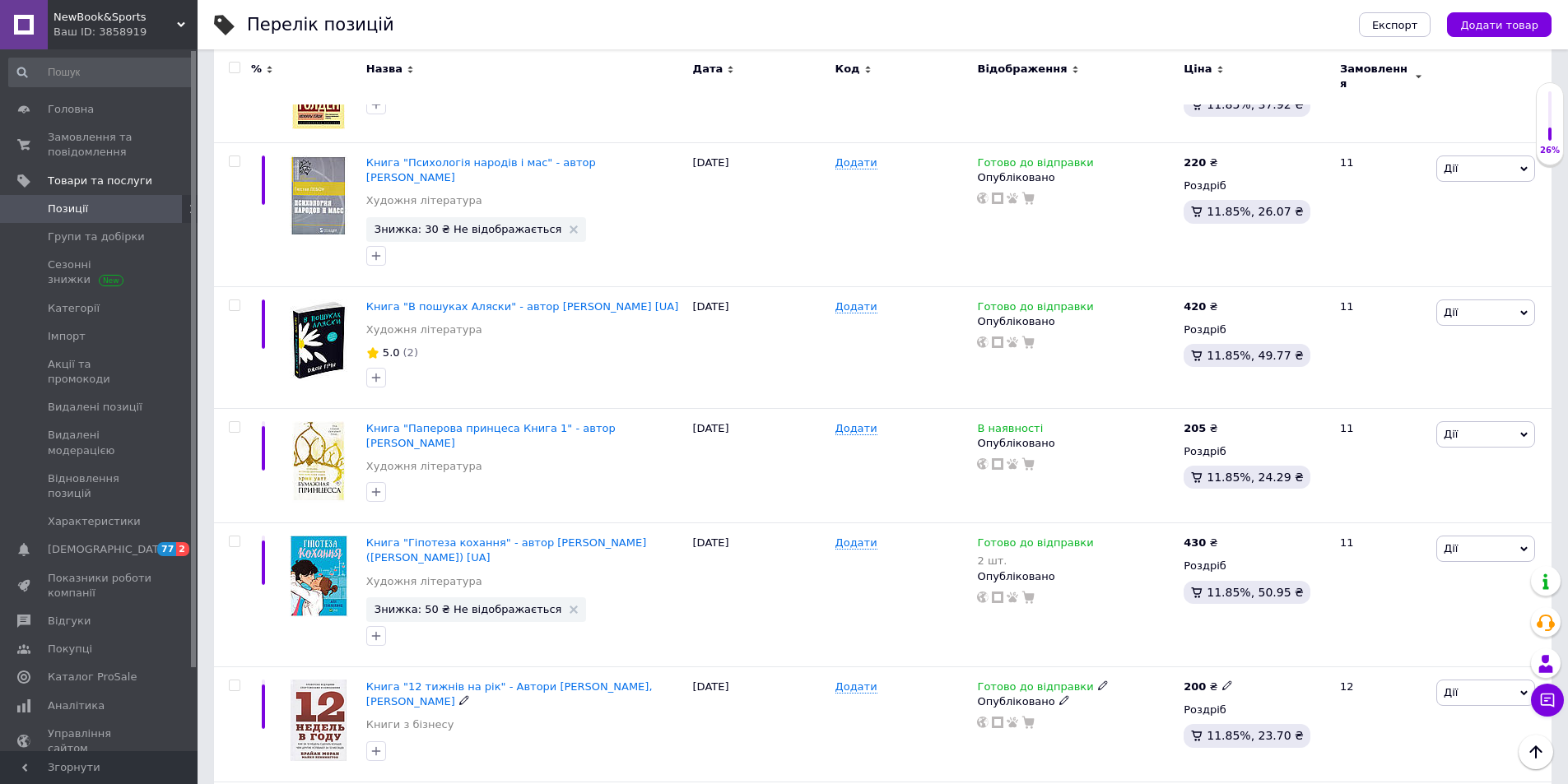
scroll to position [1947, 0]
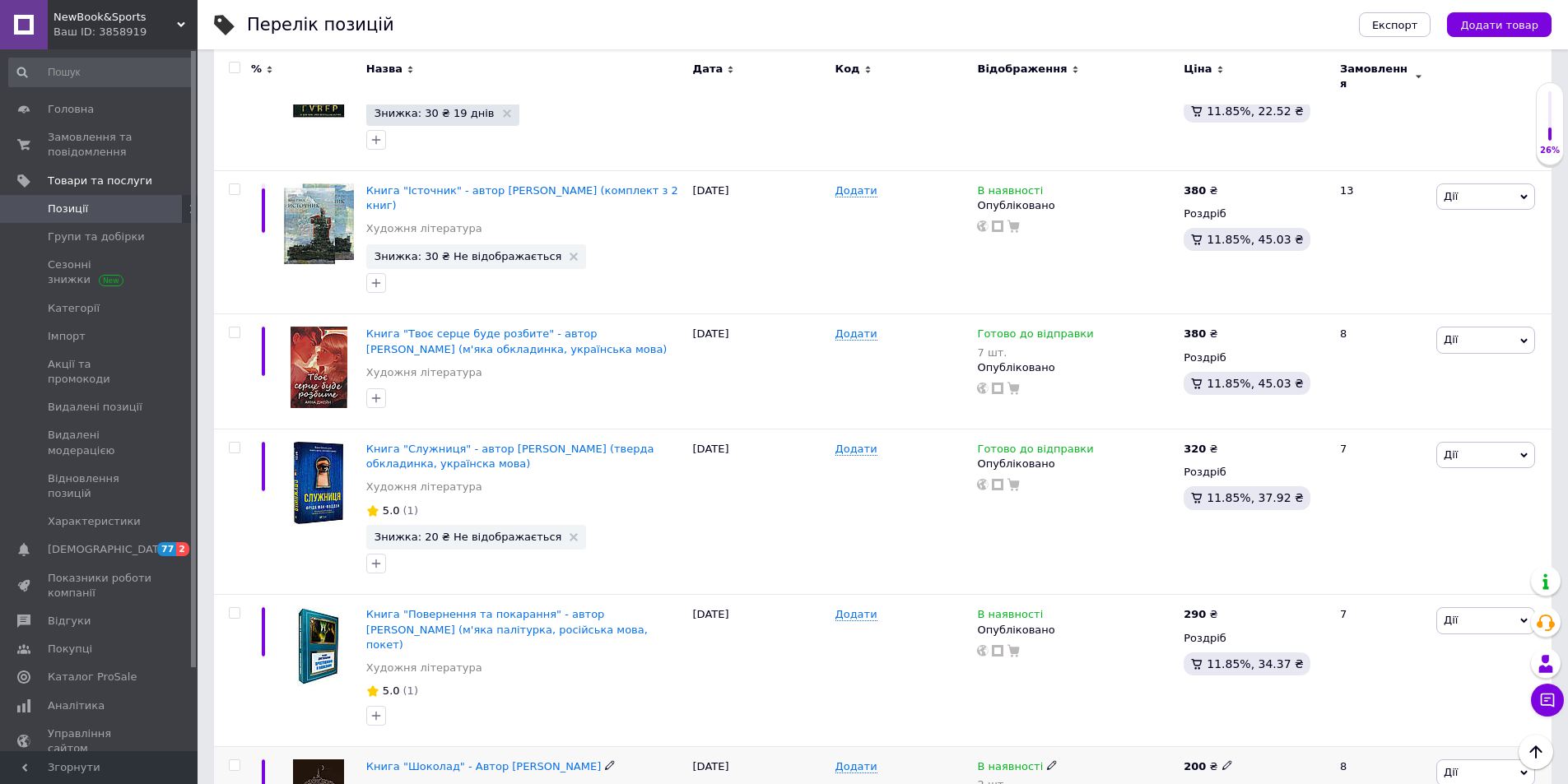
scroll to position [2229, 0]
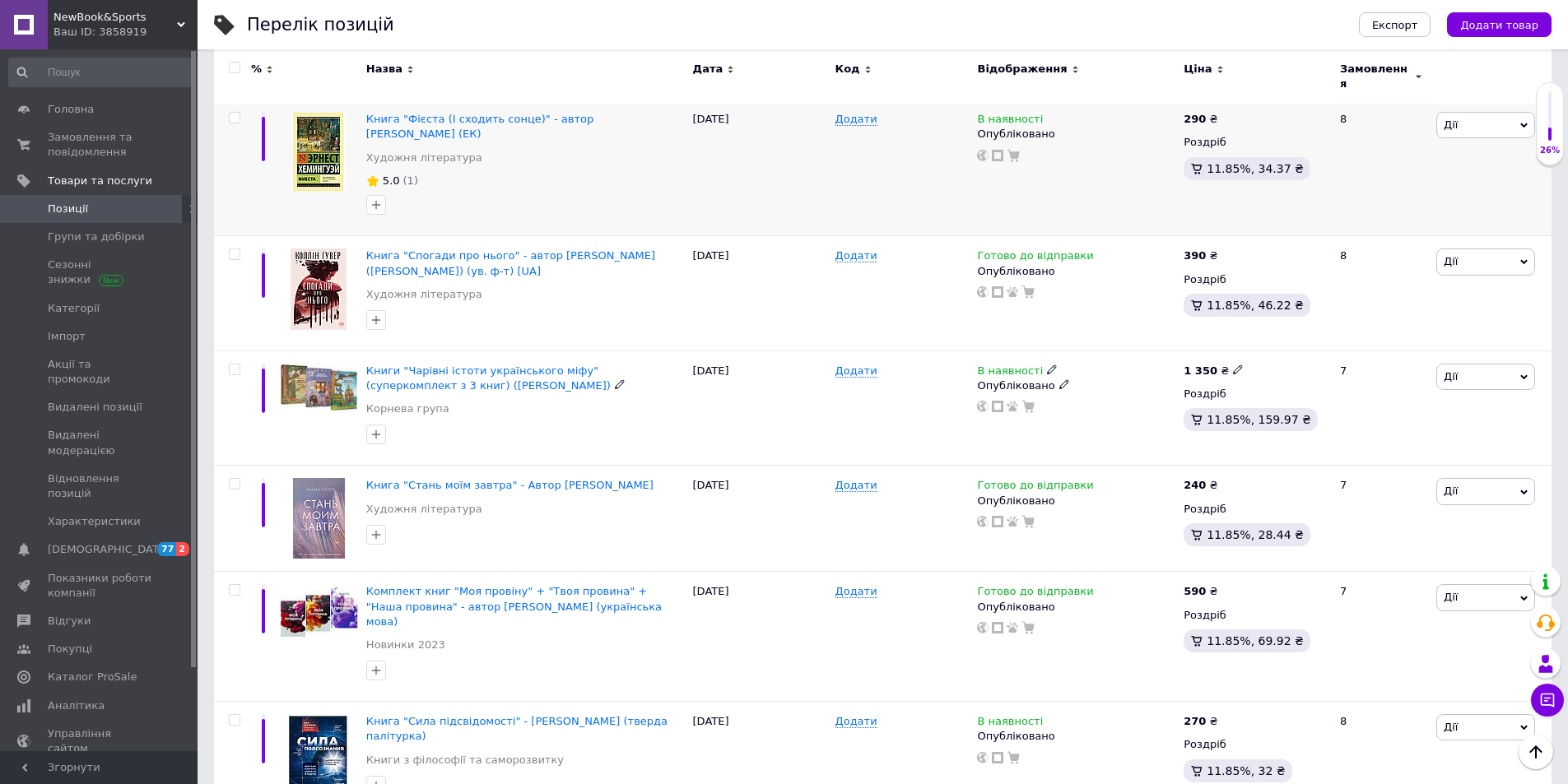
scroll to position [1633, 0]
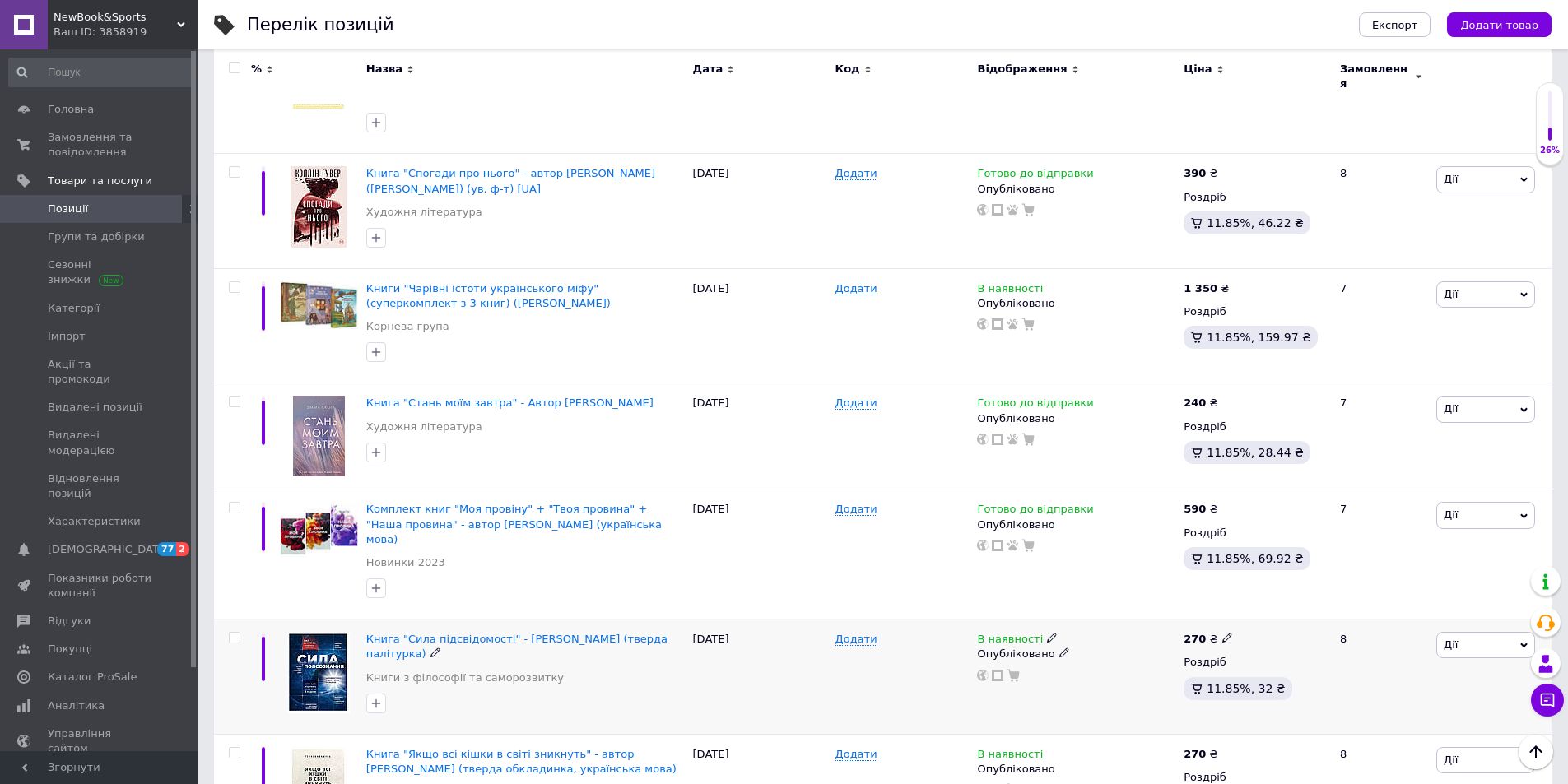
click at [1047, 632] on icon at bounding box center [1051, 637] width 9 height 9
click at [1088, 640] on li "Немає в наявності" at bounding box center [1141, 651] width 156 height 23
click at [961, 568] on div "Додати" at bounding box center [902, 554] width 142 height 130
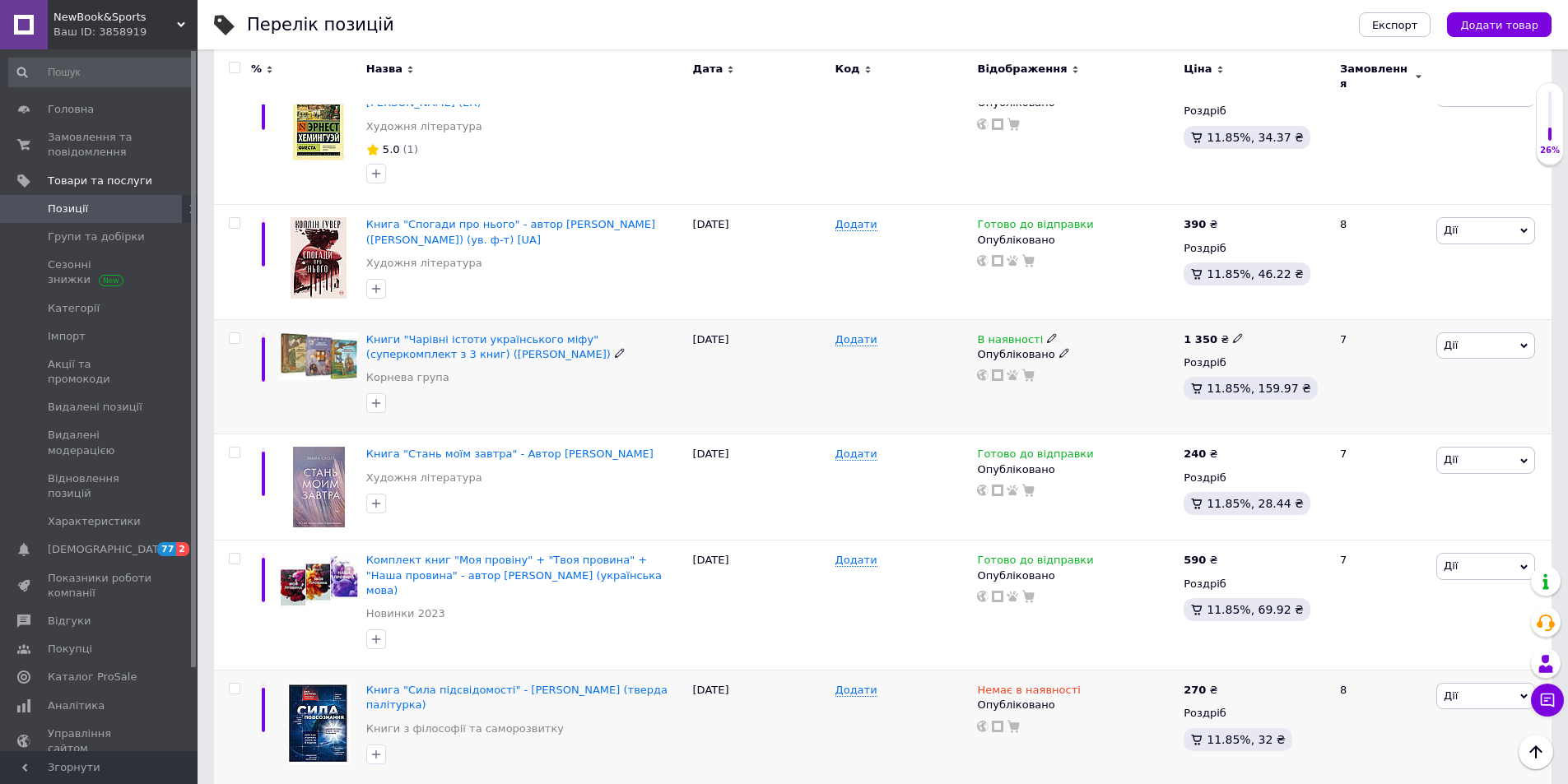
scroll to position [1715, 0]
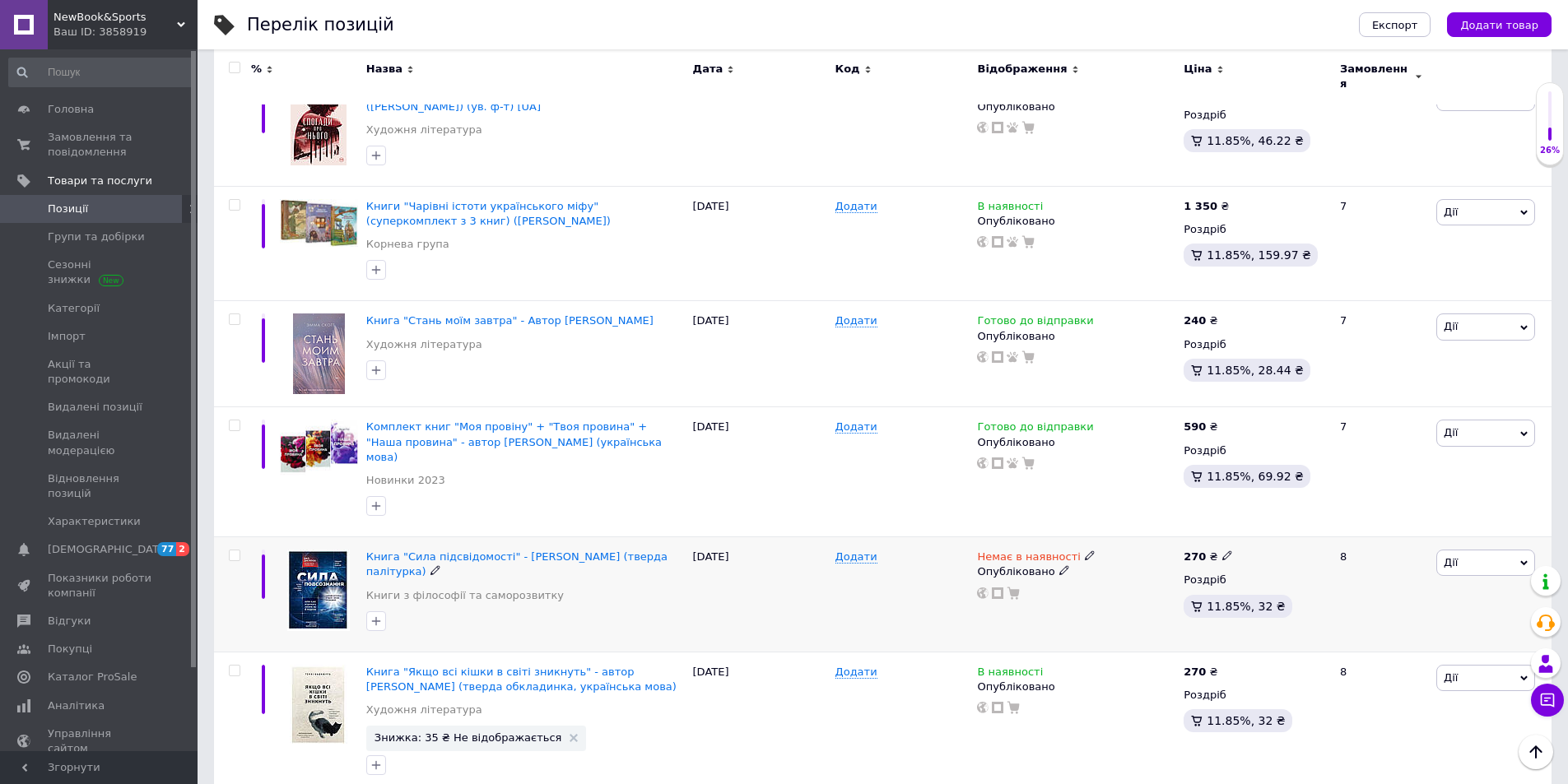
click at [1085, 551] on icon at bounding box center [1089, 555] width 9 height 9
click at [1100, 558] on li "В наявності" at bounding box center [1174, 569] width 156 height 23
click at [999, 582] on div "Немає в наявності Наявність В наявності Немає в наявності Під замовлення Готово…" at bounding box center [1076, 595] width 207 height 115
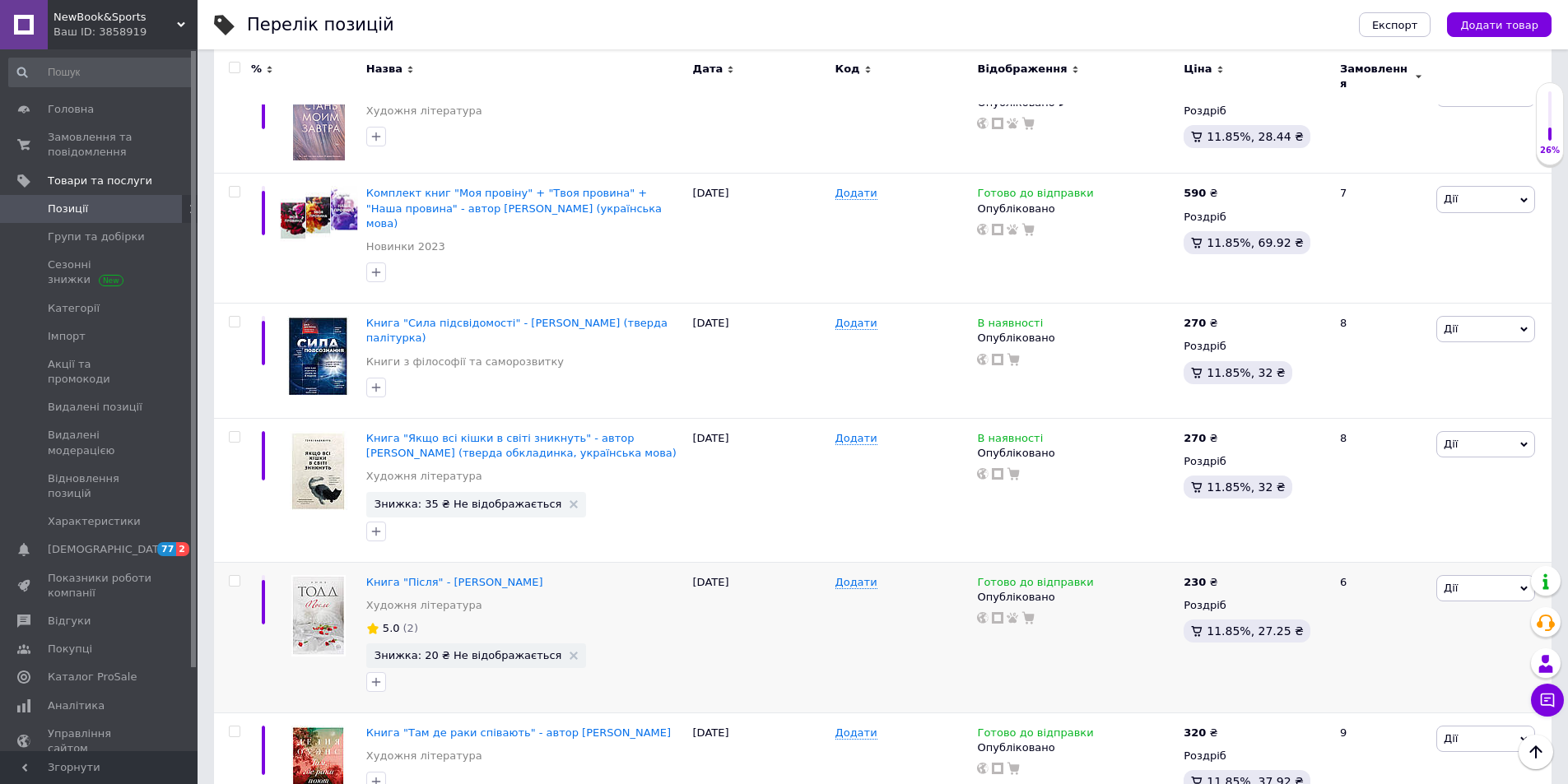
scroll to position [2127, 0]
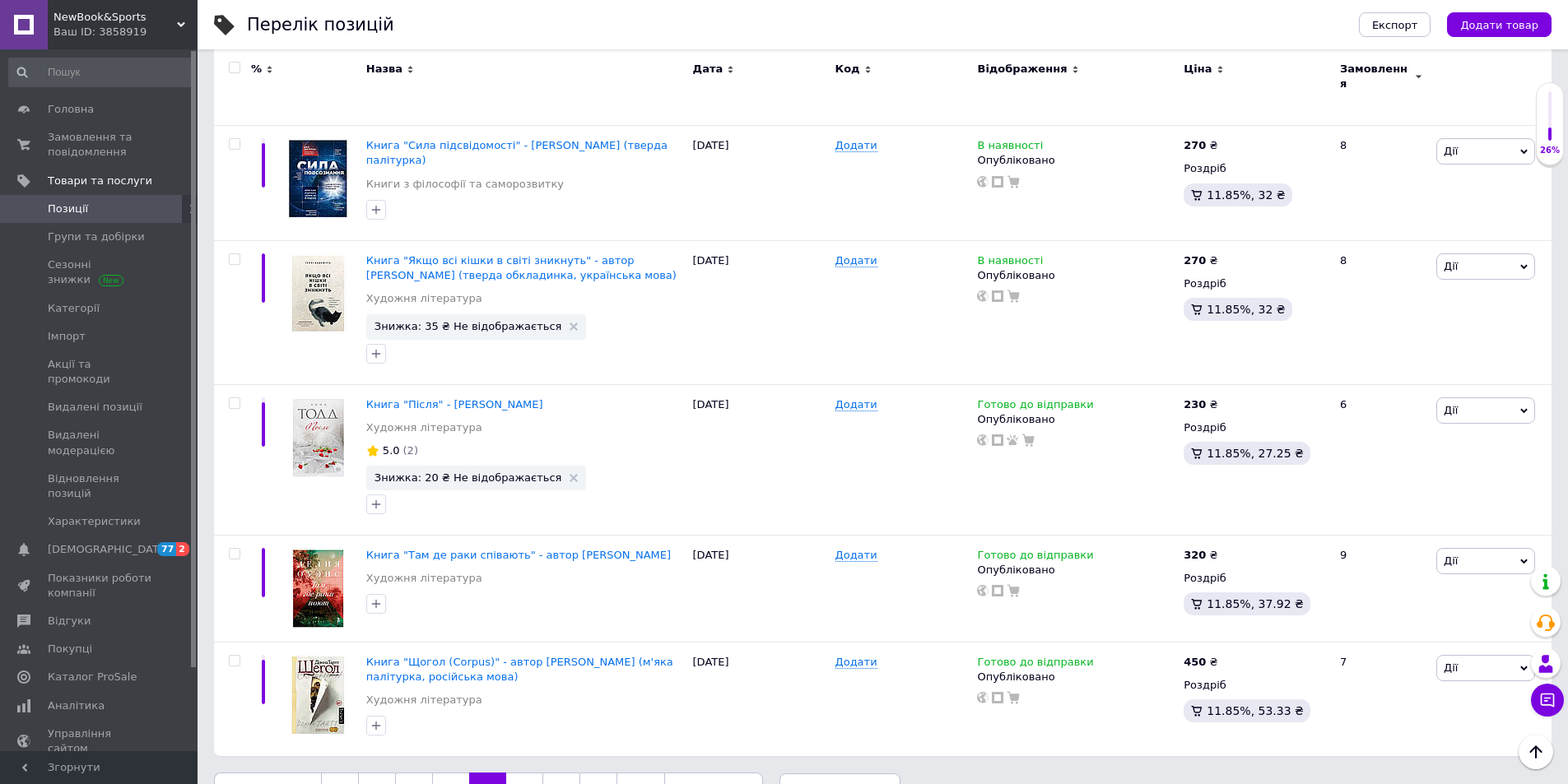
click at [529, 773] on link "7" at bounding box center [524, 790] width 36 height 34
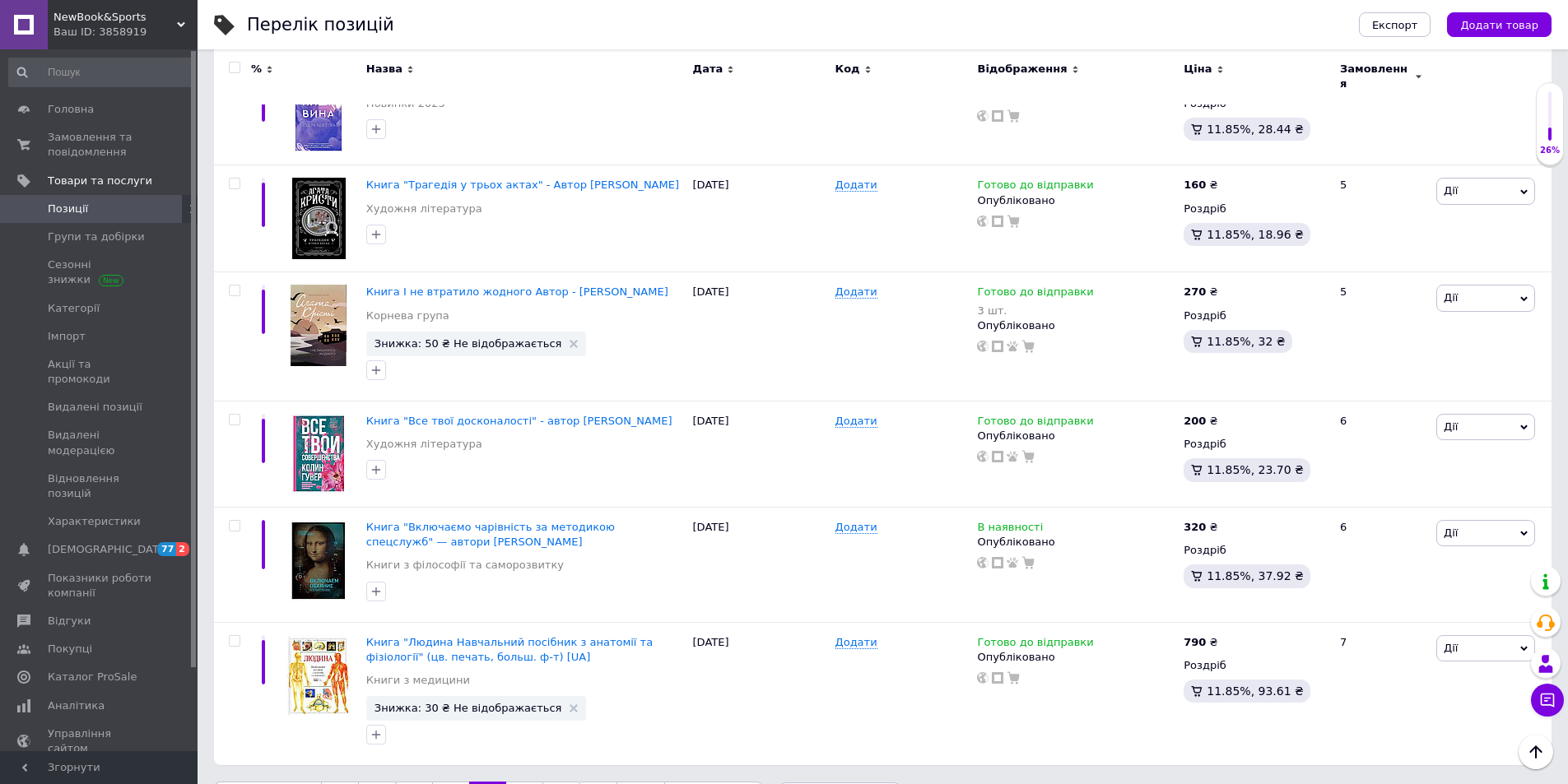
scroll to position [1989, 0]
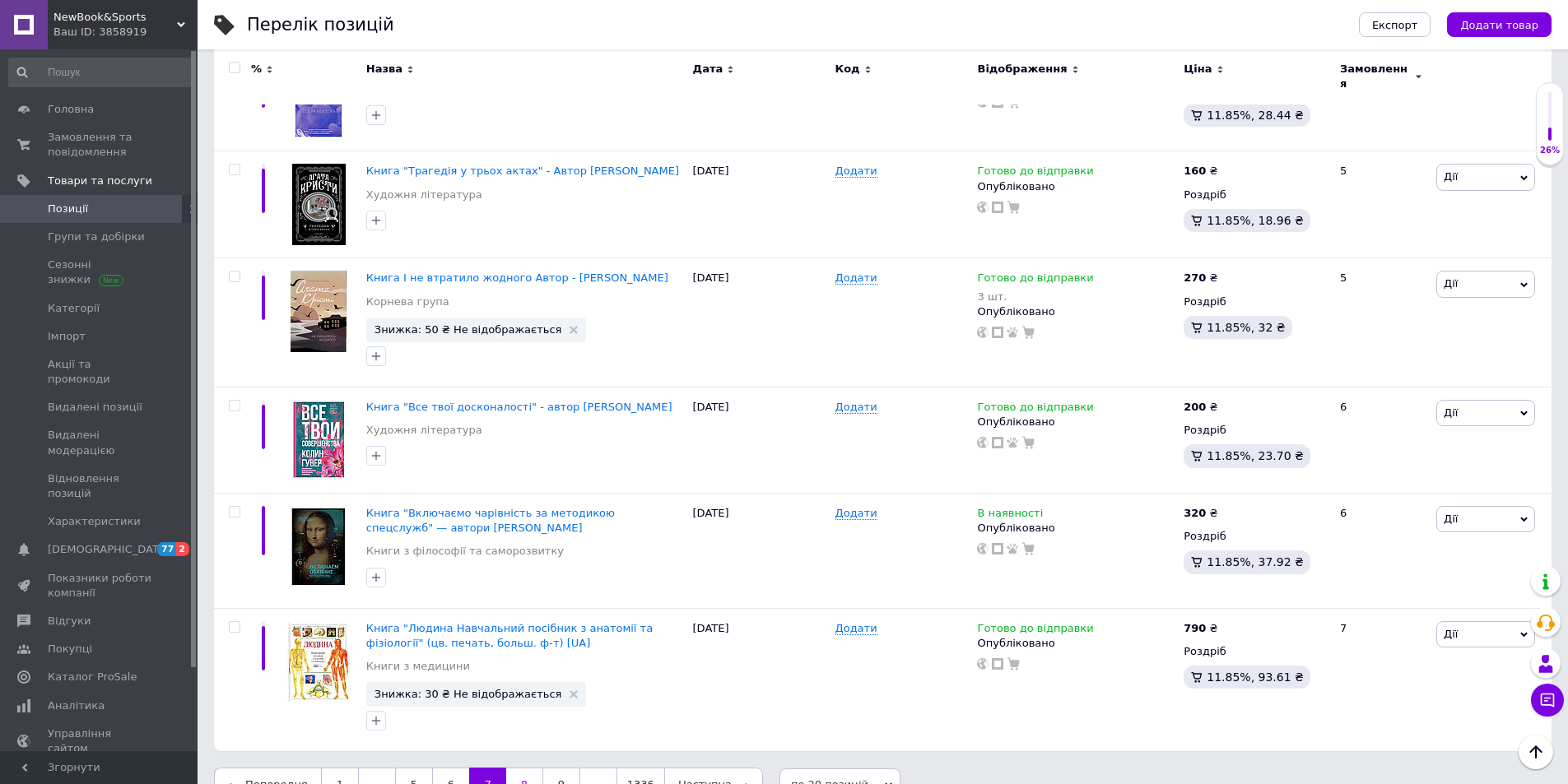
click at [521, 768] on link "8" at bounding box center [524, 785] width 36 height 34
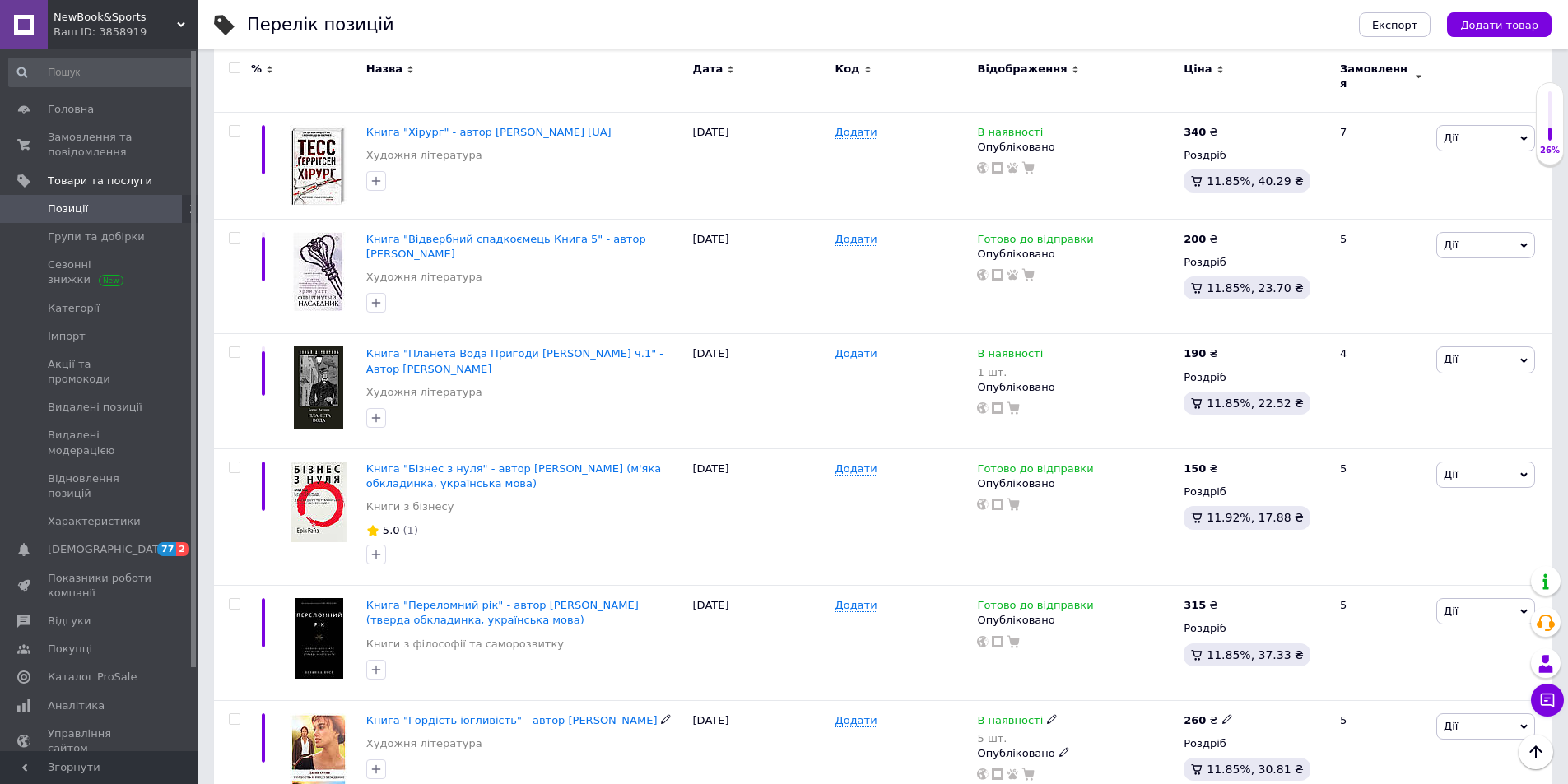
scroll to position [509, 0]
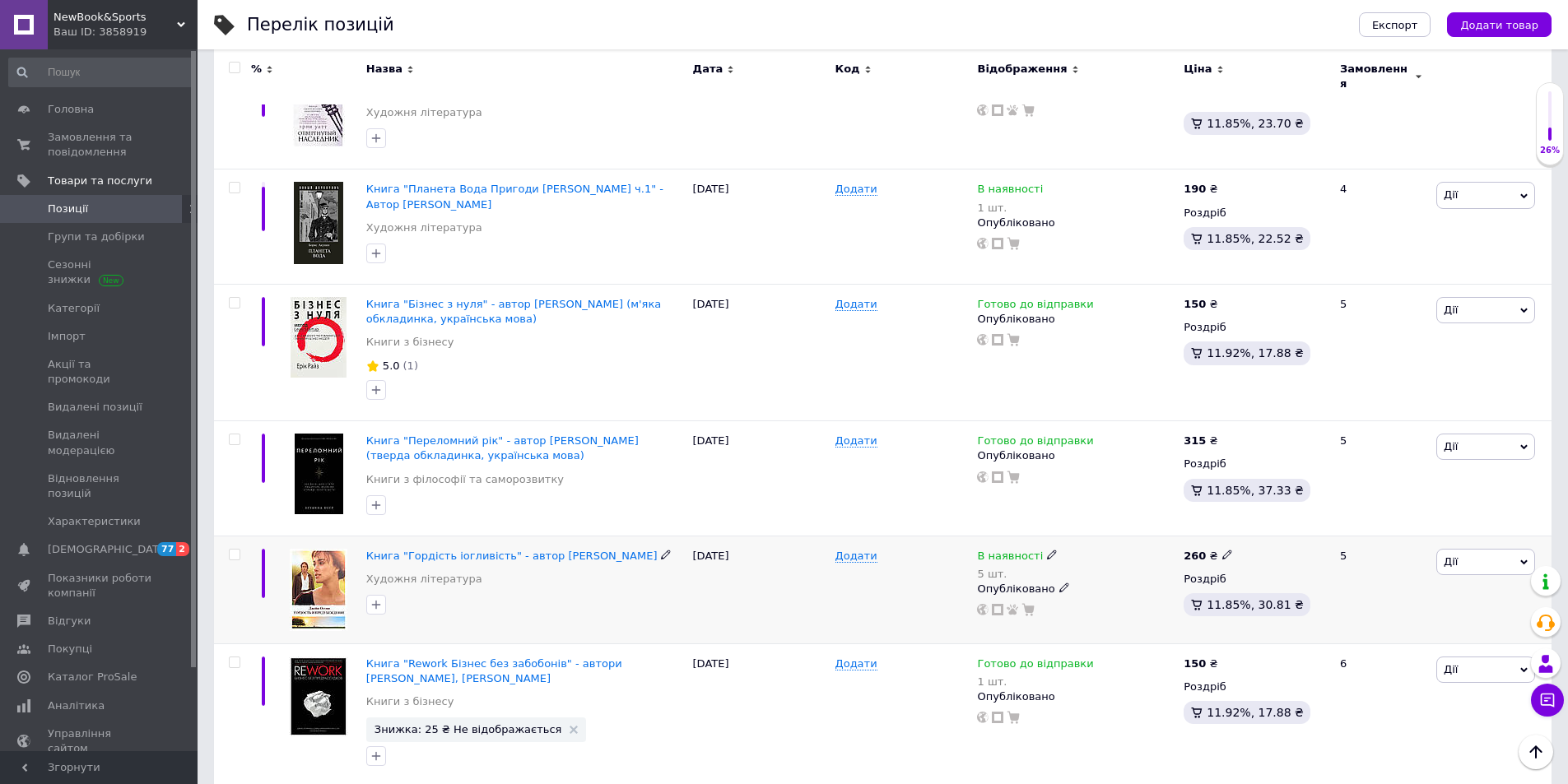
click at [1047, 551] on use at bounding box center [1051, 555] width 9 height 9
click at [1104, 565] on li "Немає в наявності" at bounding box center [1141, 576] width 156 height 23
drag, startPoint x: 1116, startPoint y: 587, endPoint x: 943, endPoint y: 579, distance: 173.2
click at [943, 579] on div "Книга "Гордість іогливість" - автор Джейн Остін Художня література 01.07.2025 Д…" at bounding box center [882, 589] width 1337 height 108
click at [855, 596] on div "Додати" at bounding box center [902, 589] width 142 height 108
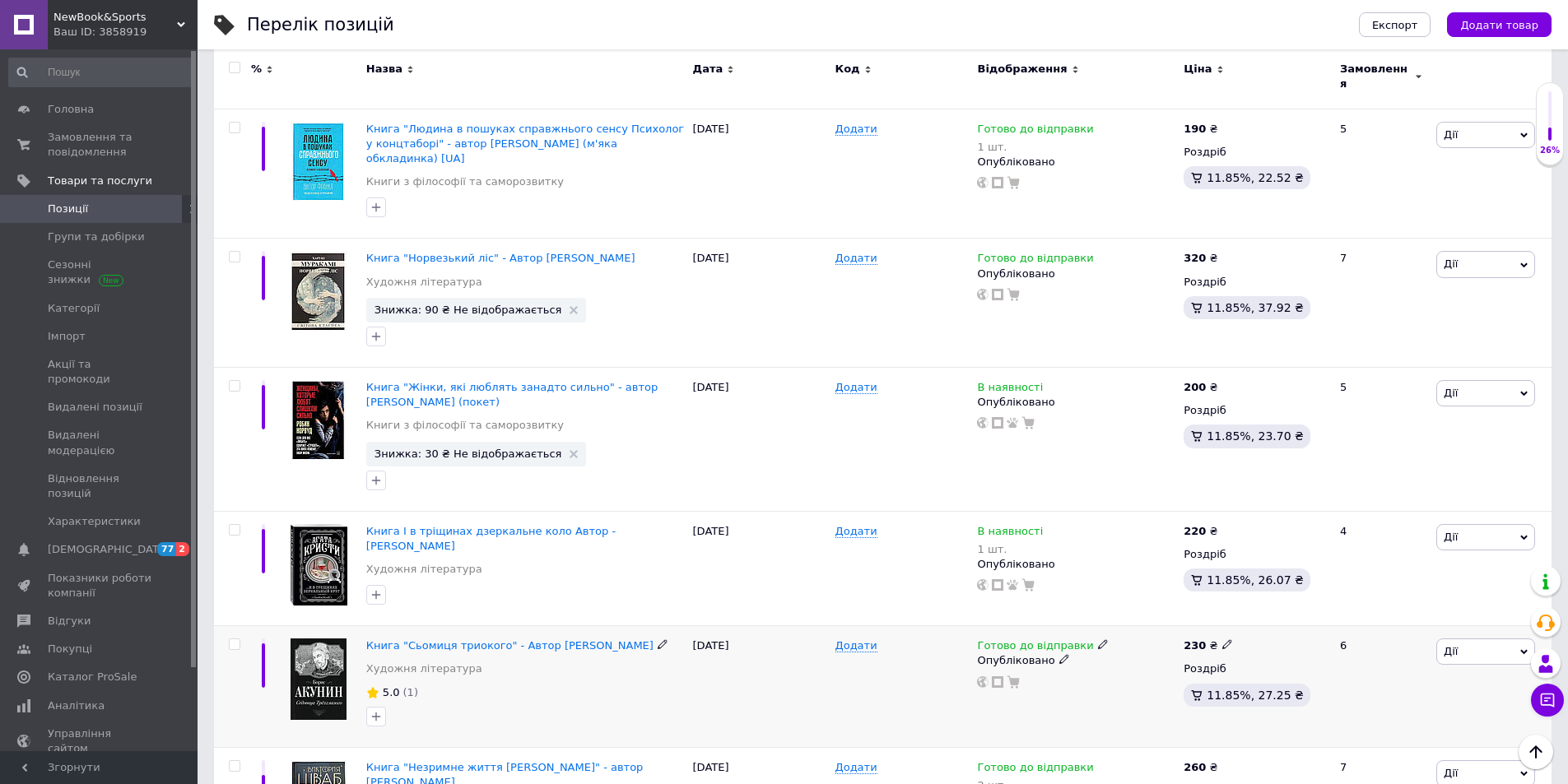
scroll to position [2073, 0]
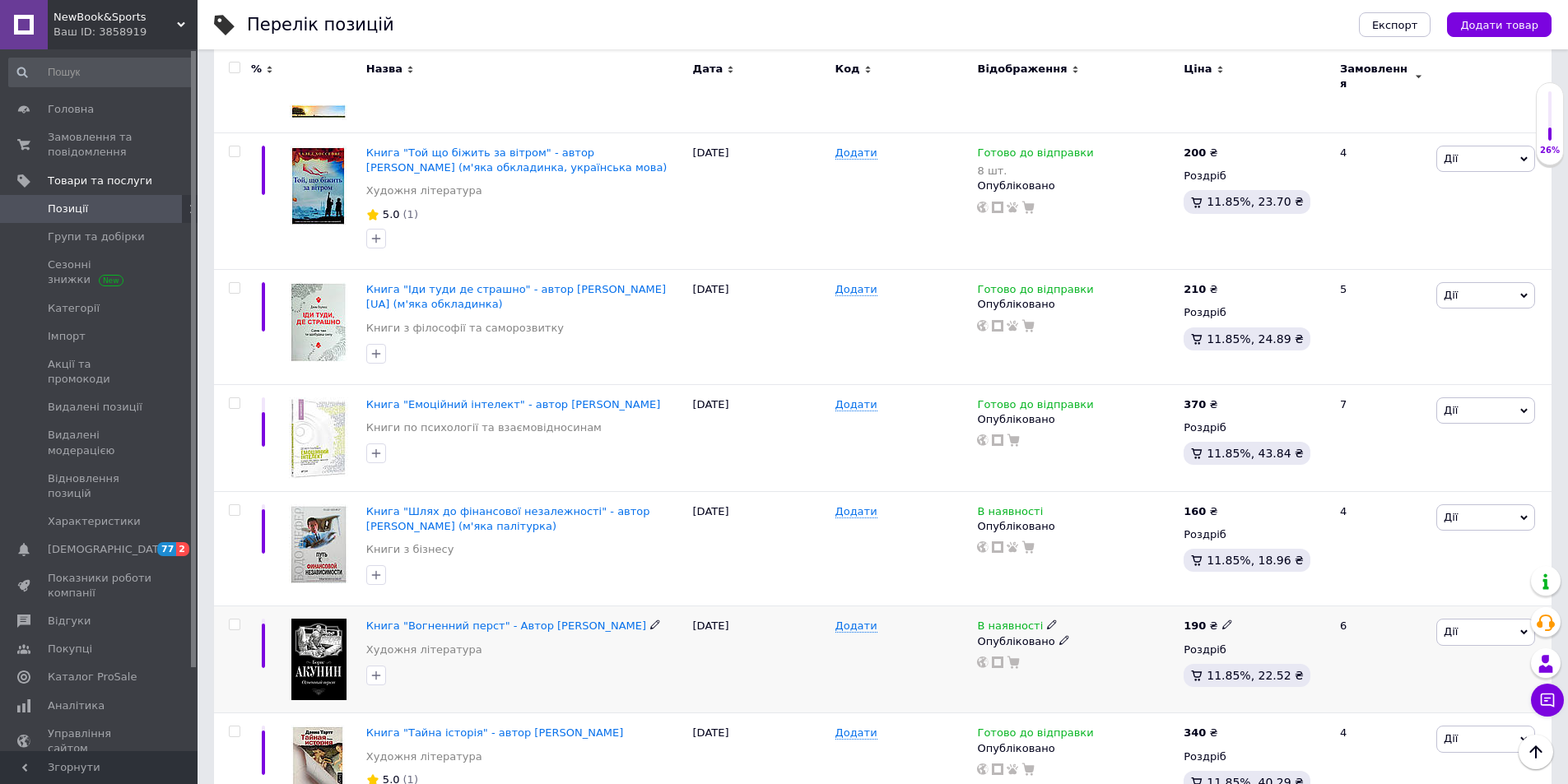
scroll to position [1794, 0]
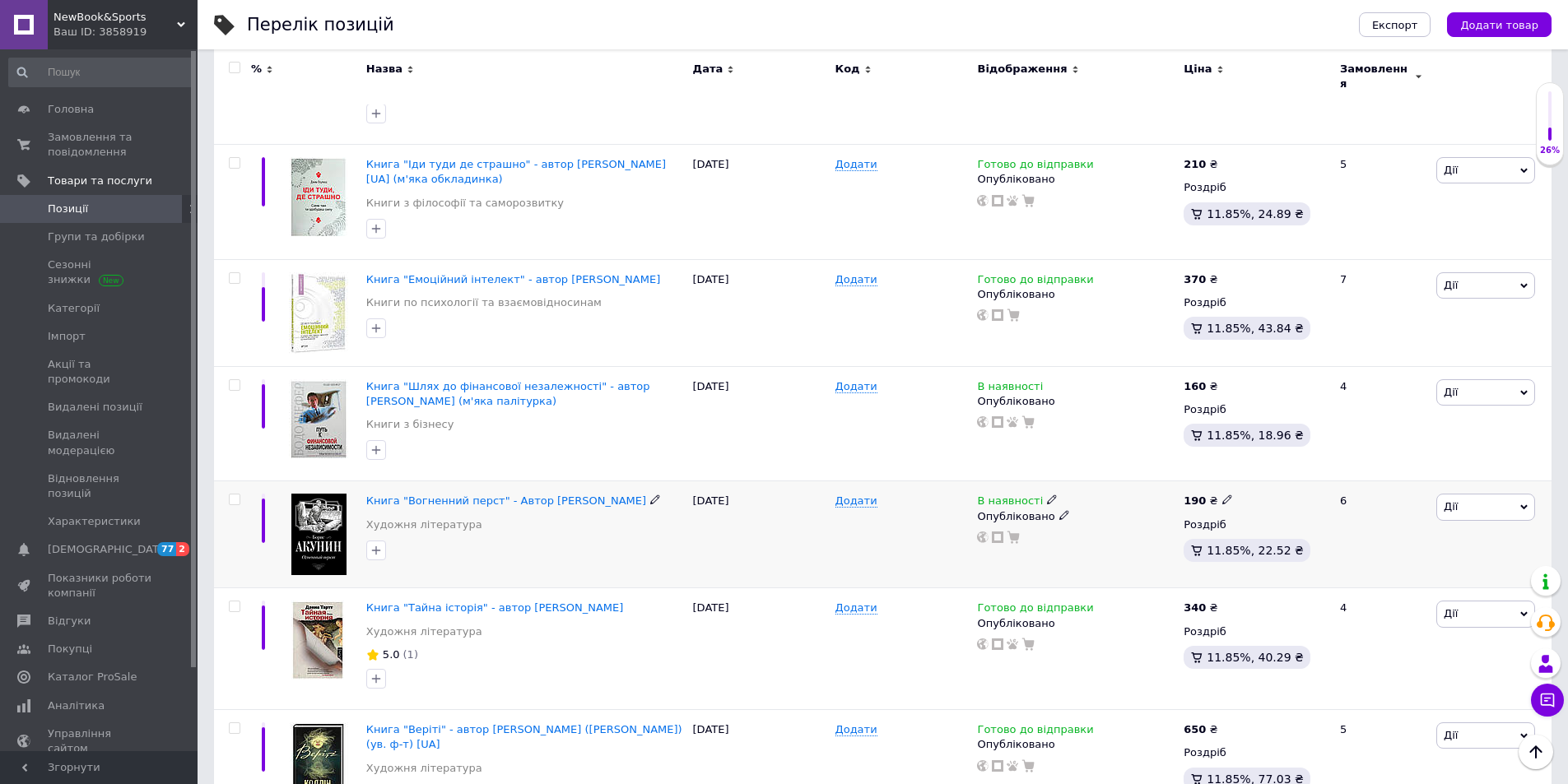
click at [1047, 495] on icon at bounding box center [1051, 499] width 9 height 9
click at [1110, 502] on li "Немає в наявності" at bounding box center [1141, 513] width 156 height 23
click at [811, 588] on div "01.07.2025" at bounding box center [759, 649] width 142 height 121
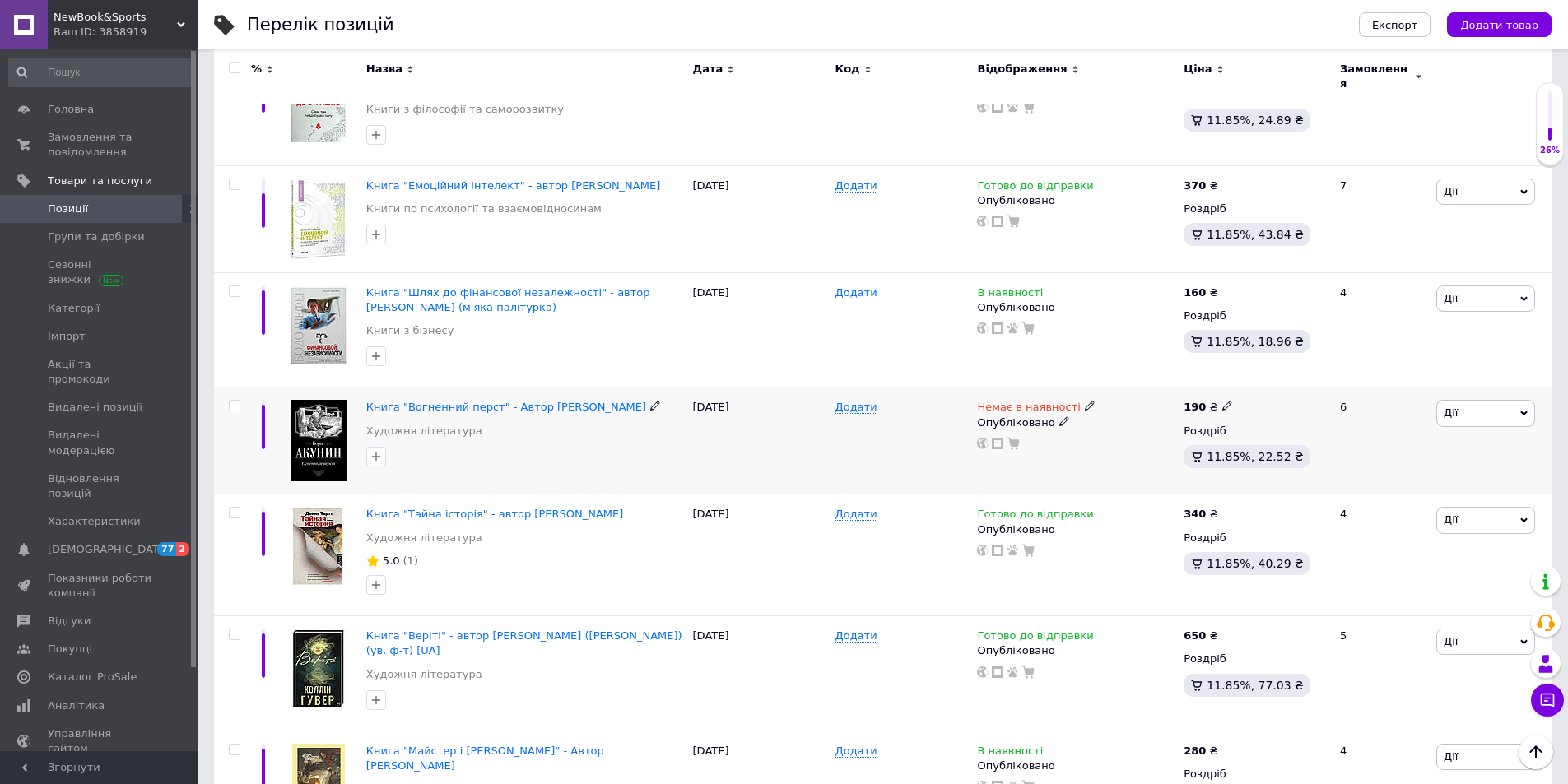
scroll to position [1958, 0]
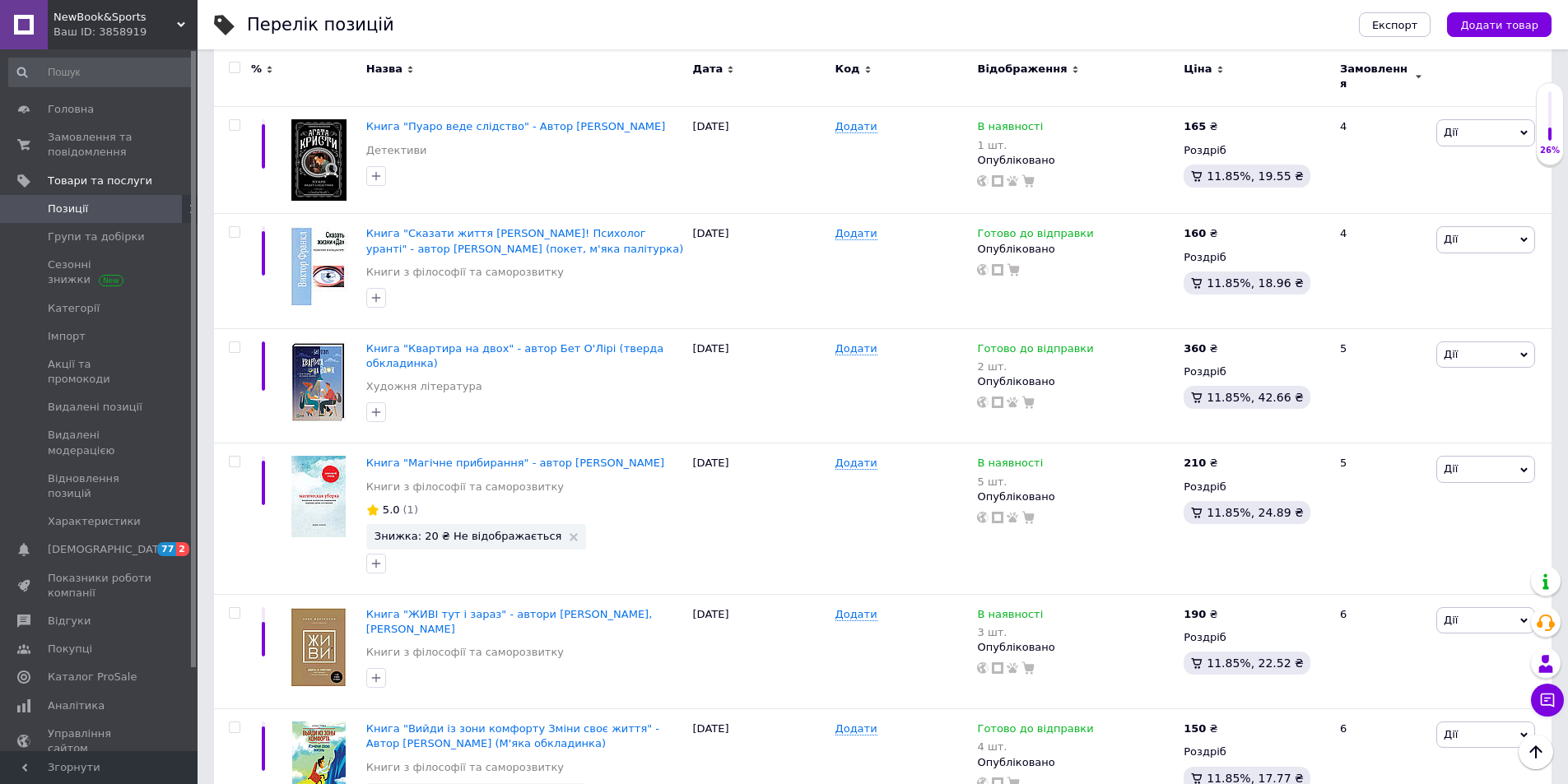
scroll to position [1970, 0]
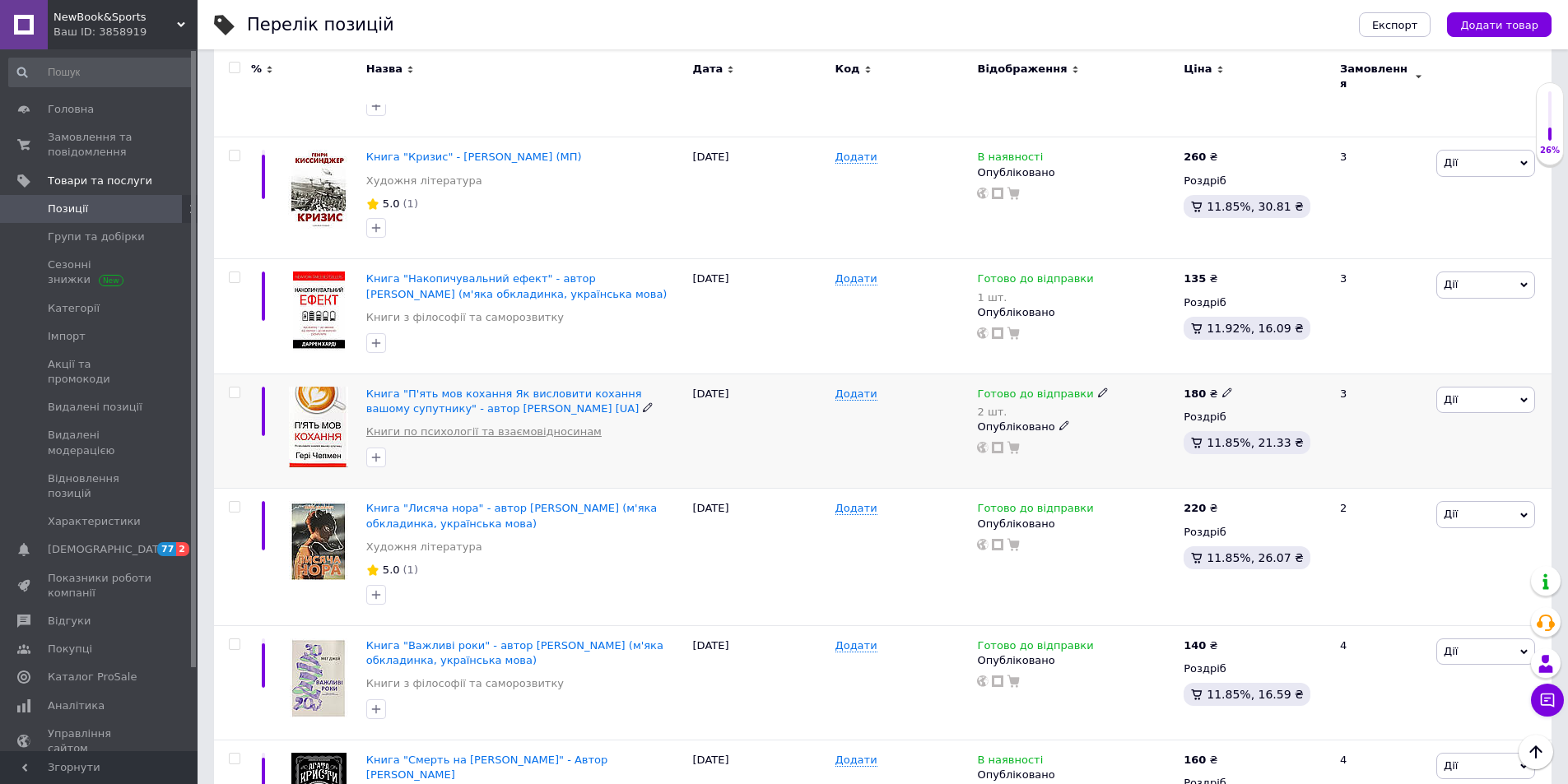
scroll to position [1962, 0]
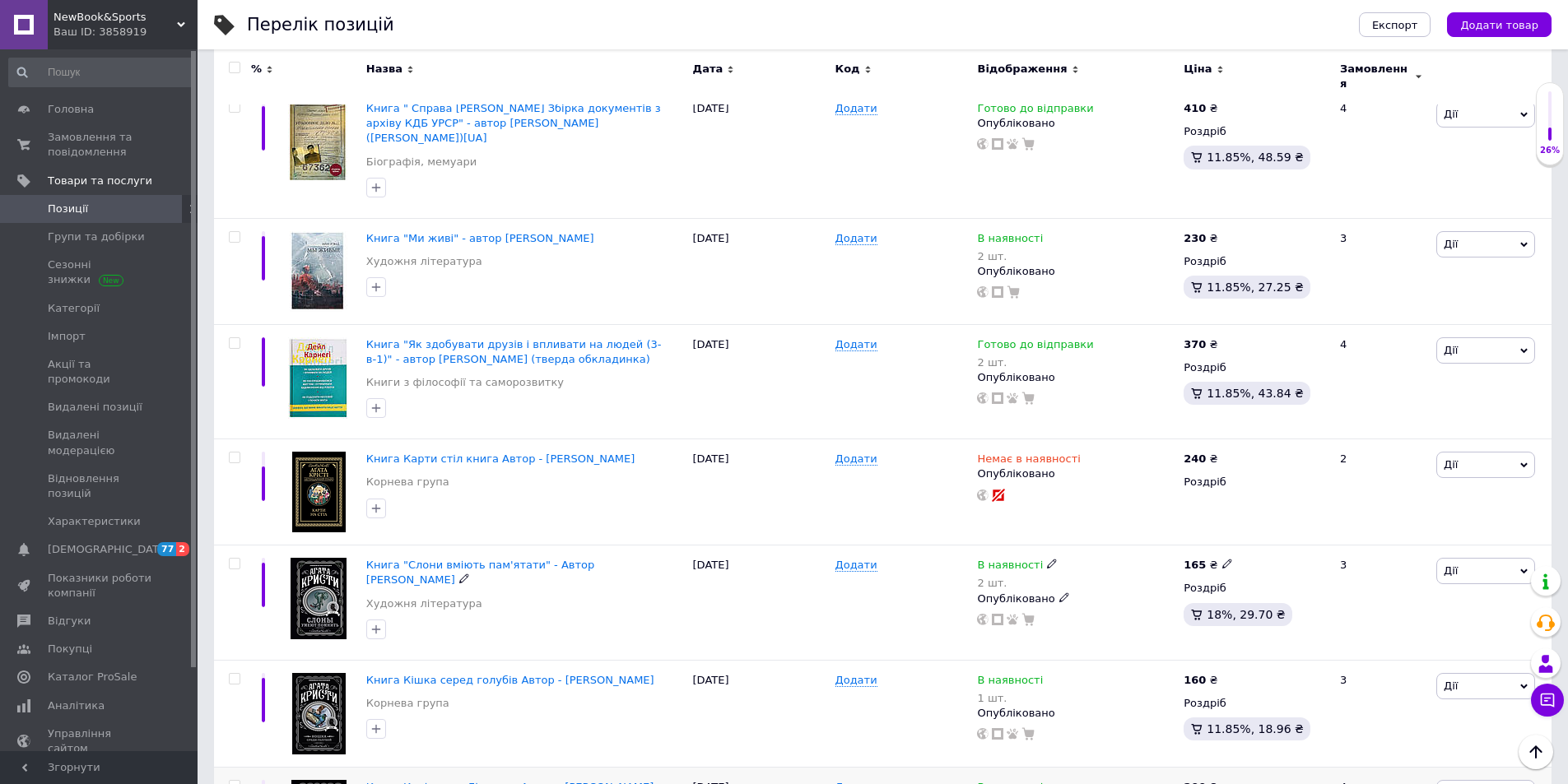
scroll to position [1867, 0]
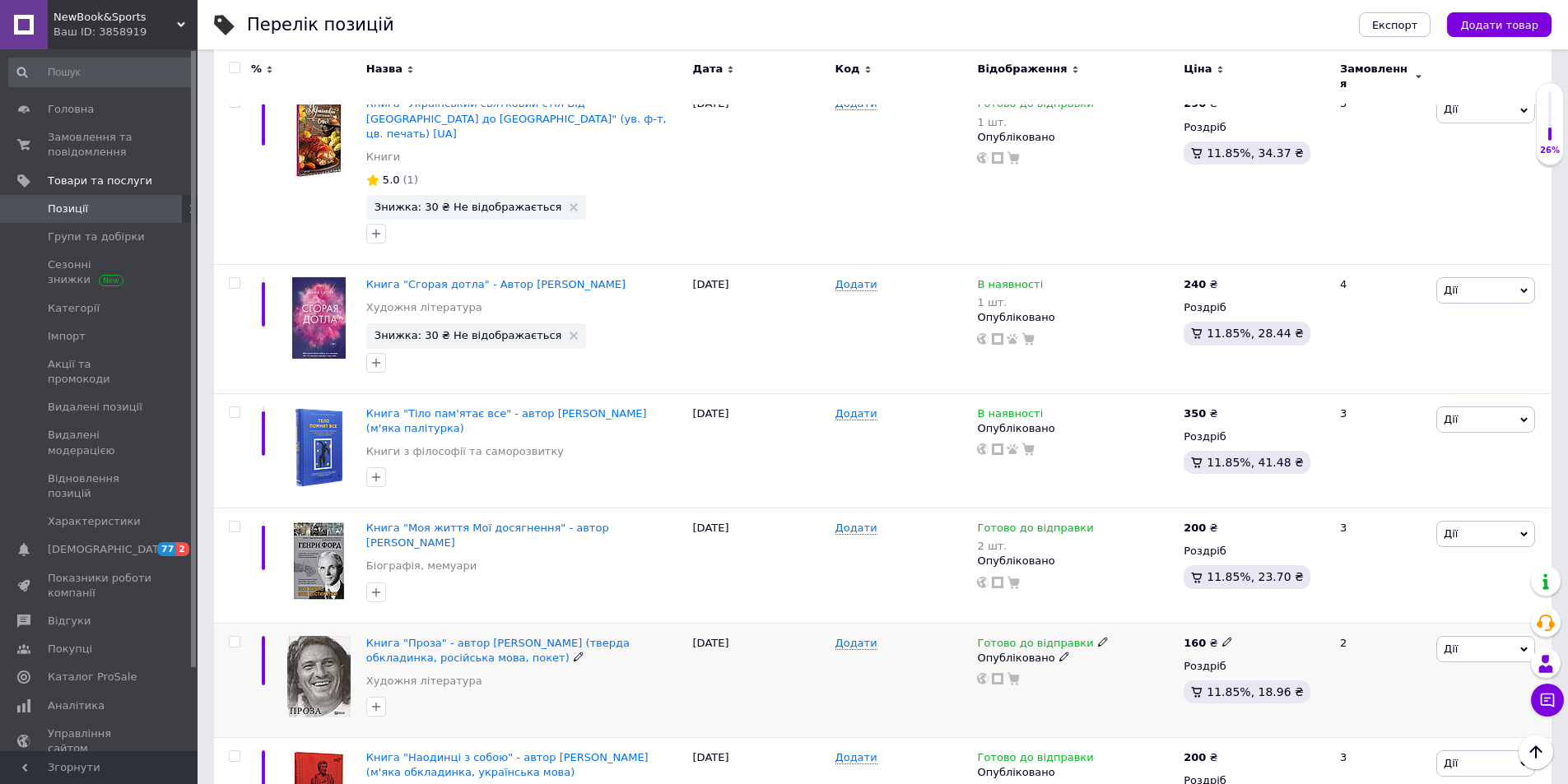
scroll to position [266, 0]
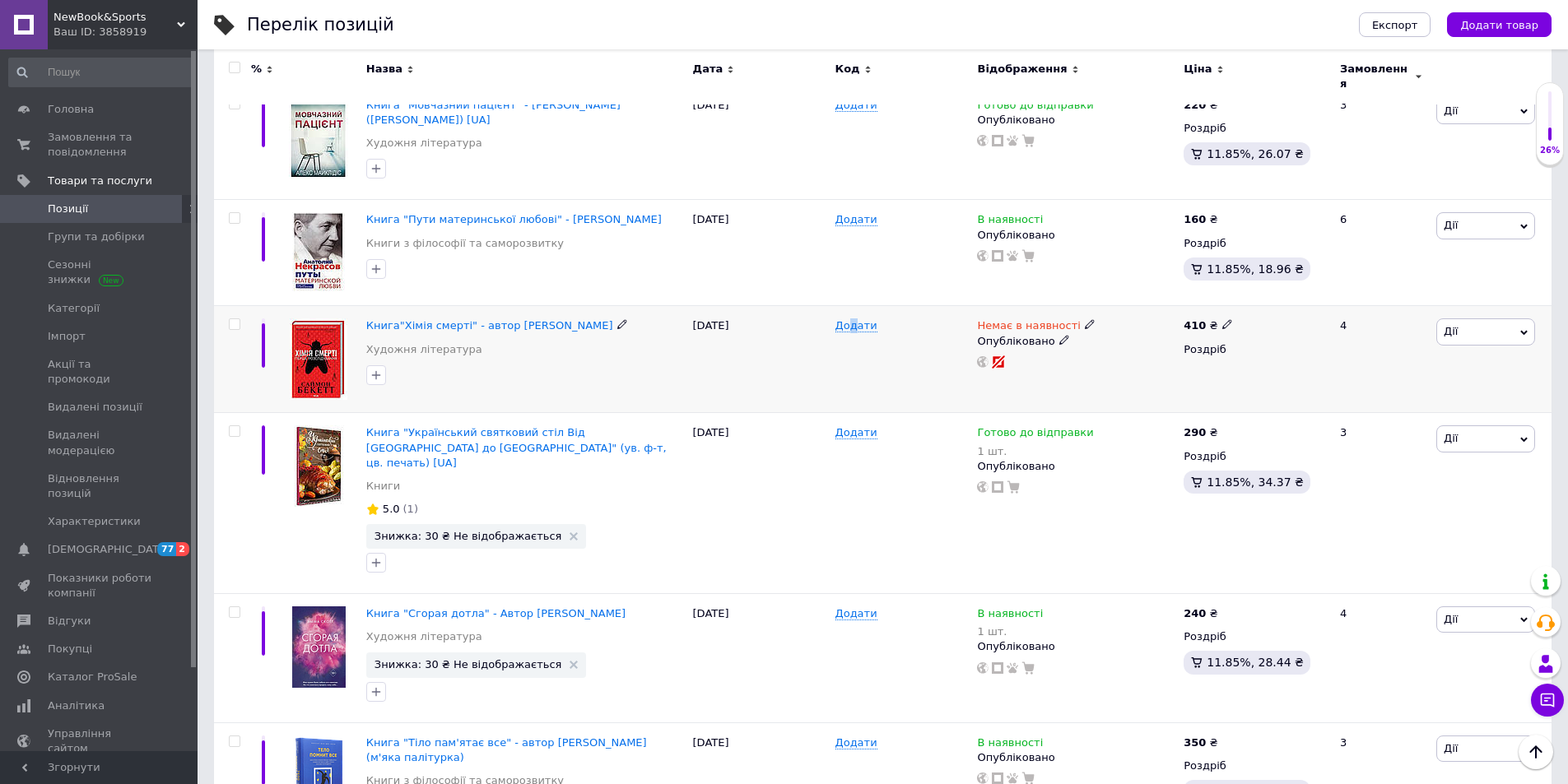
click at [851, 366] on div "Додати" at bounding box center [902, 359] width 142 height 107
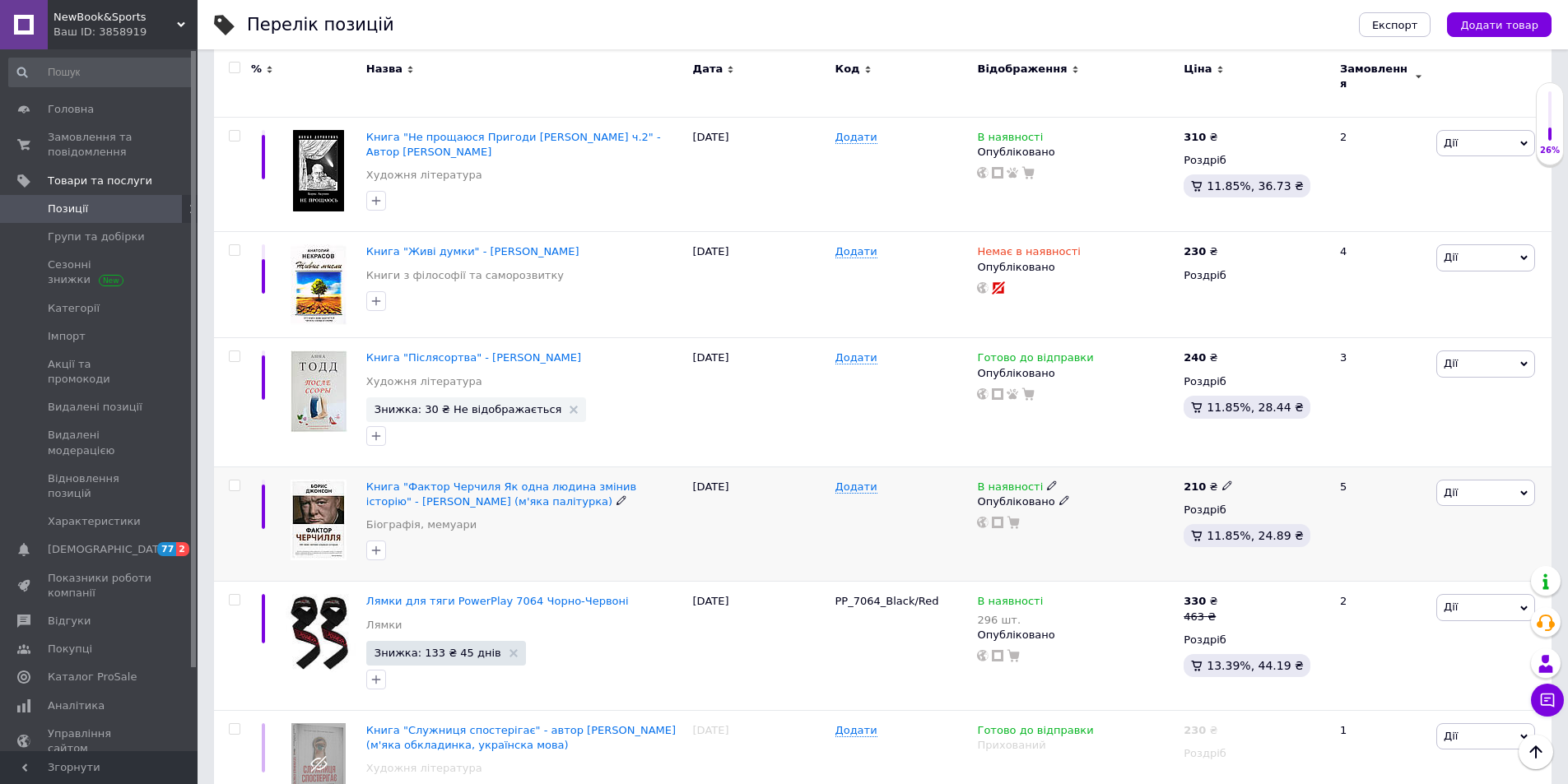
scroll to position [1994, 0]
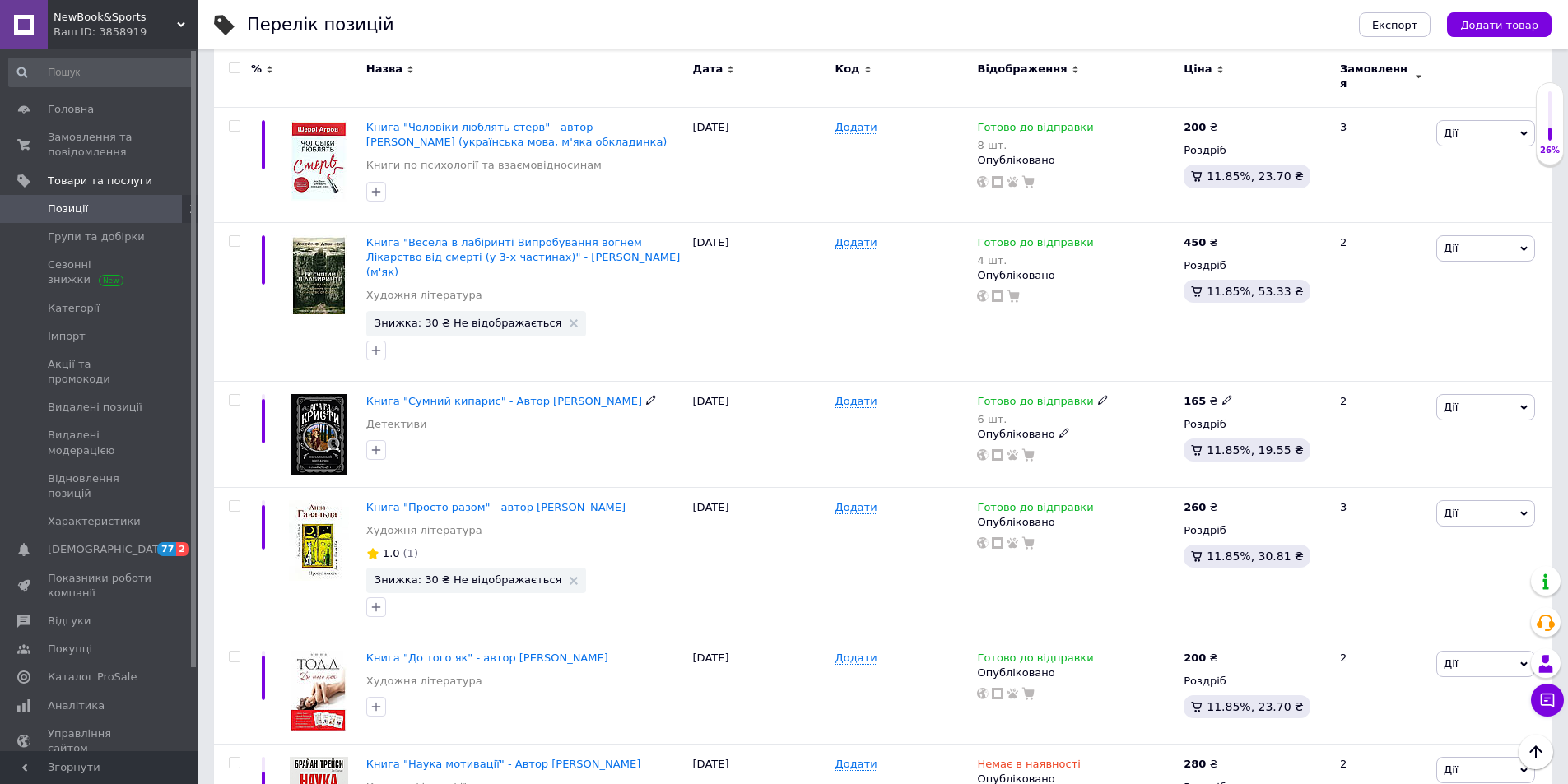
scroll to position [1967, 0]
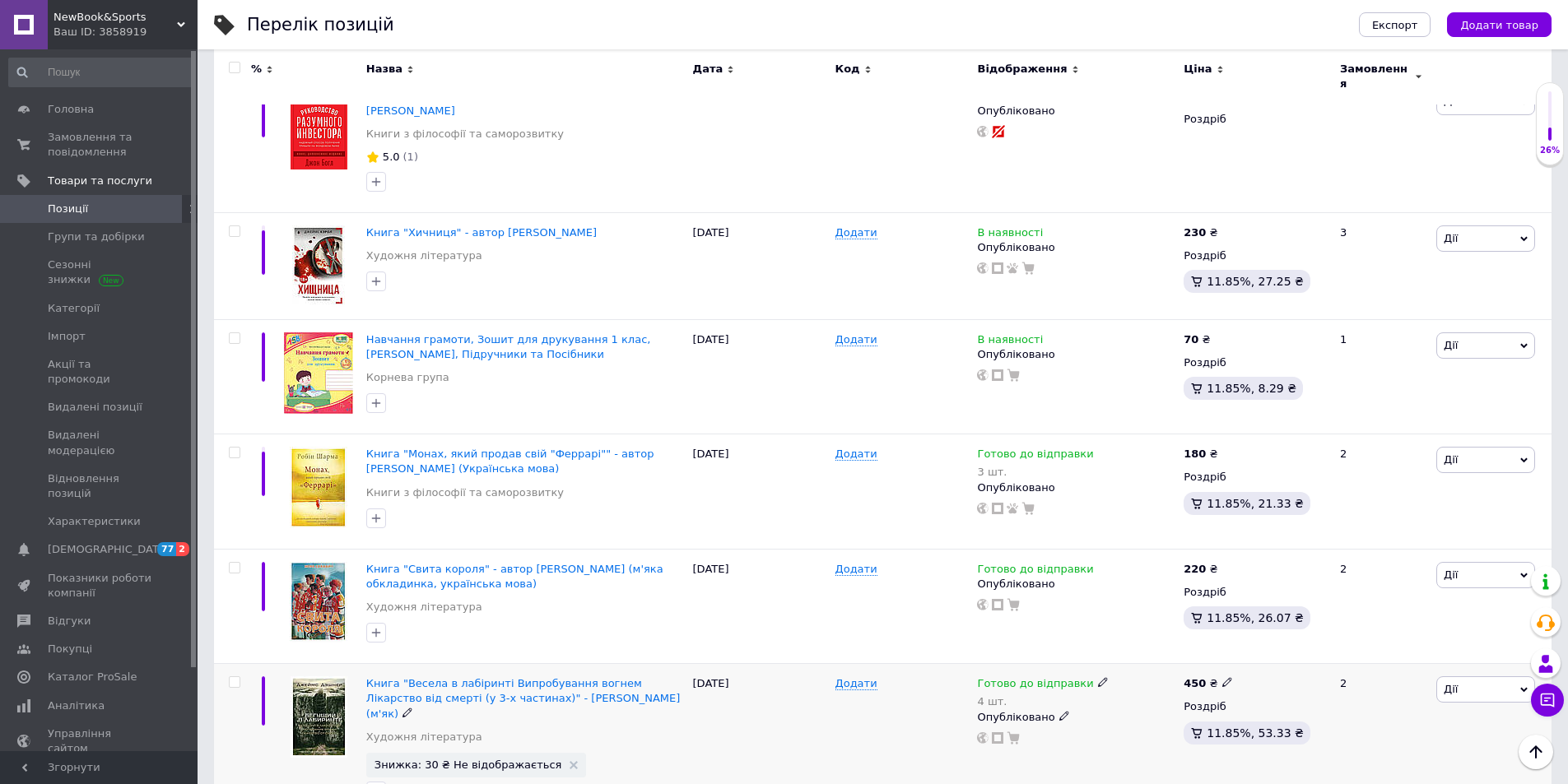
scroll to position [1953, 0]
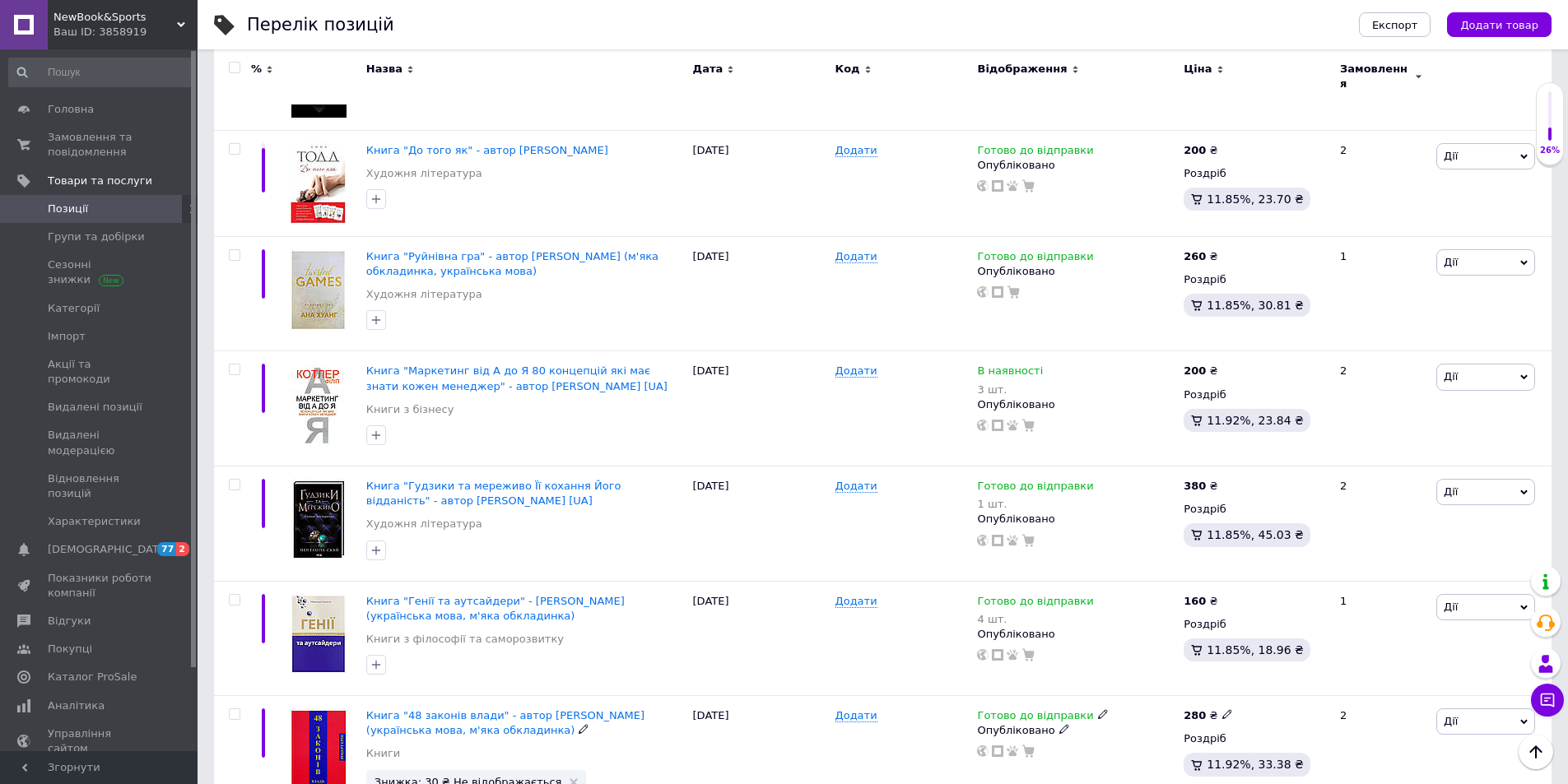
scroll to position [2056, 0]
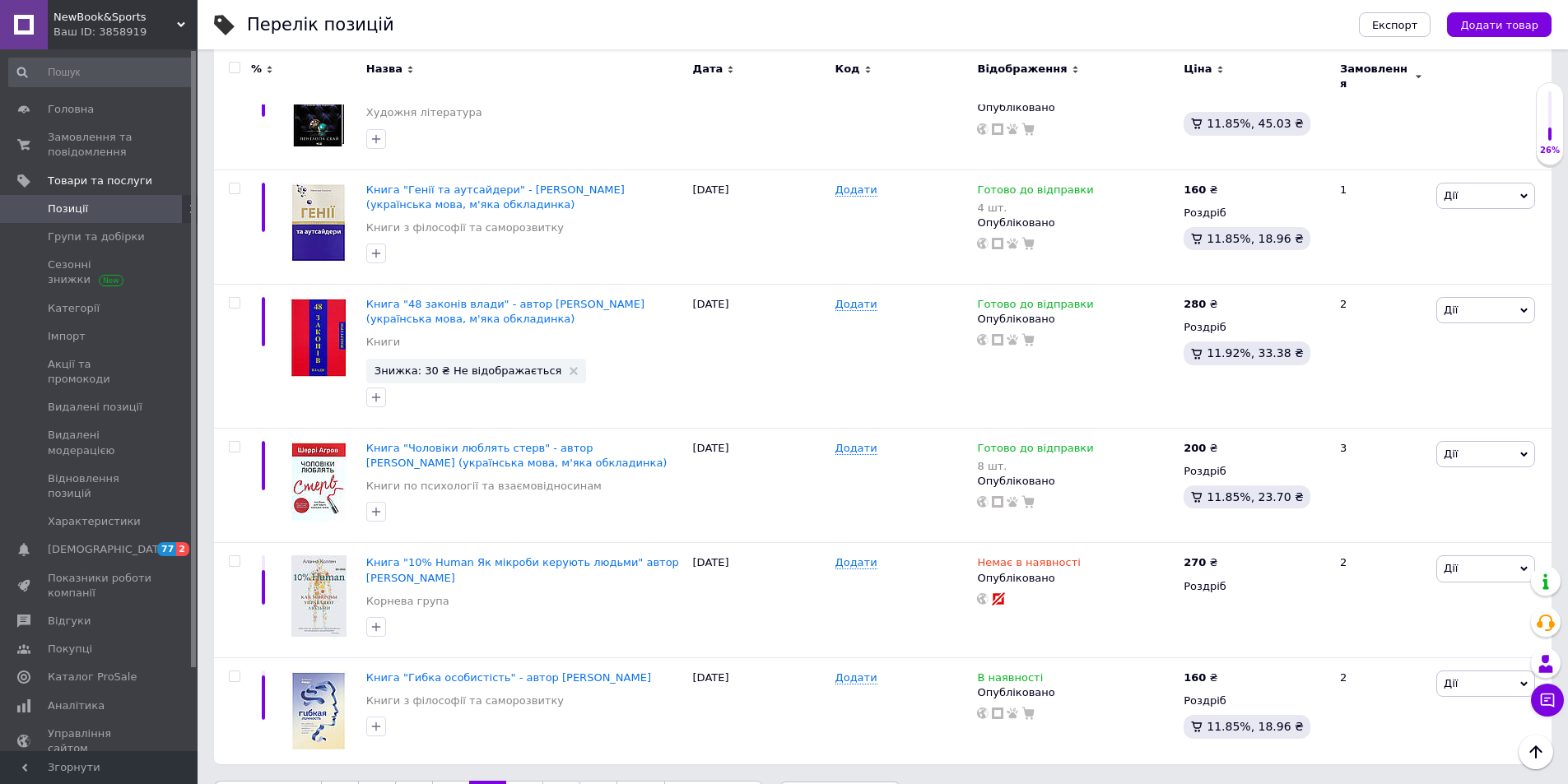
click at [517, 781] on link "17" at bounding box center [524, 798] width 36 height 34
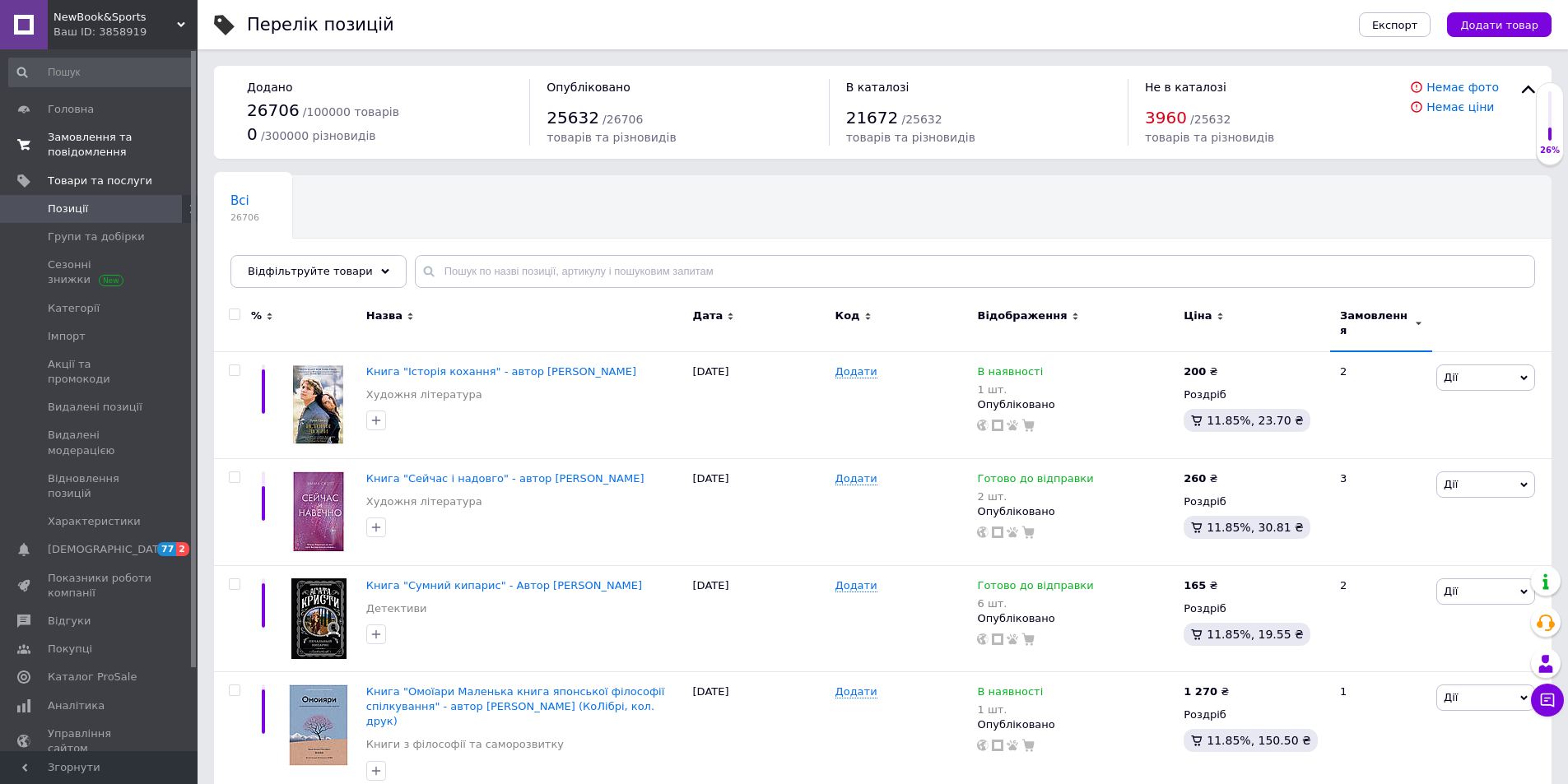
click at [90, 134] on span "Замовлення та повідомлення" at bounding box center [99, 145] width 104 height 29
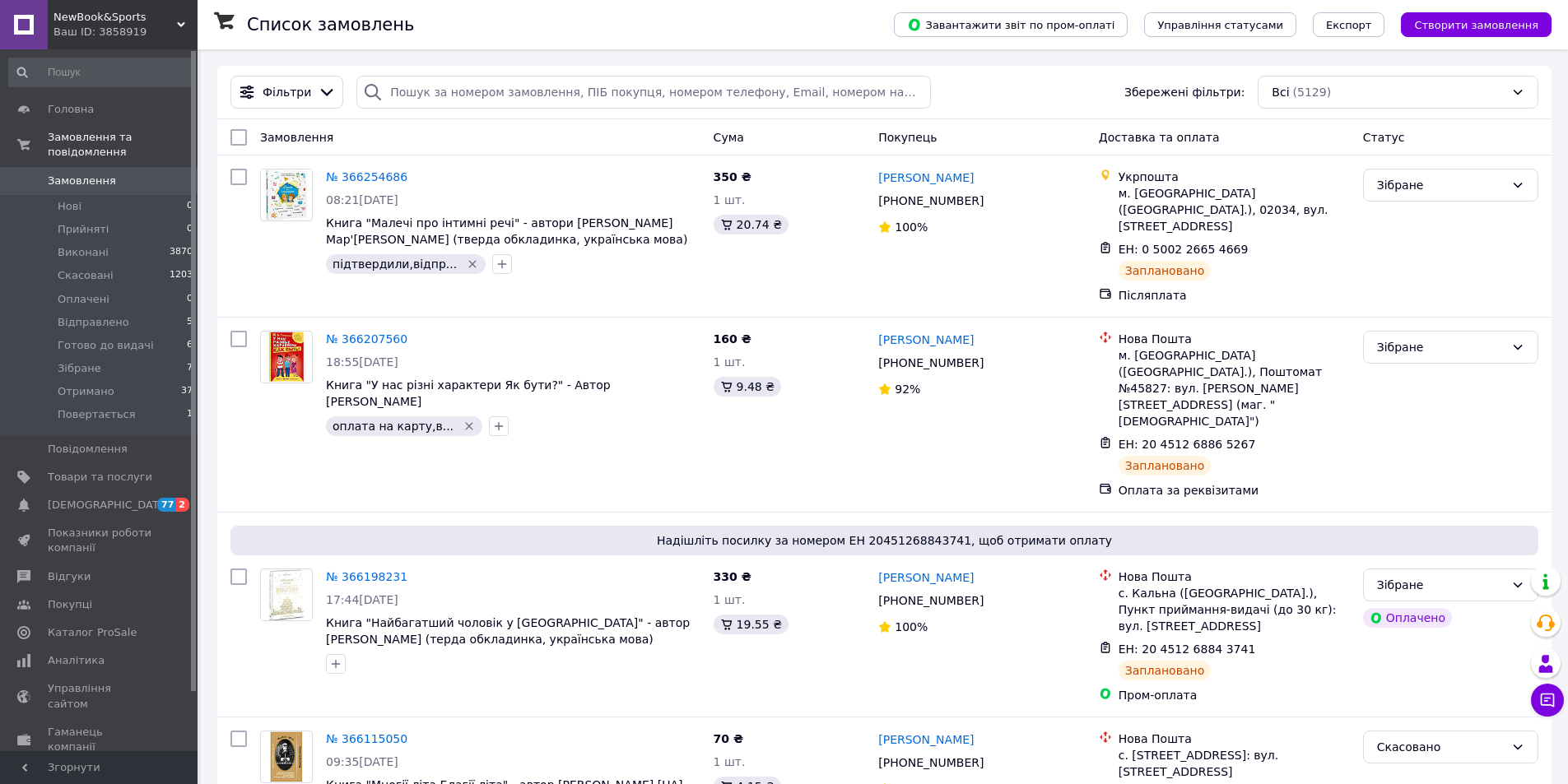
click at [84, 498] on span "[DEMOGRAPHIC_DATA]" at bounding box center [108, 505] width 121 height 15
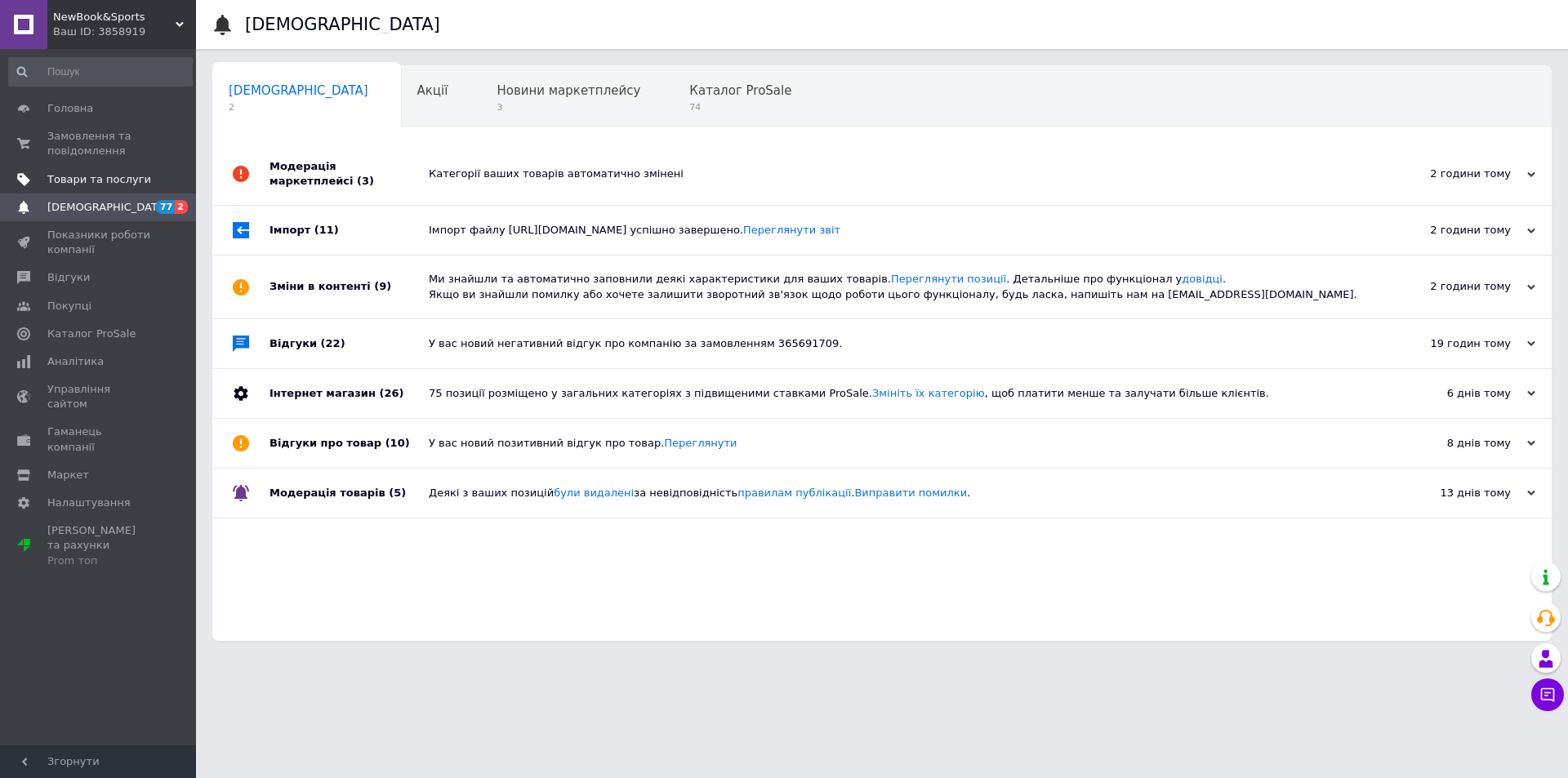
click at [90, 166] on link "Товари та послуги" at bounding box center [100, 180] width 201 height 27
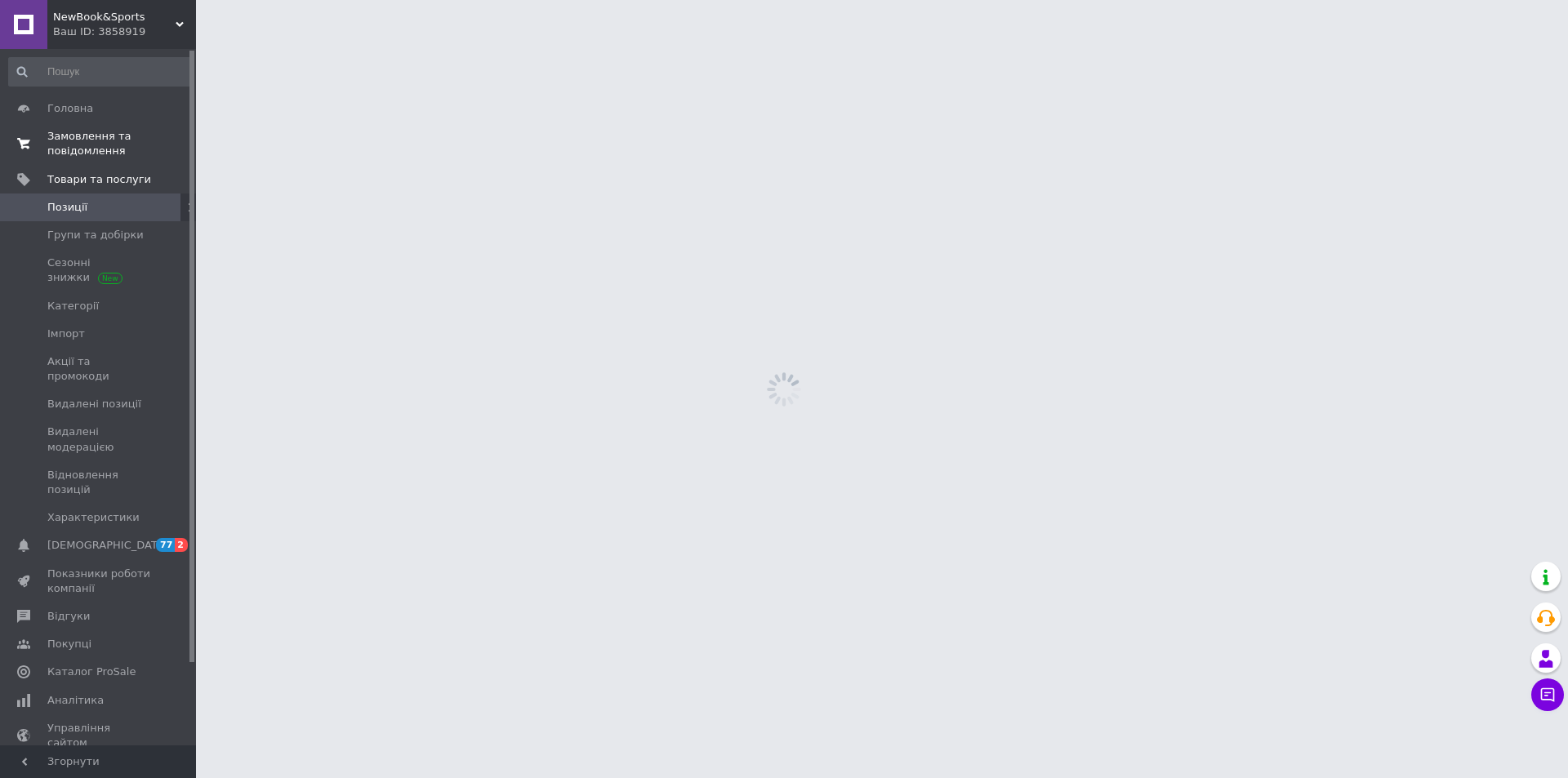
click at [89, 149] on span "Замовлення та повідомлення" at bounding box center [98, 144] width 103 height 29
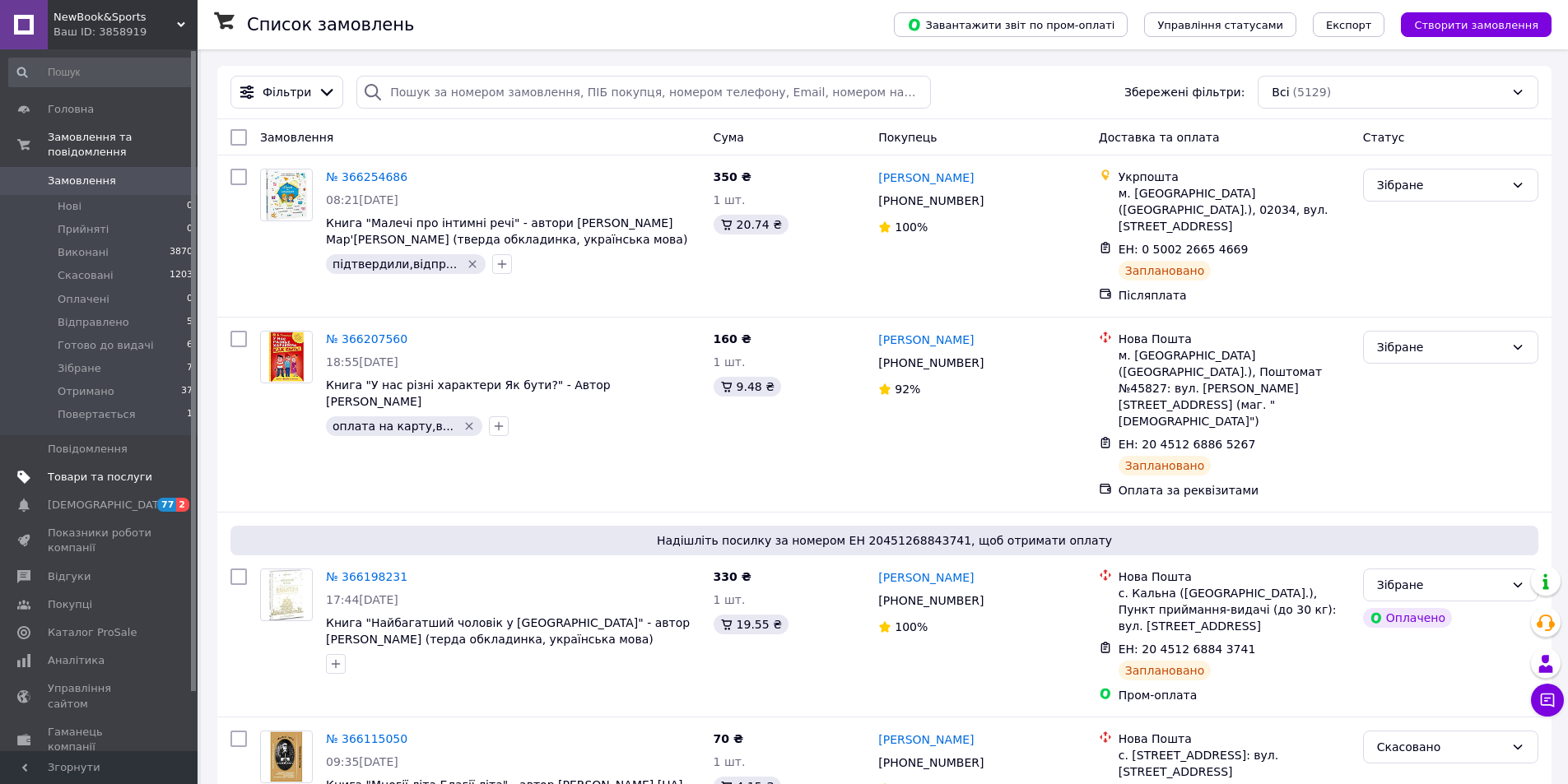
click at [134, 470] on span "Товари та послуги" at bounding box center [99, 476] width 104 height 15
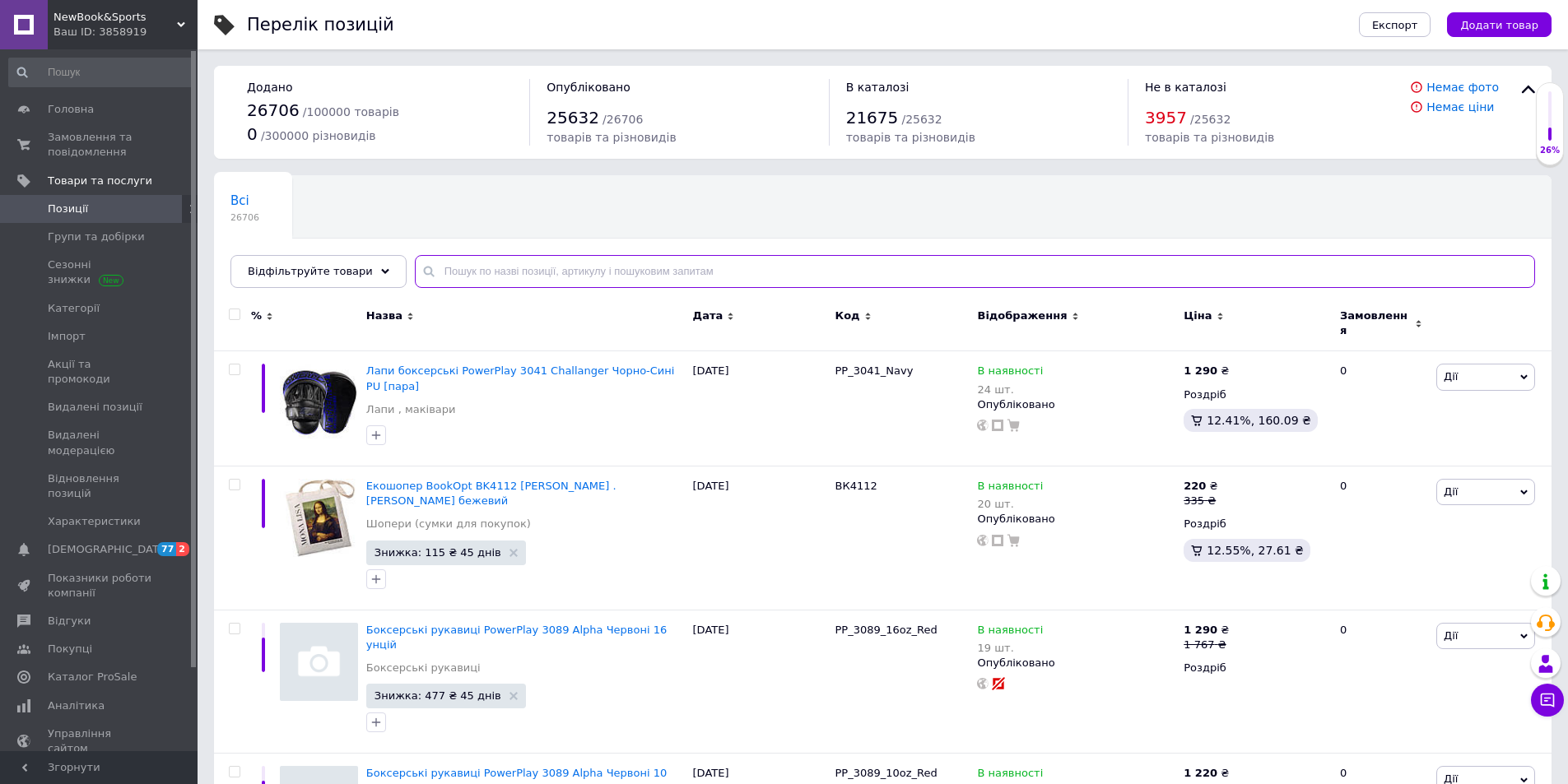
click at [525, 271] on input "text" at bounding box center [974, 271] width 1120 height 33
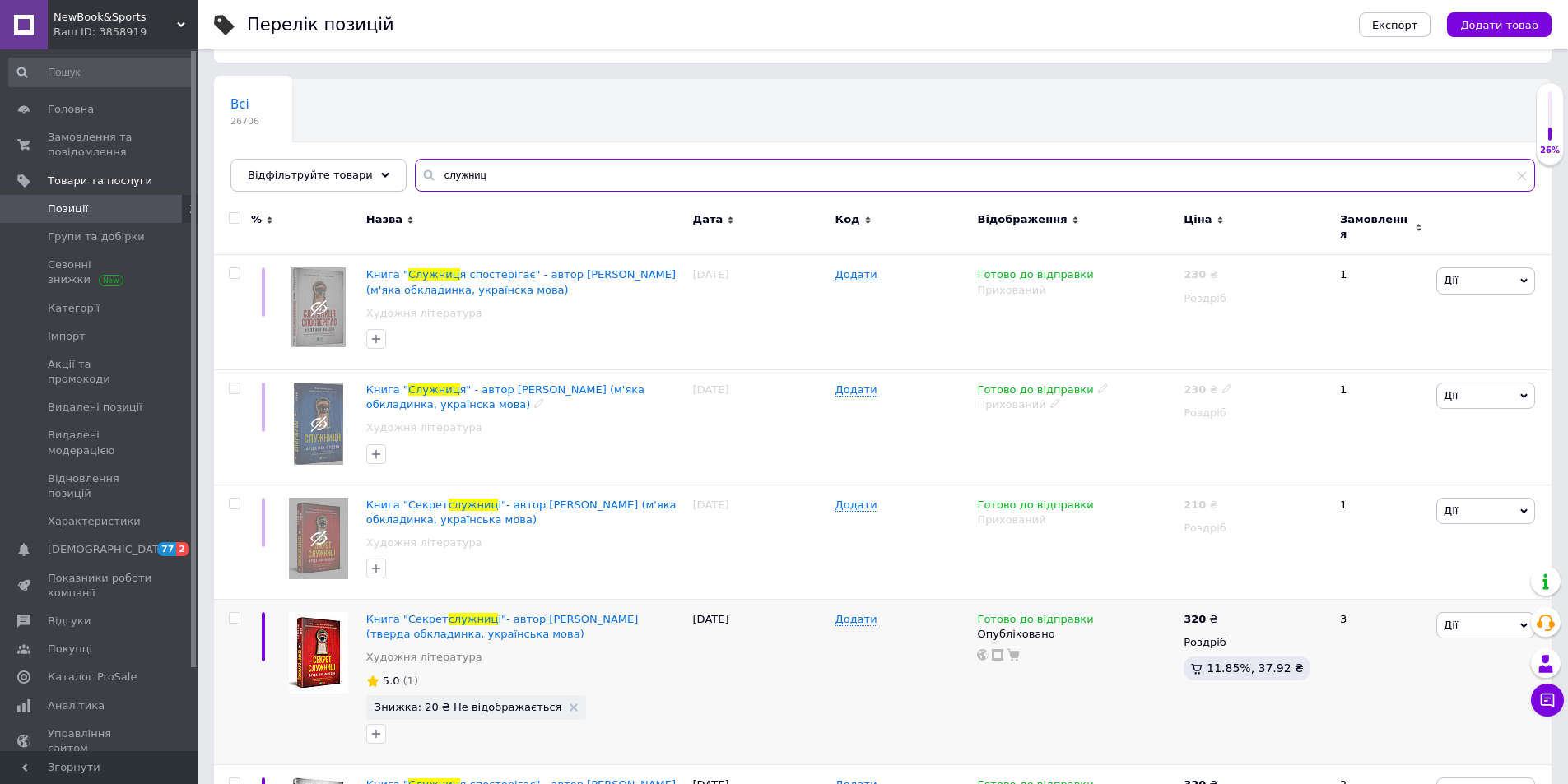
scroll to position [247, 0]
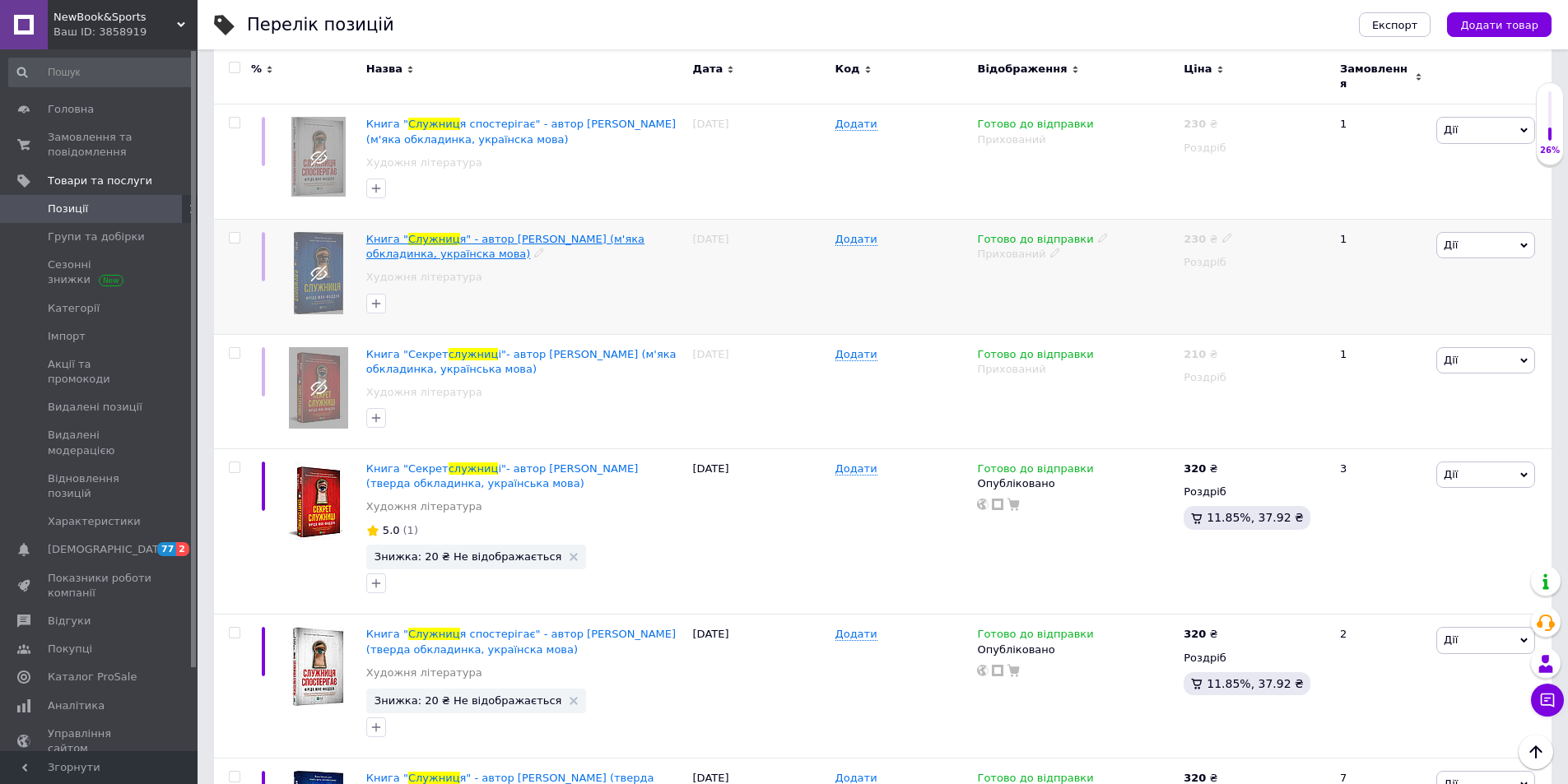
type input "служниц"
click at [435, 240] on span "я" - автор Фріда Мак-Фадден (м'яка обкладинка, українска мова)" at bounding box center [505, 246] width 278 height 28
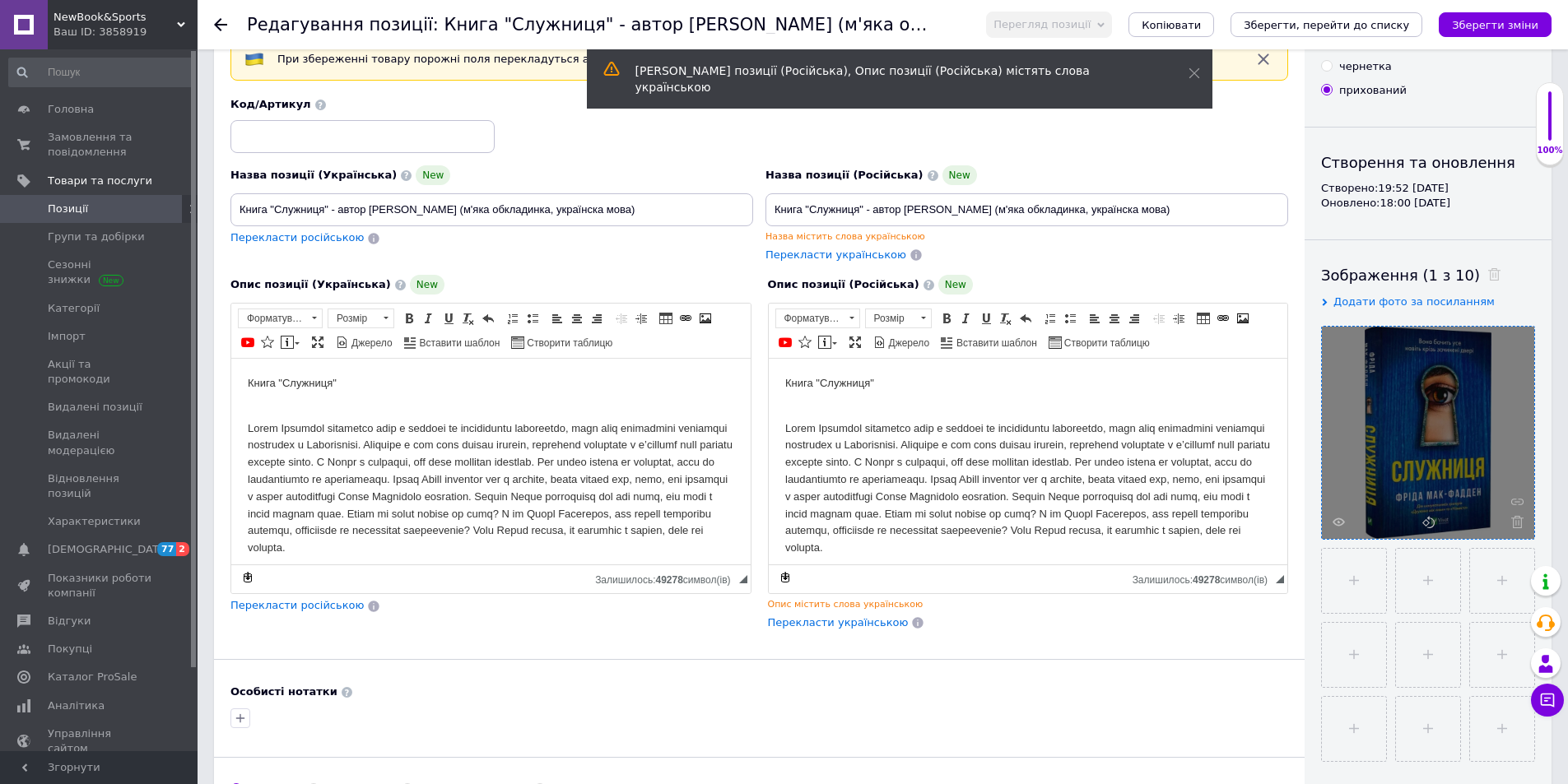
scroll to position [83, 0]
click at [1521, 522] on use at bounding box center [1517, 523] width 12 height 12
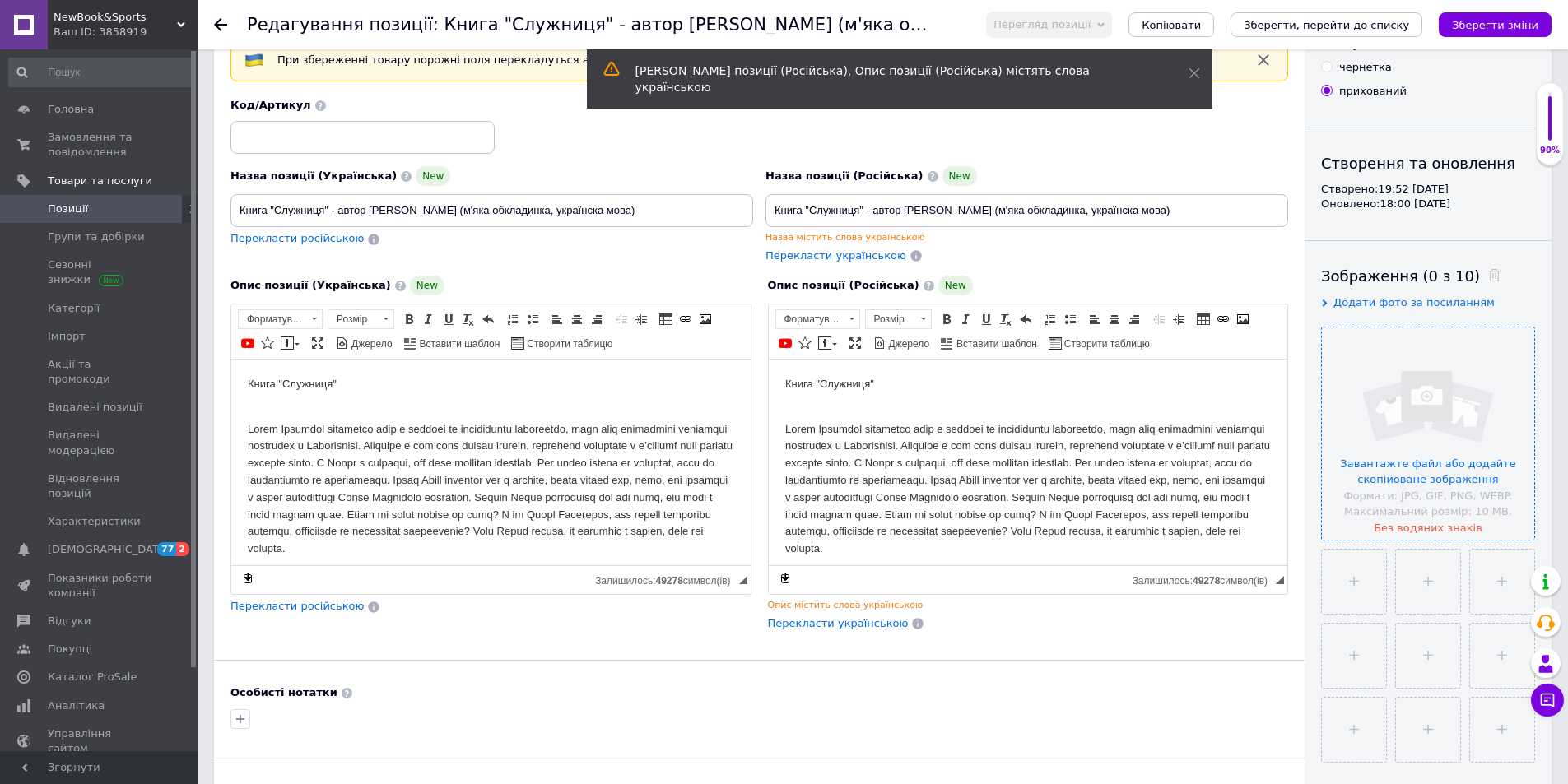
click at [1384, 417] on input "file" at bounding box center [1428, 433] width 212 height 212
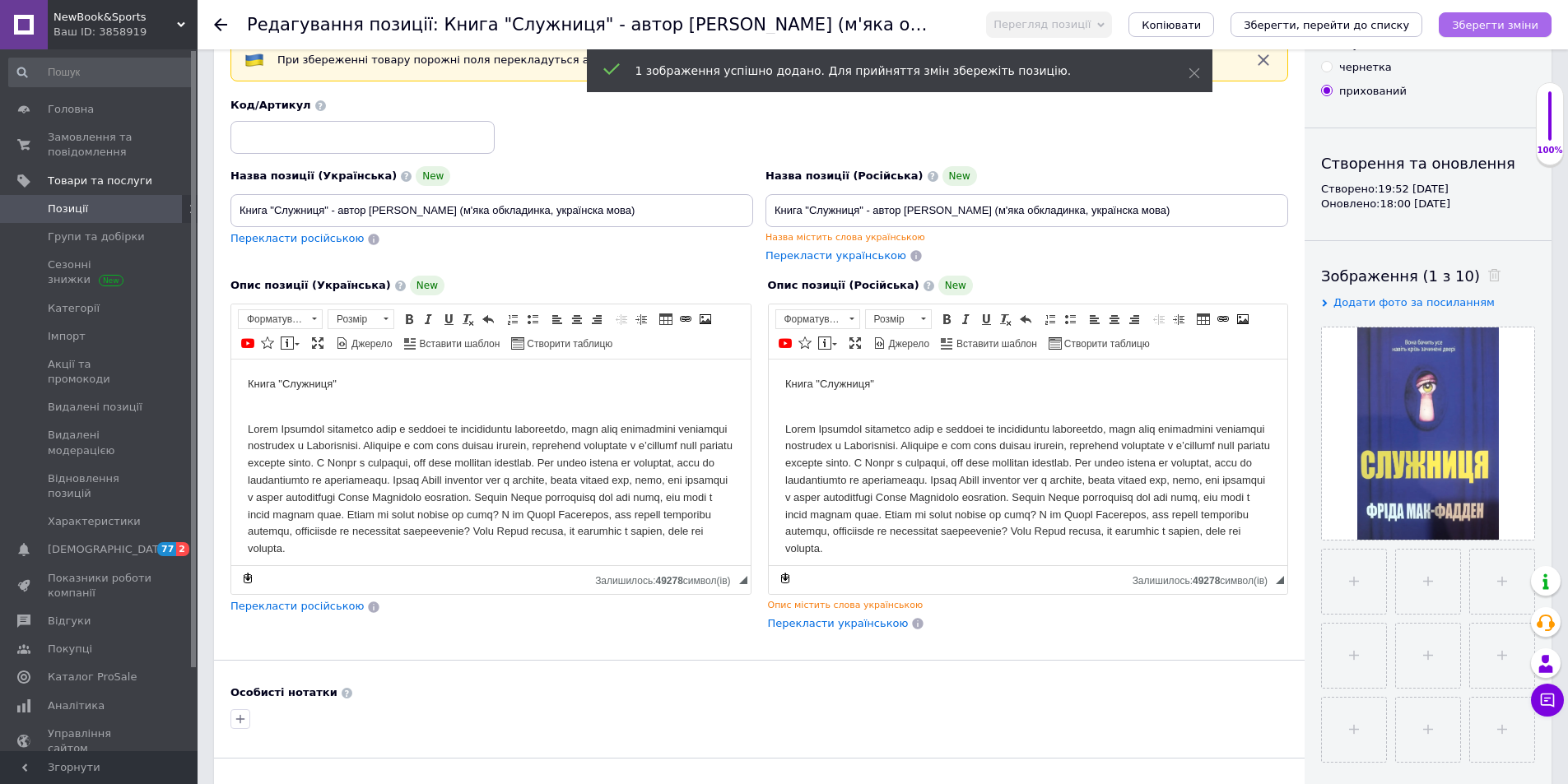
click at [1508, 24] on icon "Зберегти зміни" at bounding box center [1495, 25] width 86 height 12
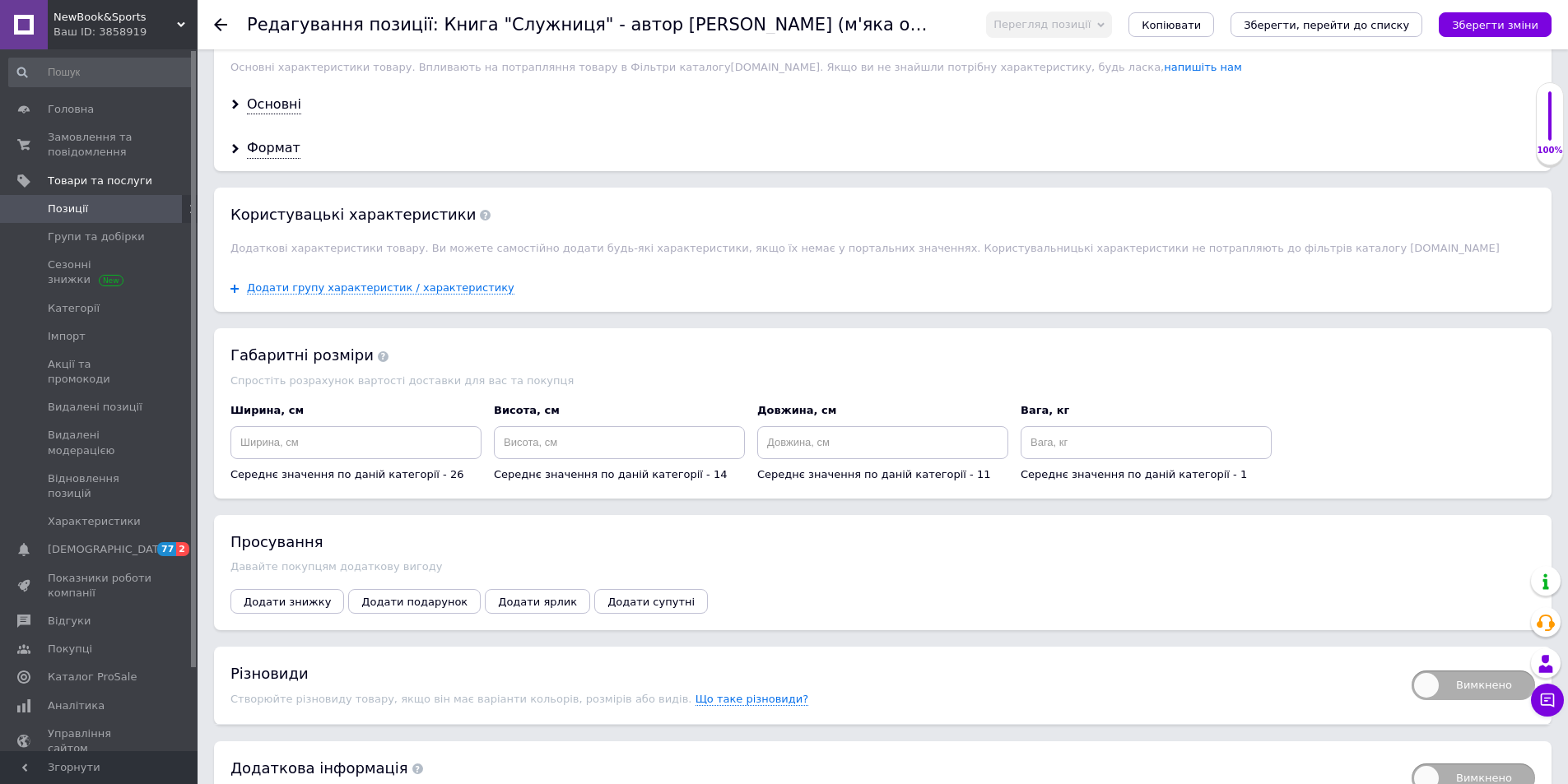
scroll to position [1644, 0]
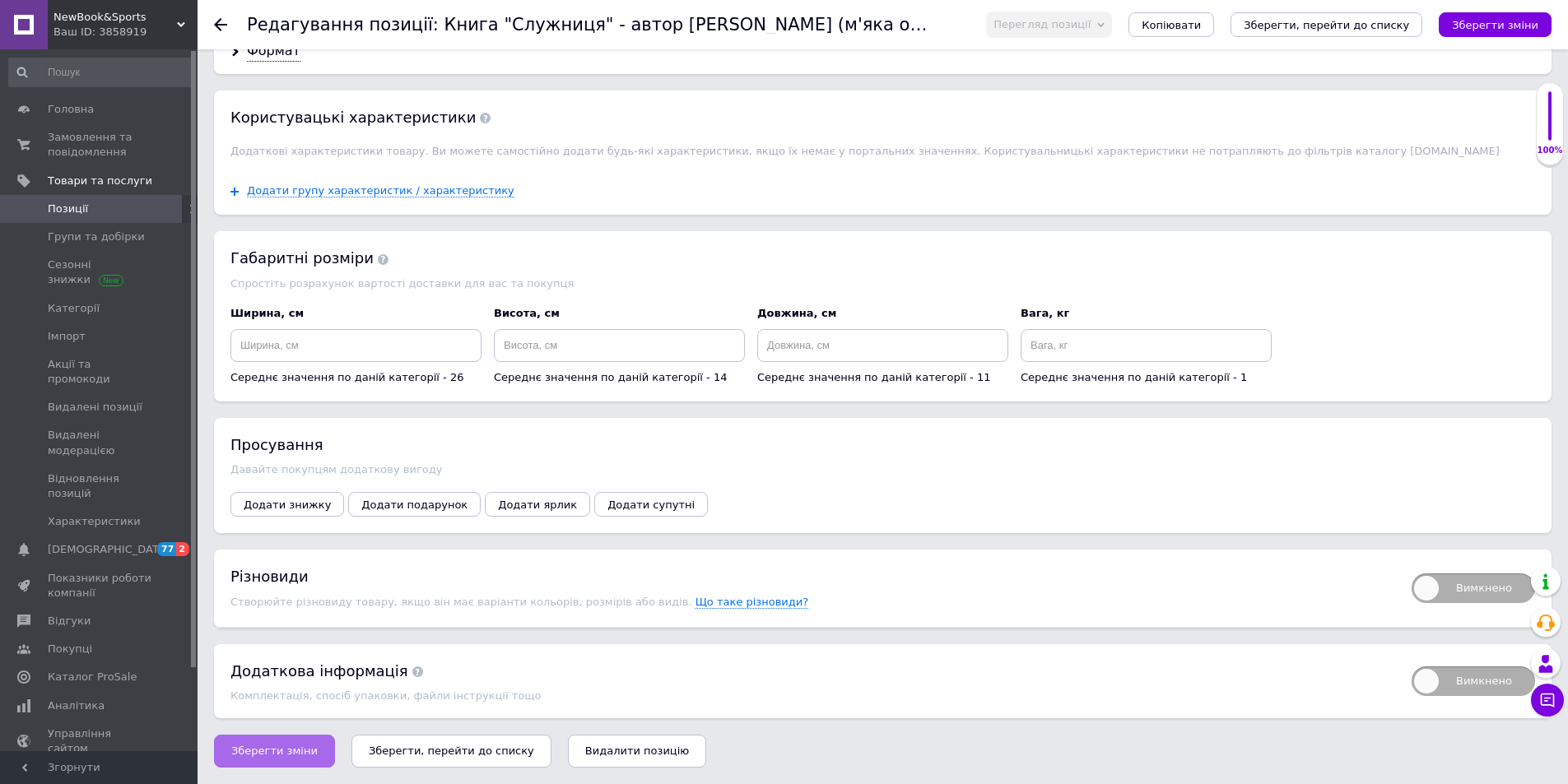
click at [296, 761] on button "Зберегти зміни" at bounding box center [274, 751] width 121 height 33
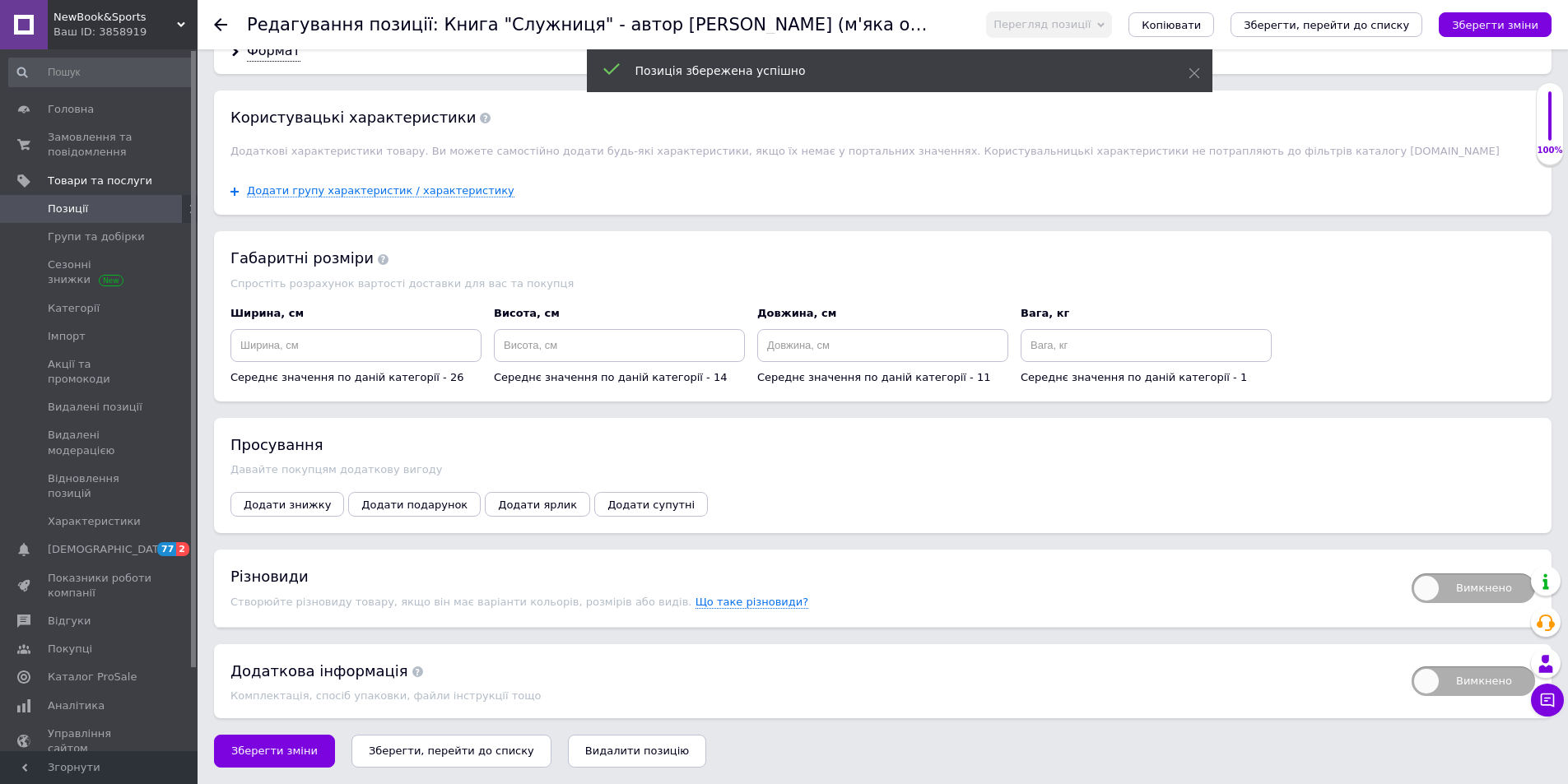
click at [63, 205] on span "Позиції" at bounding box center [67, 208] width 40 height 15
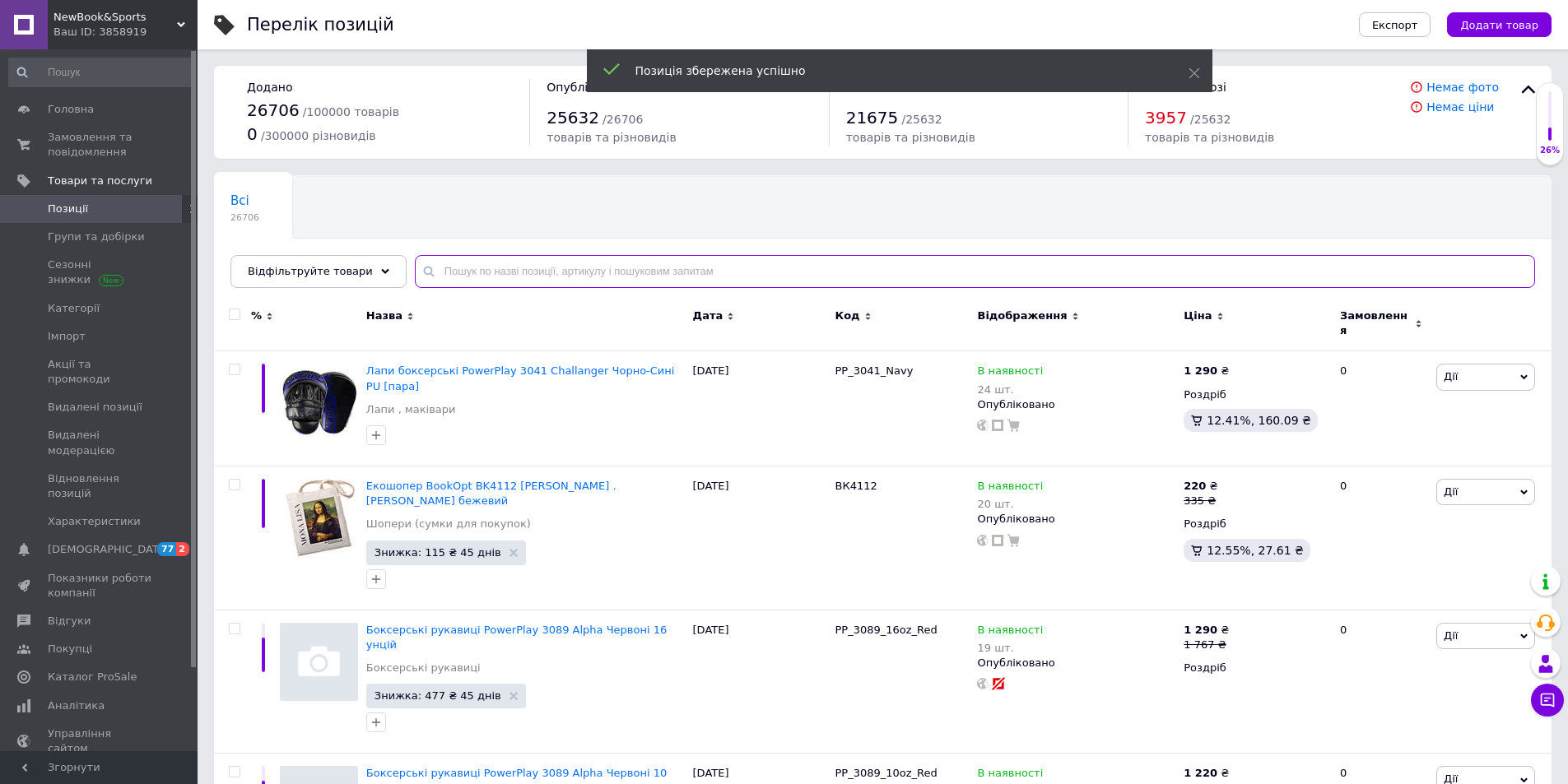
click at [482, 258] on input "text" at bounding box center [974, 271] width 1120 height 33
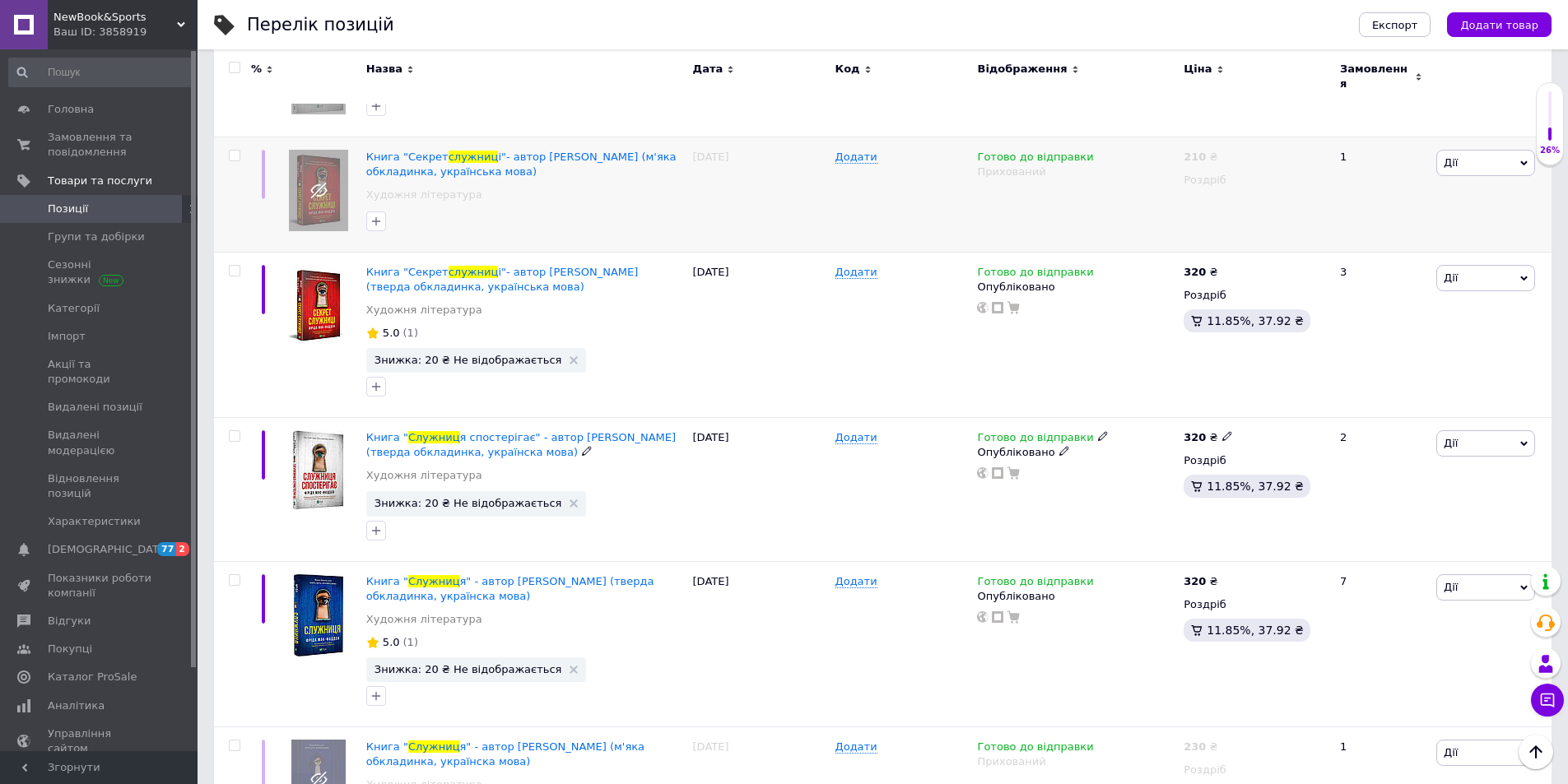
scroll to position [394, 0]
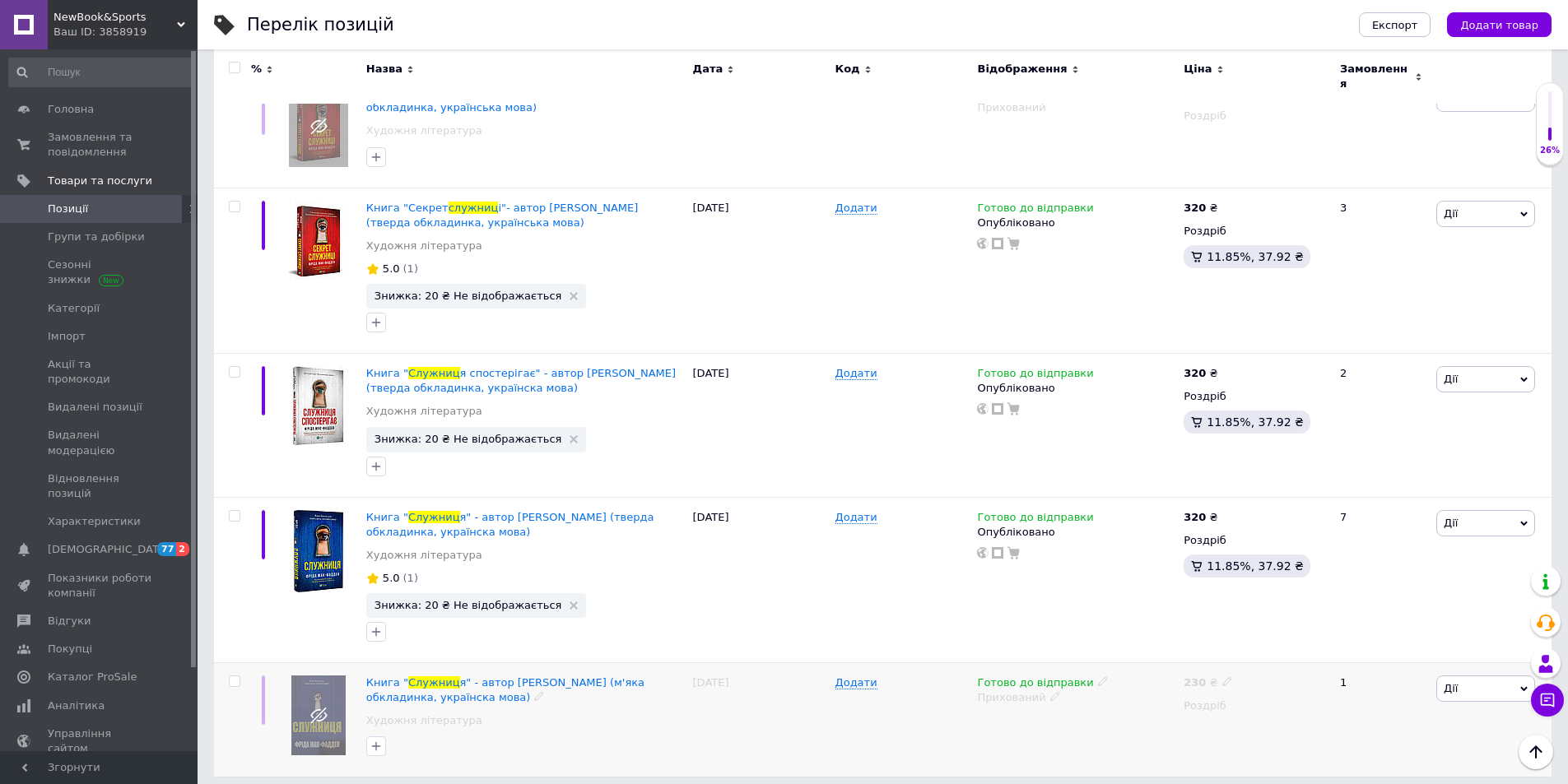
type input "служниц"
click at [1050, 692] on use at bounding box center [1055, 696] width 9 height 9
click at [1053, 719] on li "Опубліковано" at bounding box center [1072, 729] width 204 height 23
click at [1016, 620] on div "Готово до відправки Опубліковано" at bounding box center [1076, 580] width 207 height 165
click at [1098, 676] on icon at bounding box center [1102, 681] width 9 height 9
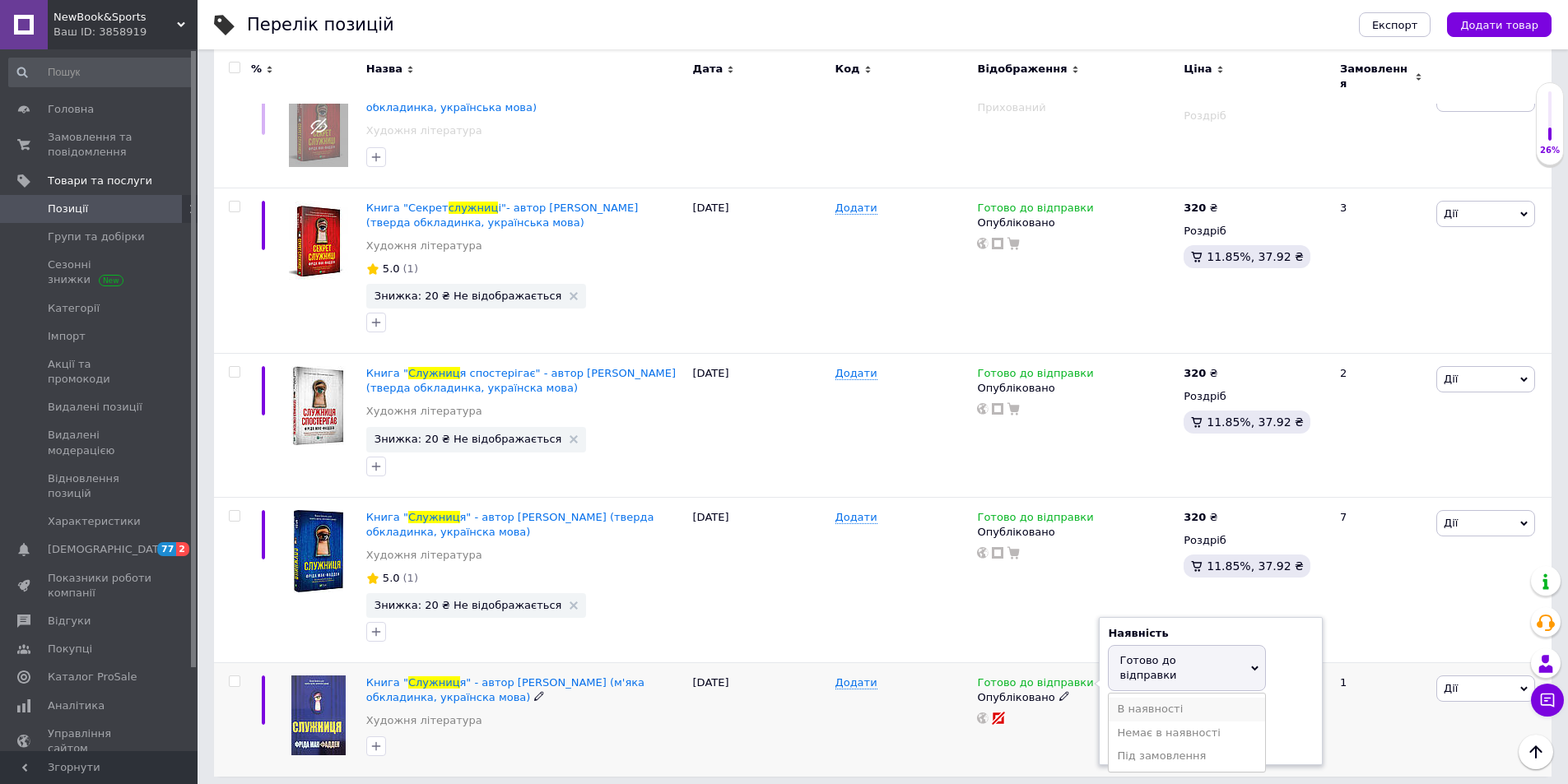
click at [1111, 698] on li "В наявності" at bounding box center [1186, 709] width 156 height 23
click at [995, 638] on div "Готово до відправки Опубліковано" at bounding box center [1076, 580] width 207 height 165
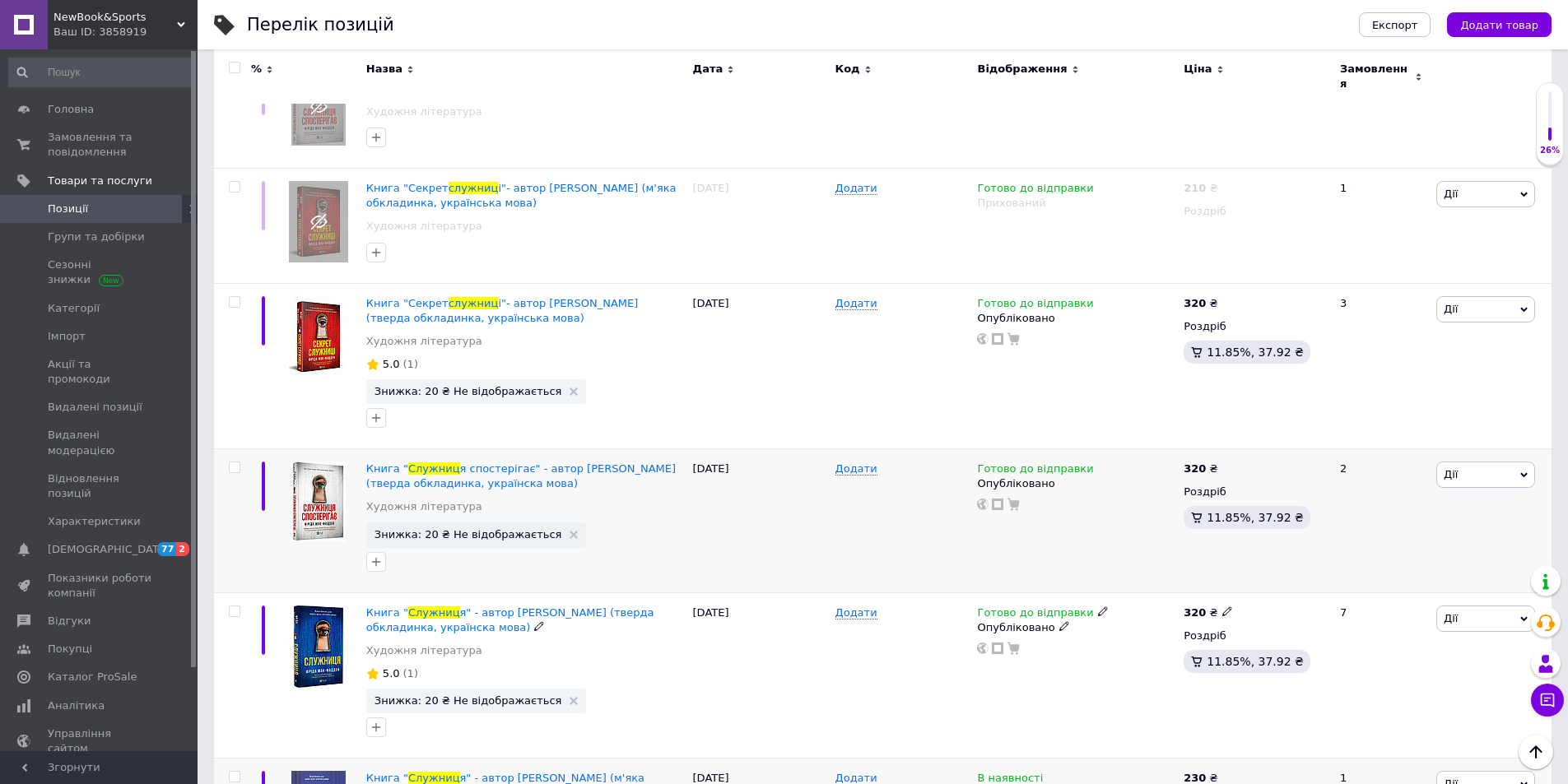
scroll to position [229, 0]
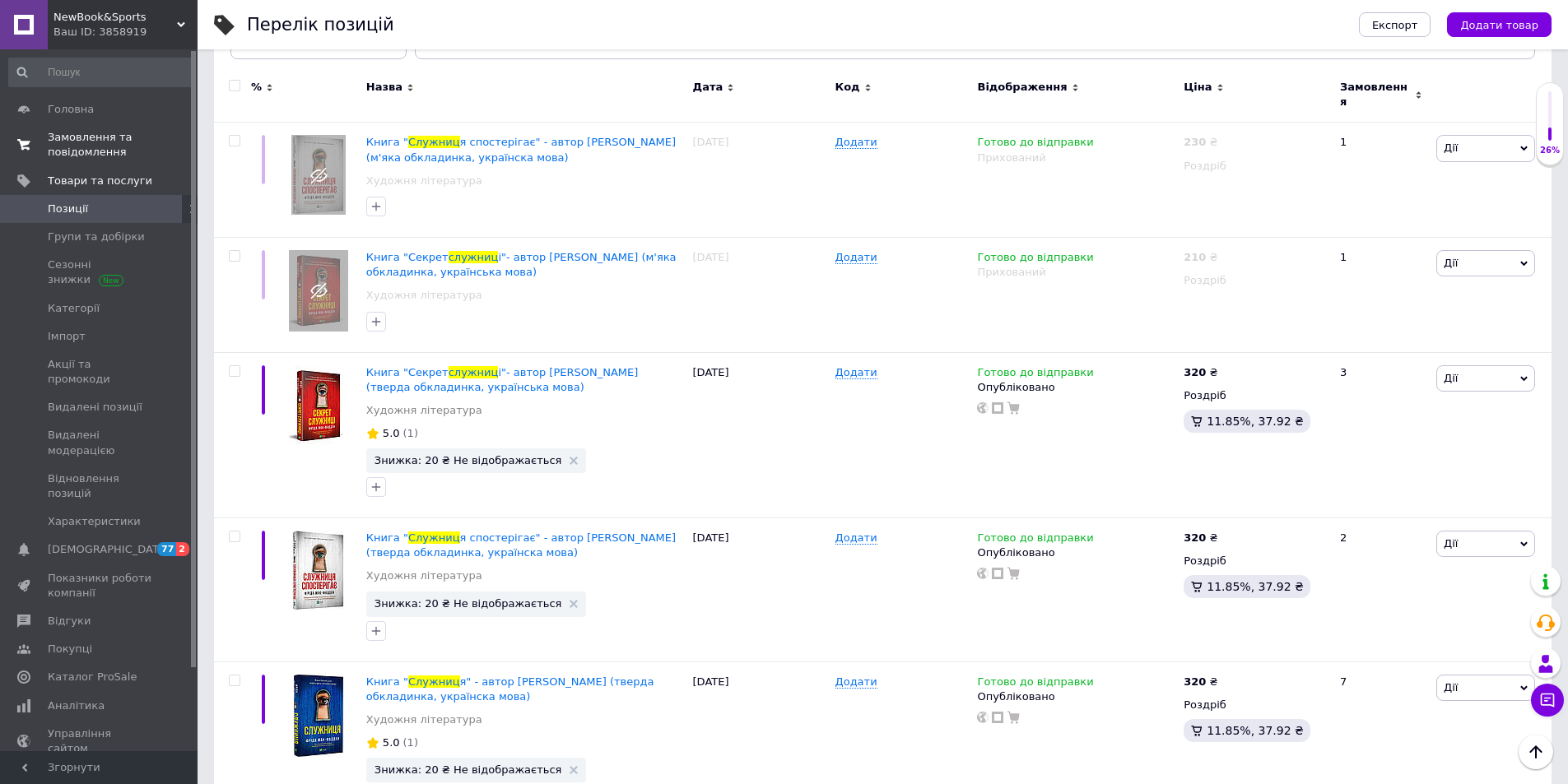
click at [93, 137] on span "Замовлення та повідомлення" at bounding box center [99, 145] width 104 height 29
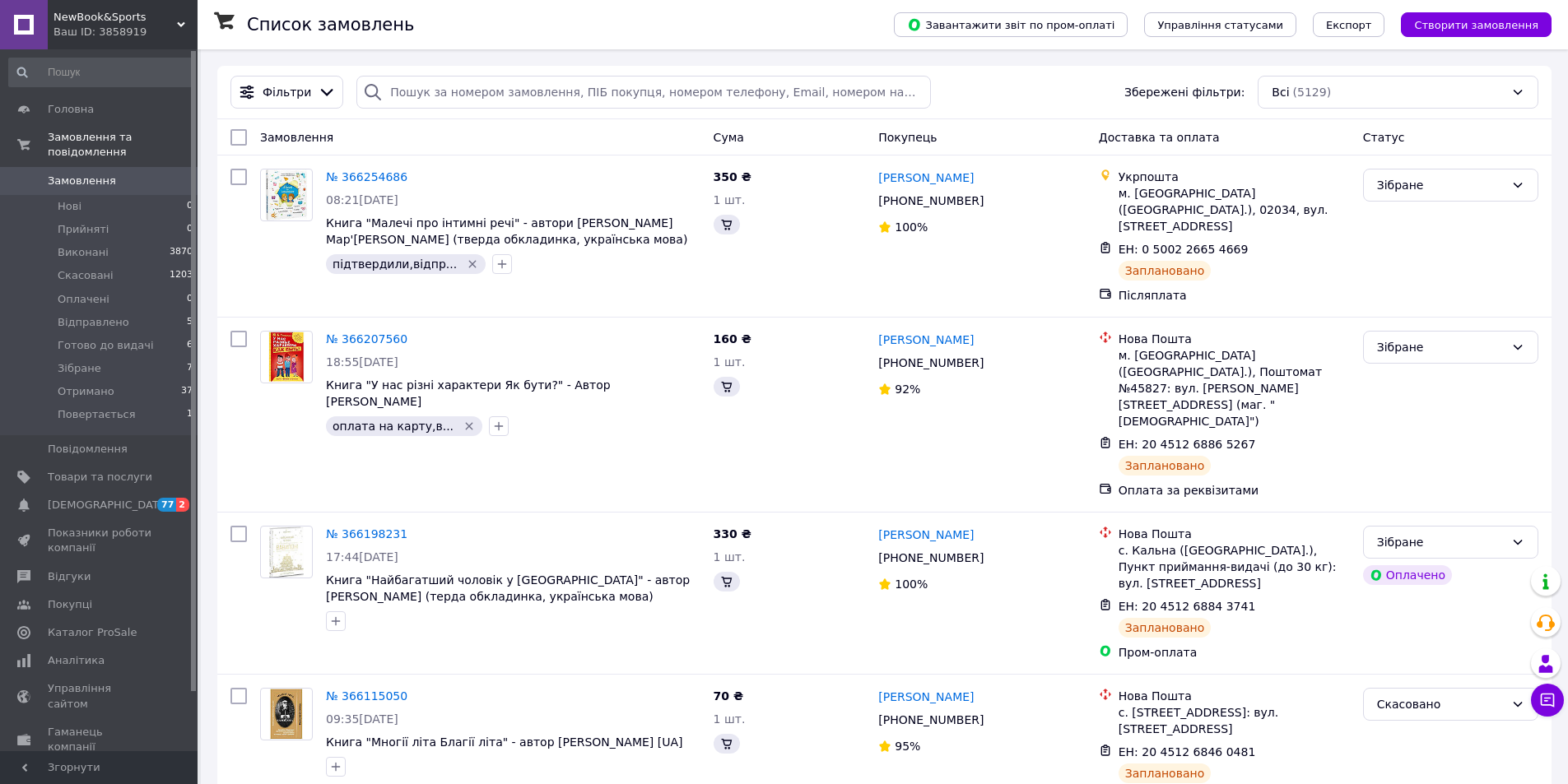
click at [98, 174] on span "Замовлення" at bounding box center [81, 181] width 68 height 15
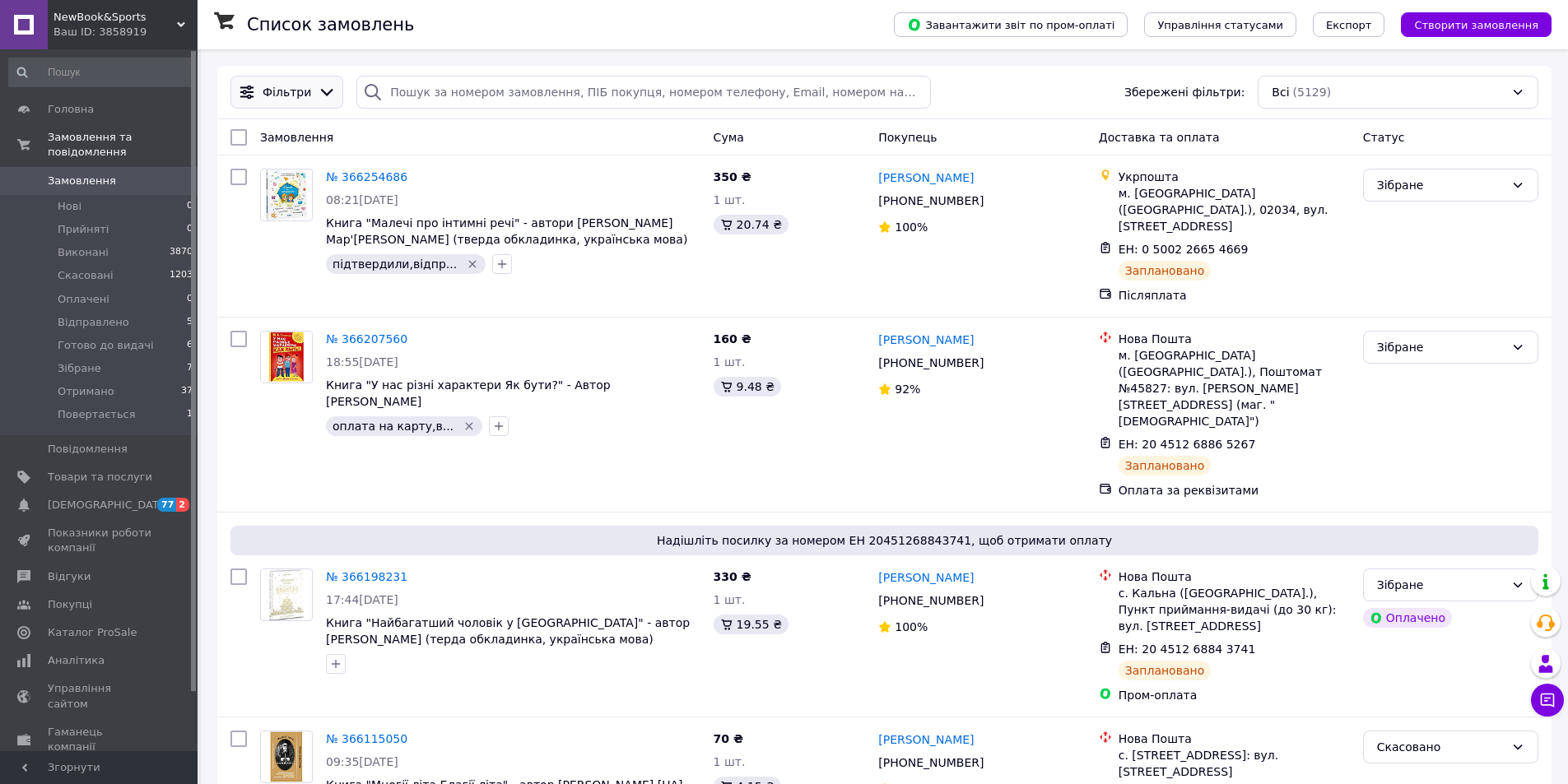
click at [299, 96] on span "Фільтри" at bounding box center [287, 91] width 48 height 16
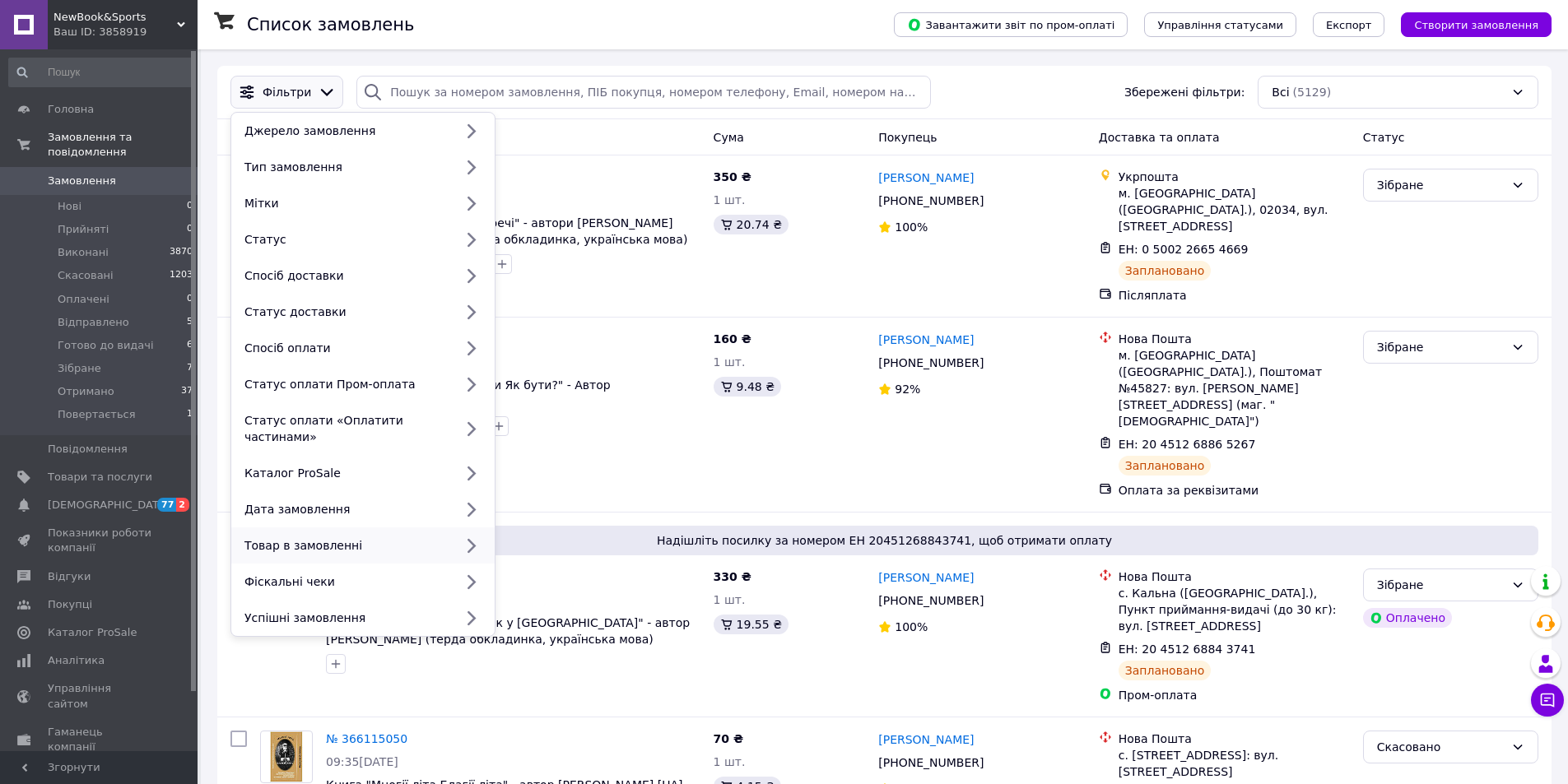
click at [426, 538] on div "Товар в замовленні" at bounding box center [345, 545] width 215 height 16
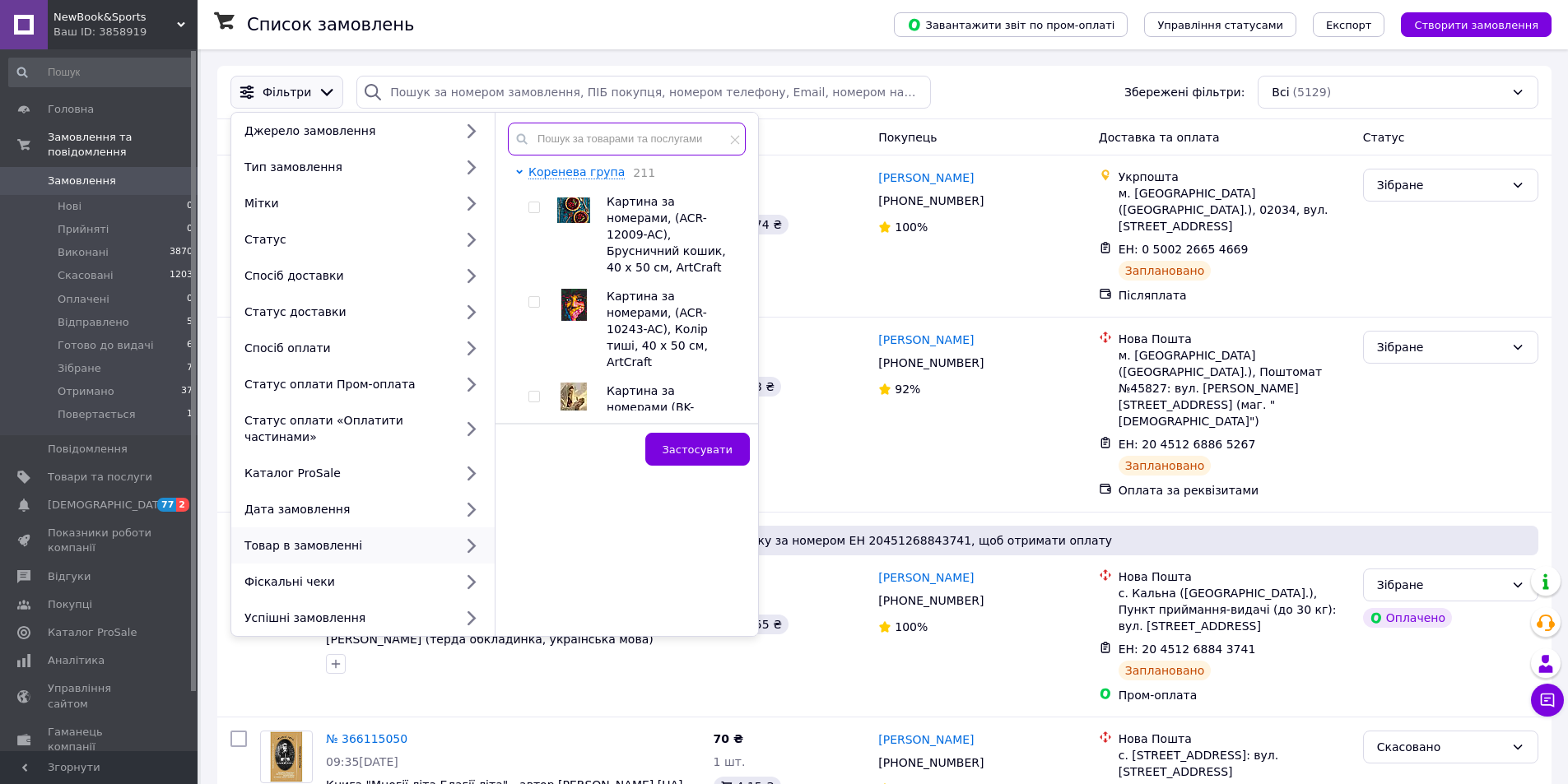
click at [572, 133] on input "text" at bounding box center [626, 139] width 238 height 33
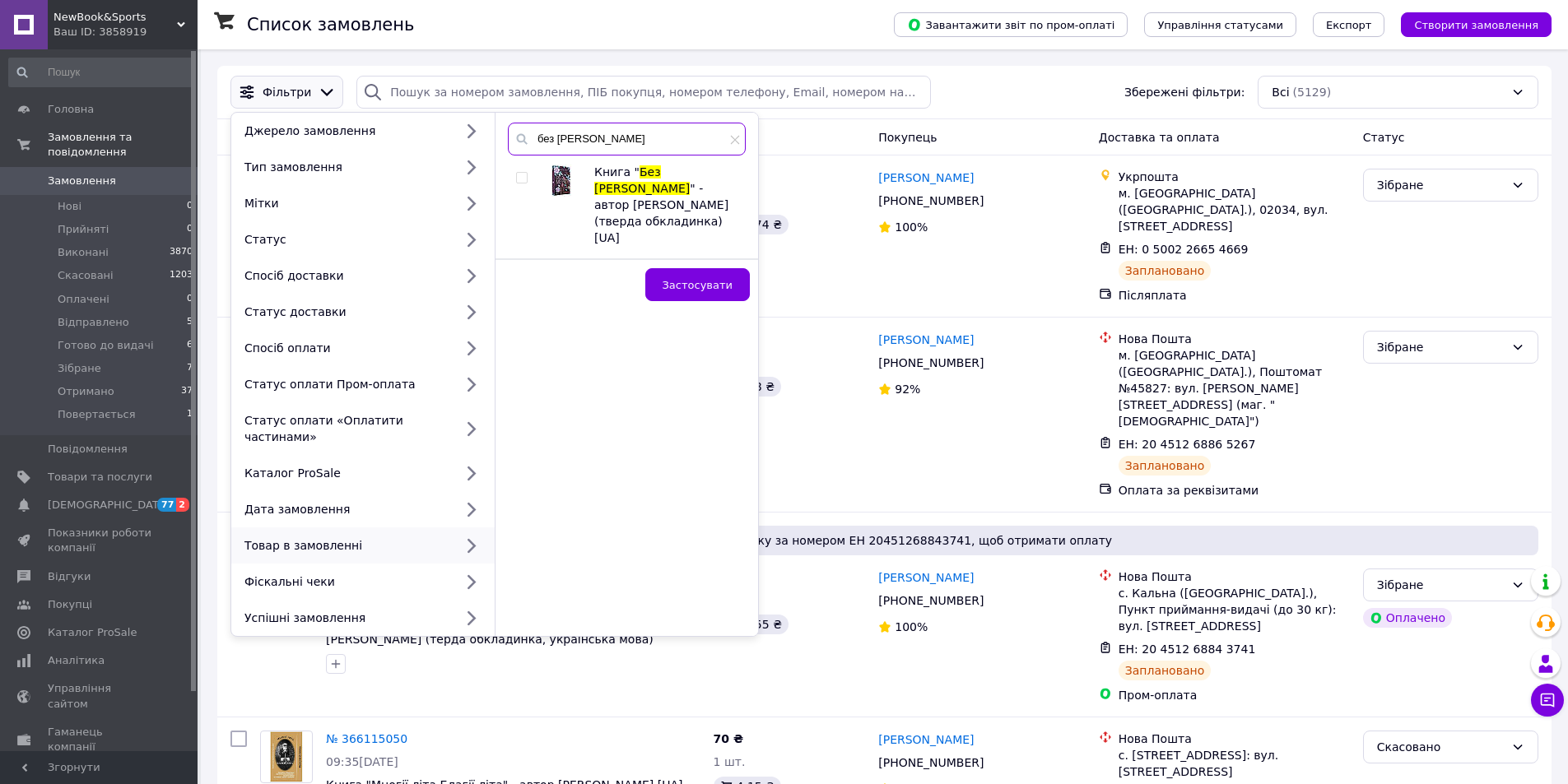
type input "без меріт"
click at [526, 178] on input "checkbox" at bounding box center [521, 178] width 10 height 10
checkbox input "true"
click at [690, 279] on span "Застосувати" at bounding box center [697, 285] width 70 height 12
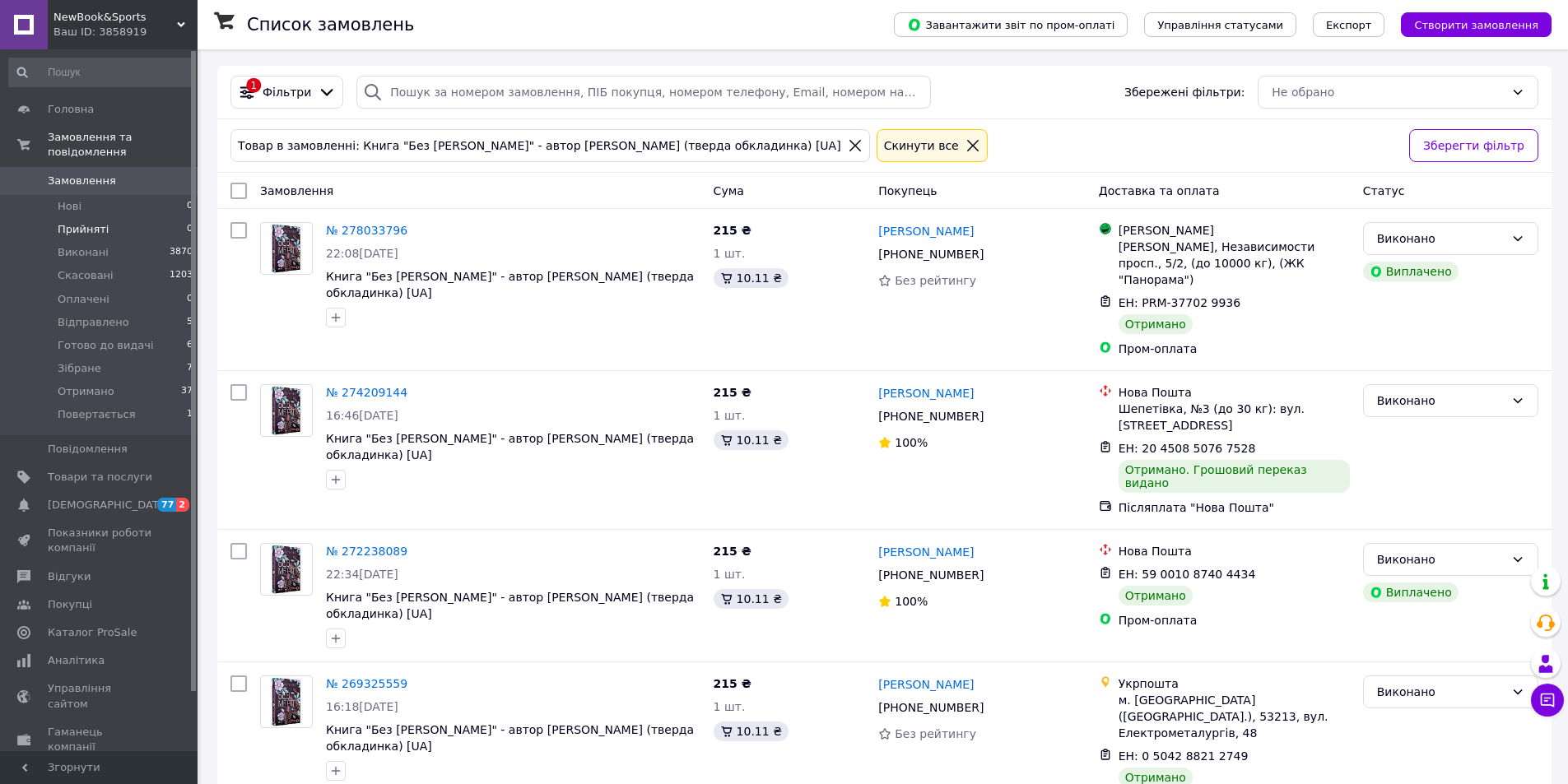
click at [64, 222] on span "Прийняті" at bounding box center [83, 229] width 51 height 15
